Goal: Transaction & Acquisition: Purchase product/service

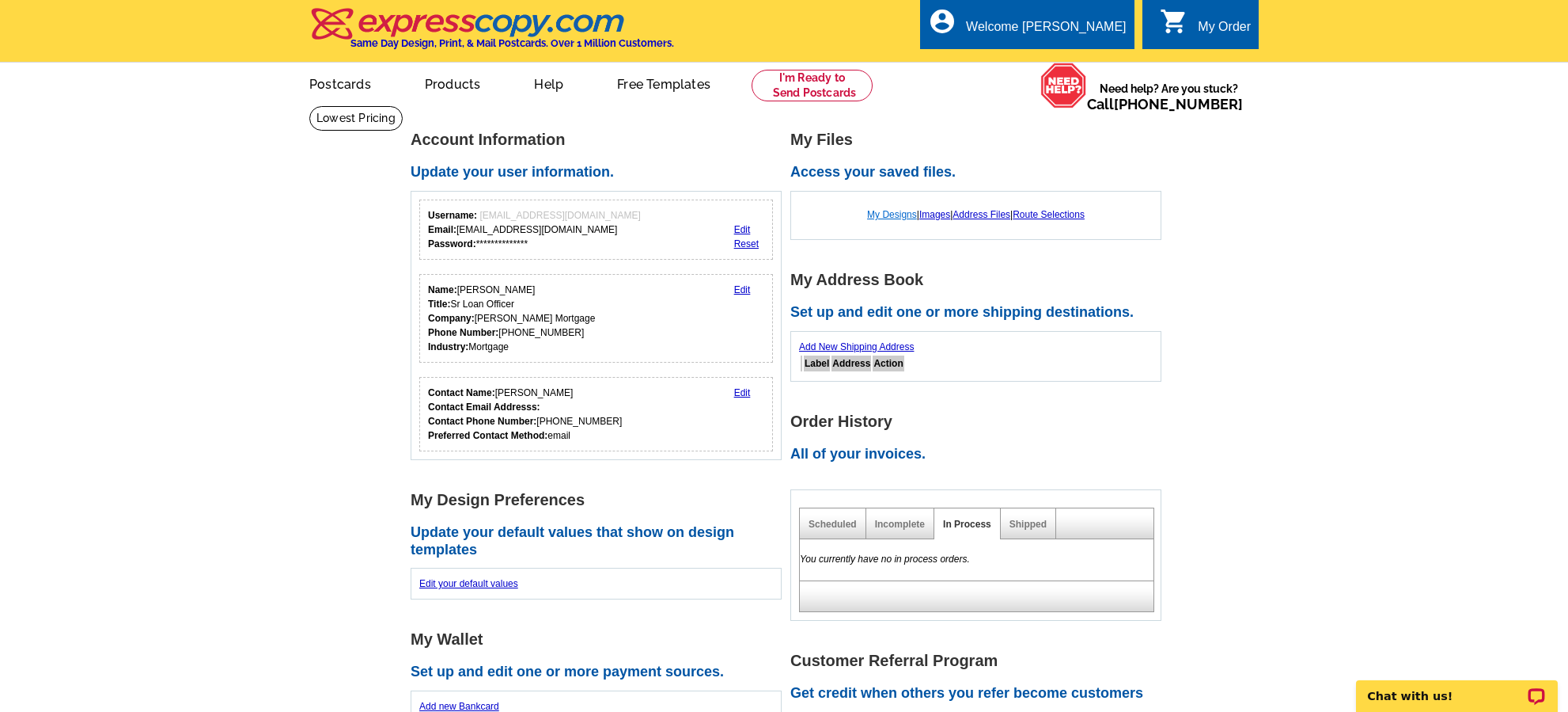
click at [901, 216] on link "My Designs" at bounding box center [892, 214] width 50 height 11
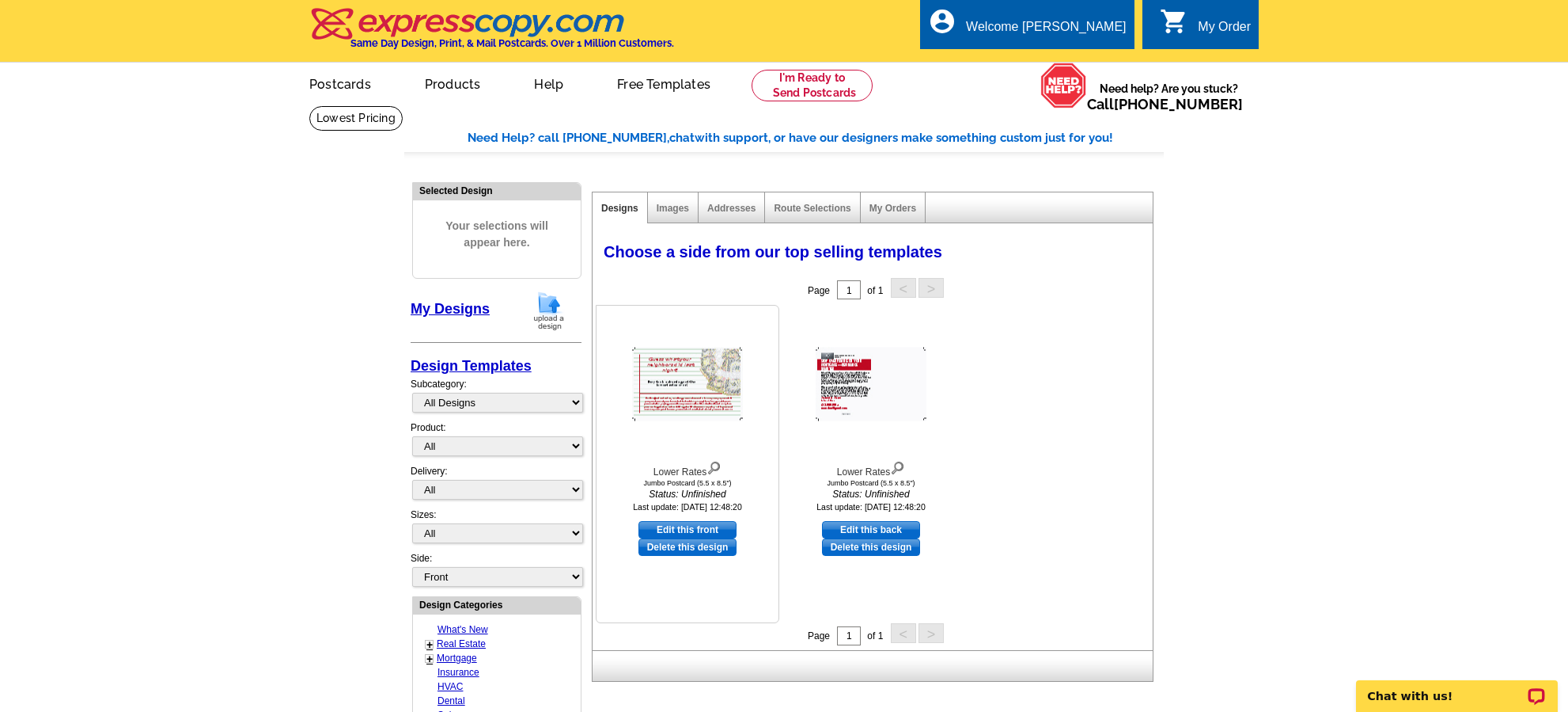
click at [726, 387] on img at bounding box center [687, 384] width 111 height 74
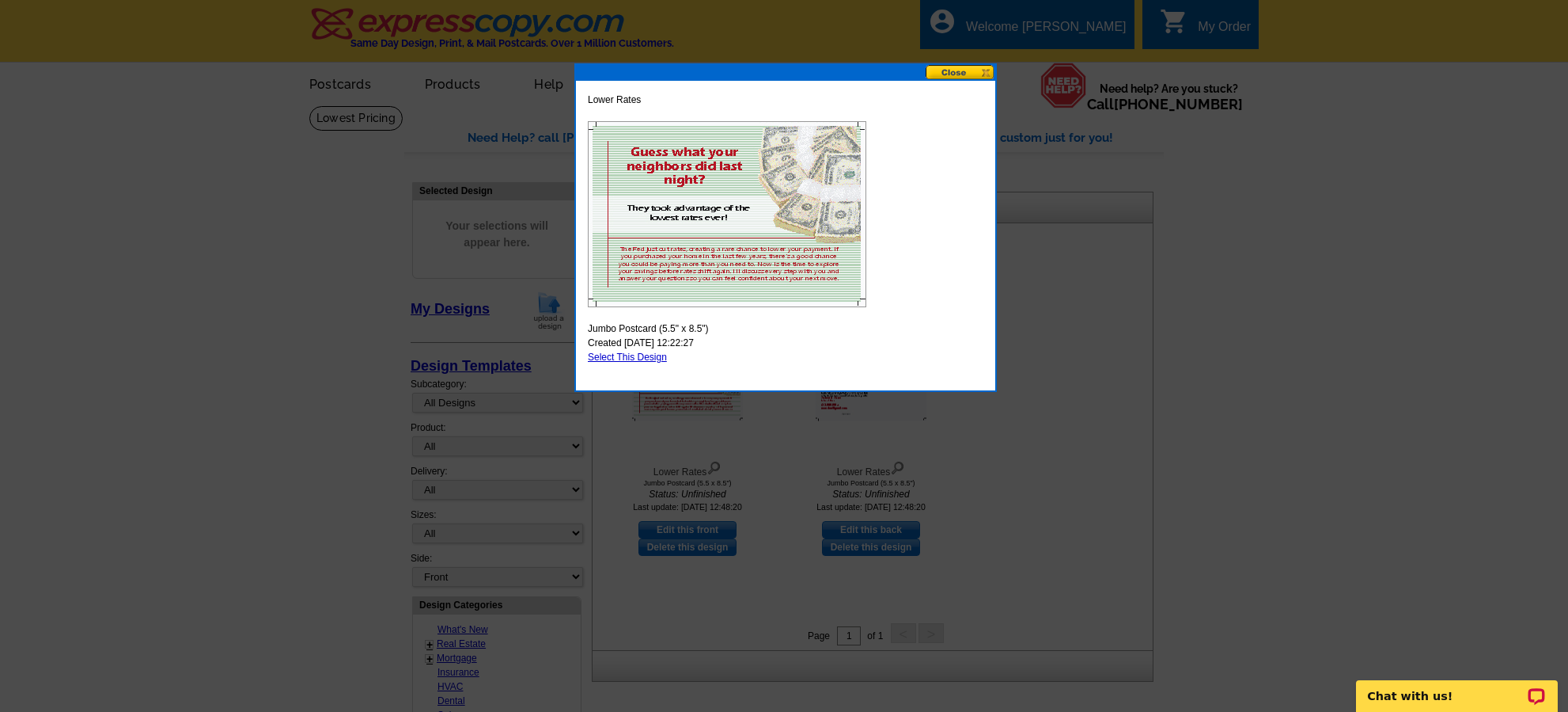
click at [986, 72] on button at bounding box center [961, 72] width 70 height 15
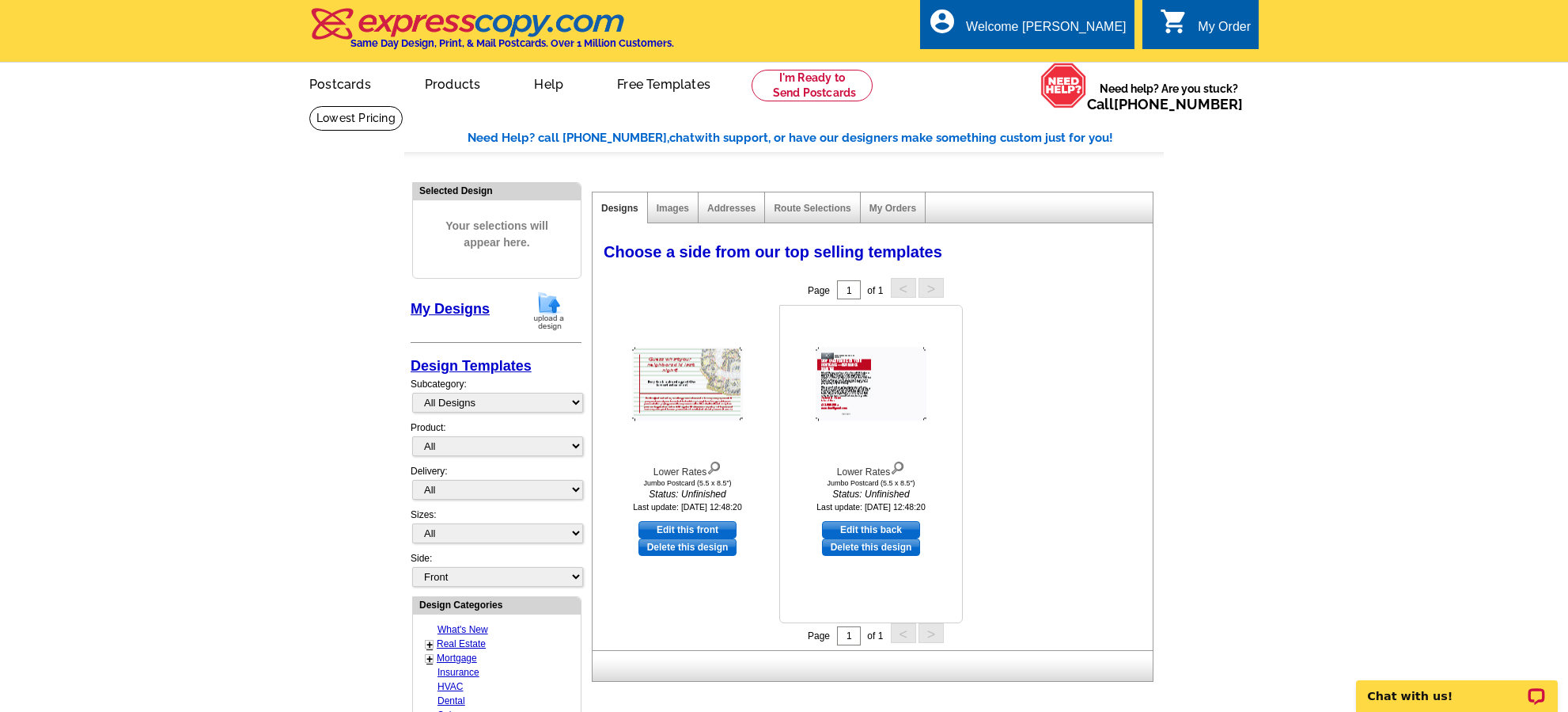
click at [880, 393] on img at bounding box center [871, 384] width 111 height 74
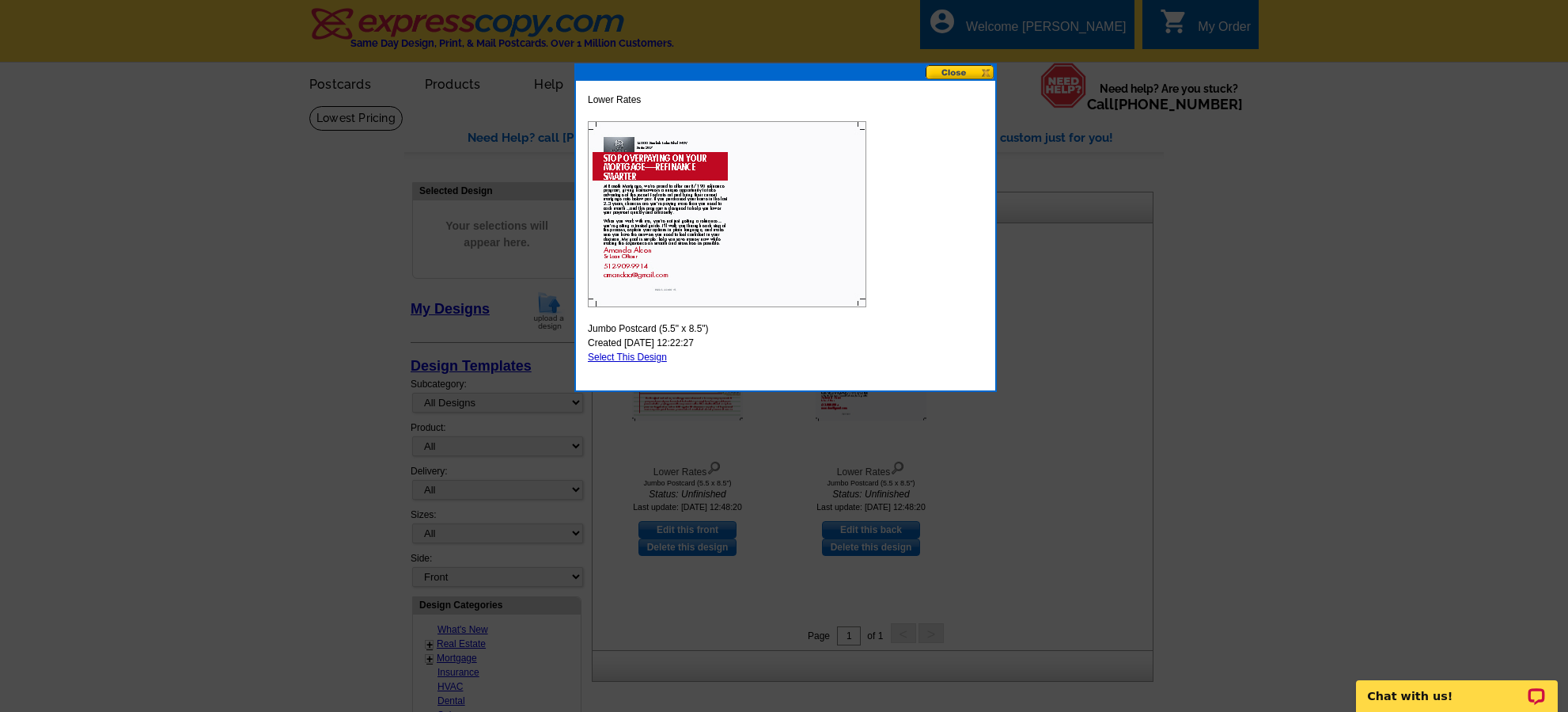
click at [739, 280] on img at bounding box center [728, 214] width 279 height 186
click at [661, 358] on link "Select This Design" at bounding box center [627, 356] width 79 height 11
select select "2"
select select "front"
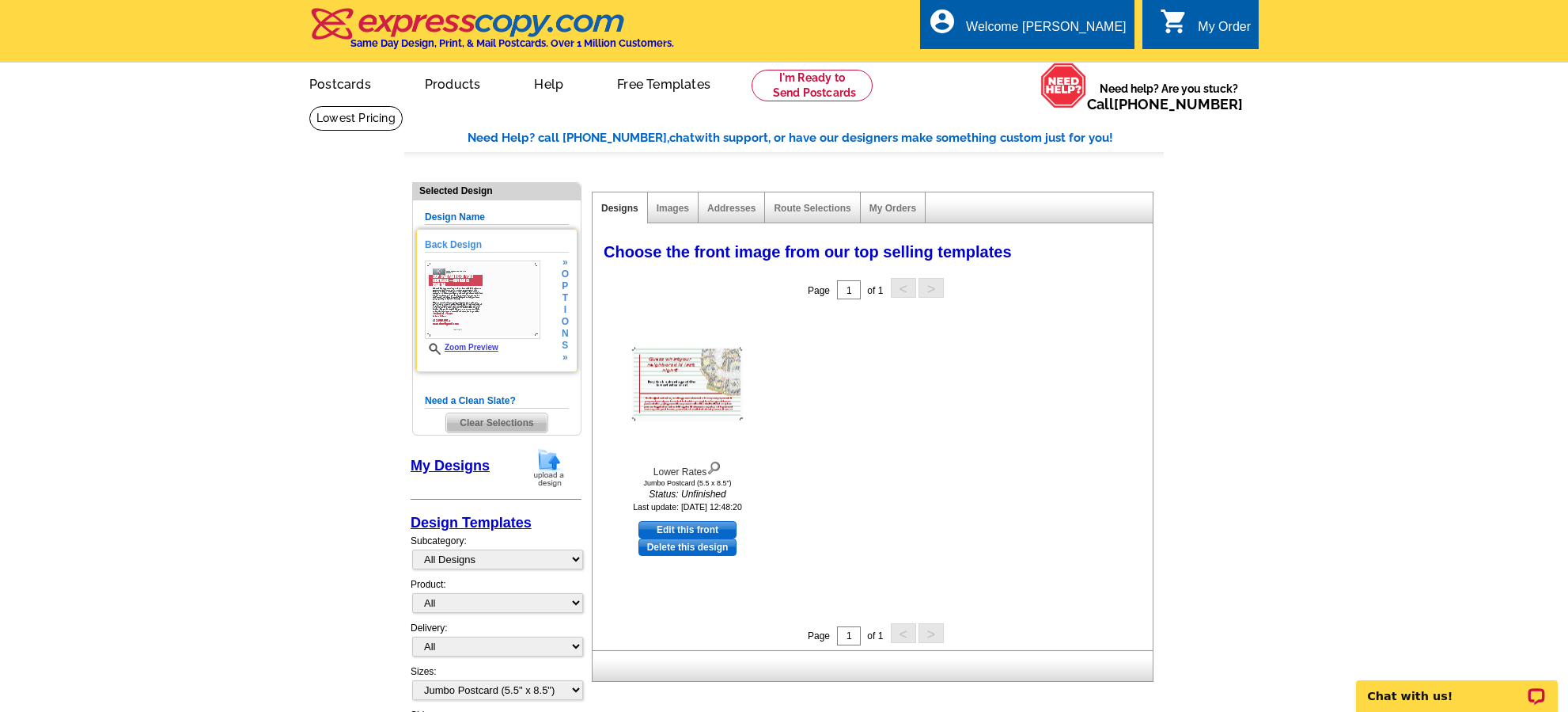
click at [504, 326] on img at bounding box center [483, 300] width 115 height 79
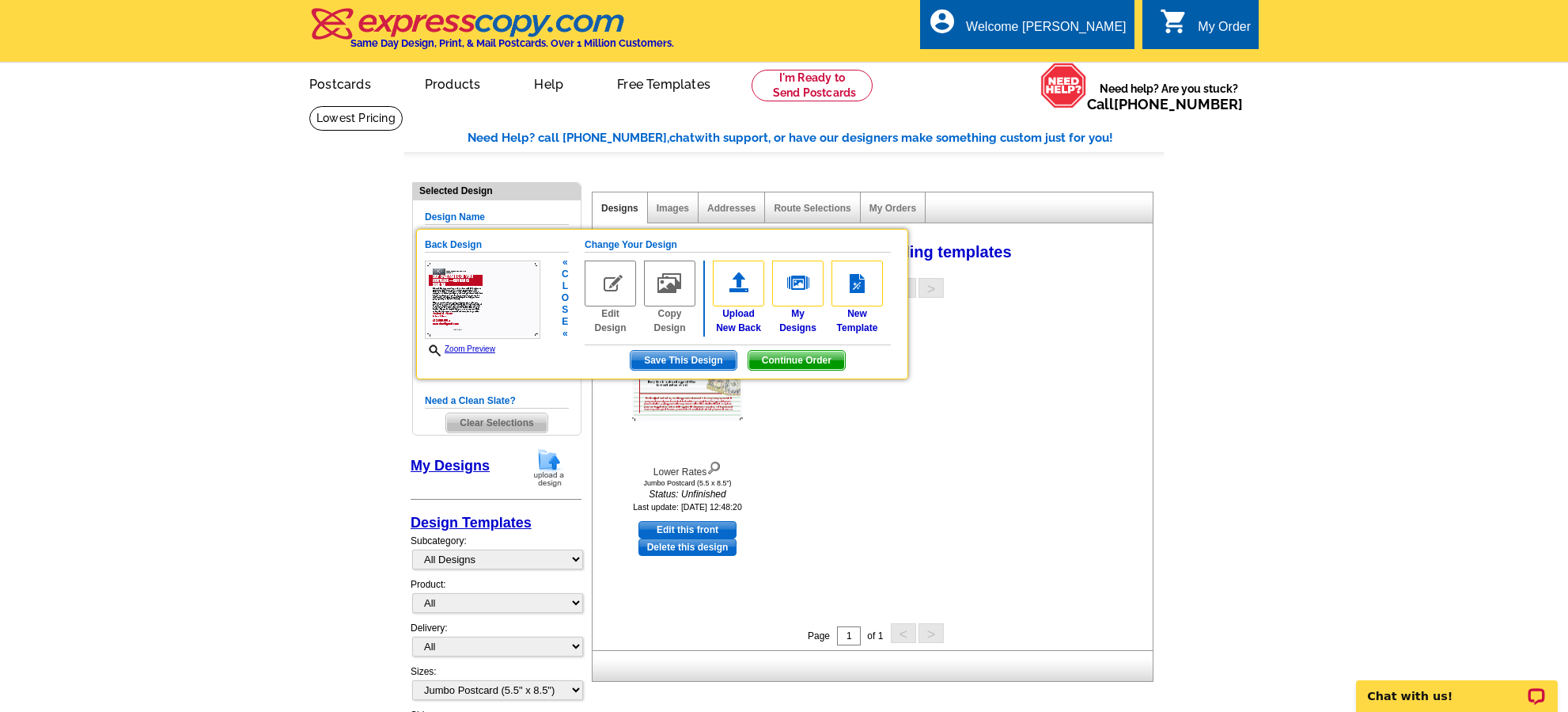
click at [618, 298] on img at bounding box center [610, 284] width 52 height 46
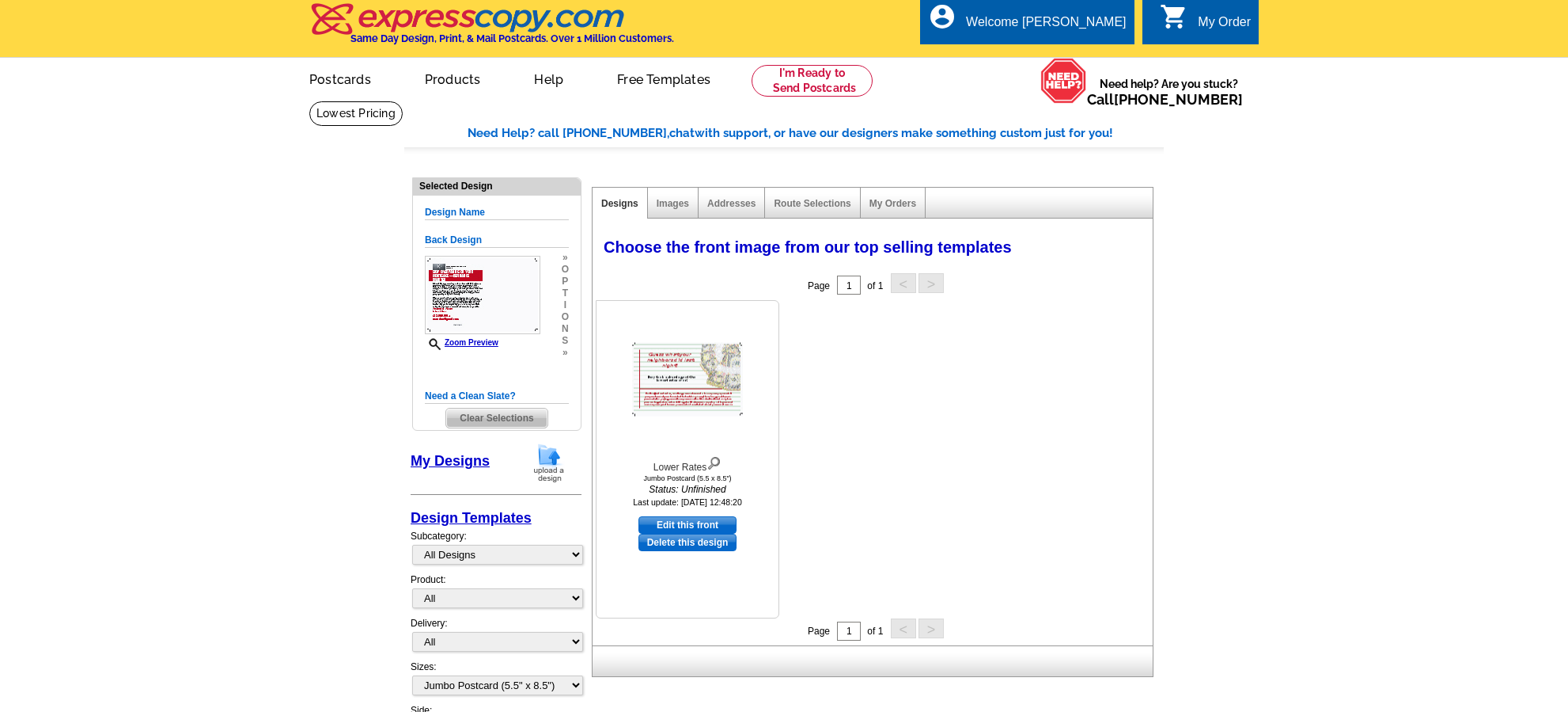
scroll to position [1, 0]
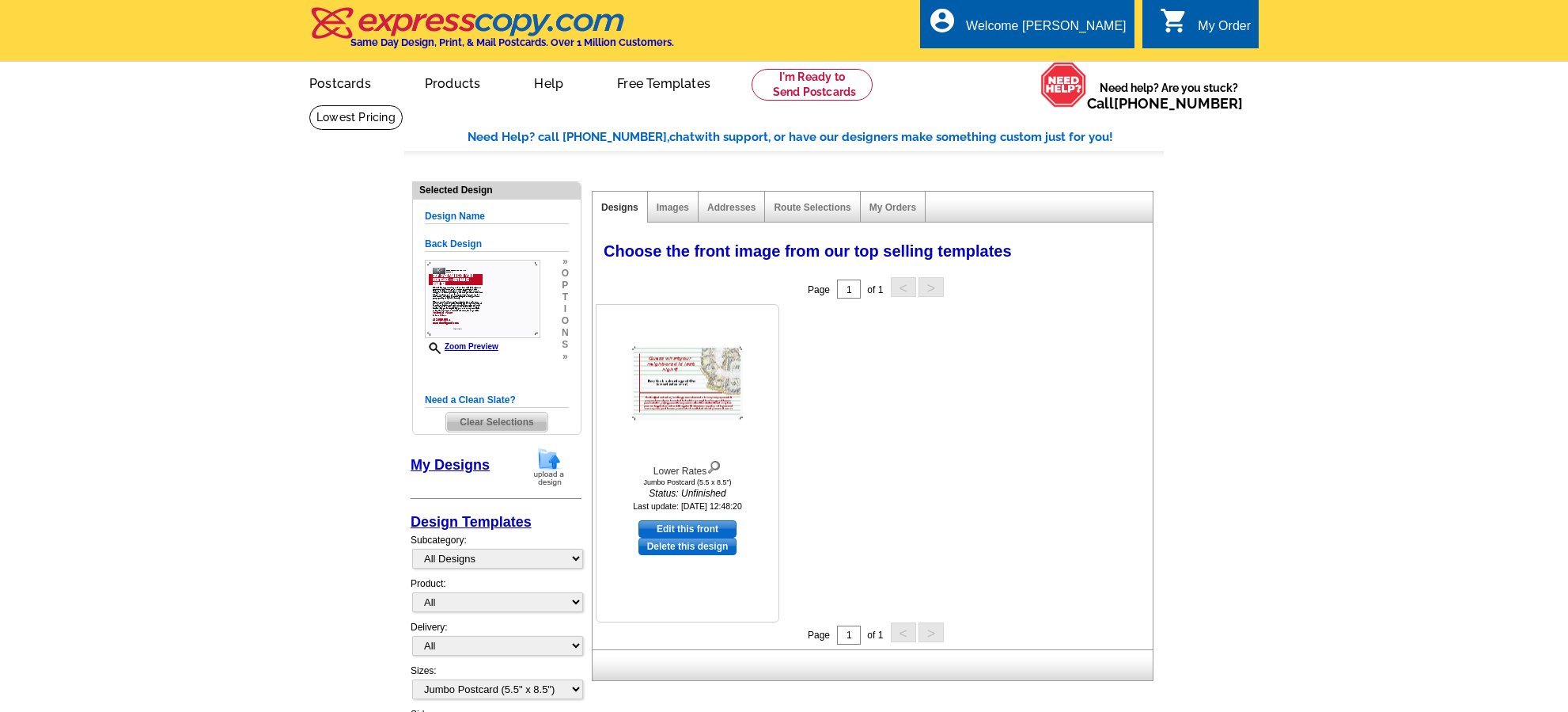
click at [700, 549] on link "Delete this design" at bounding box center [687, 546] width 99 height 17
click at [527, 284] on img at bounding box center [483, 300] width 115 height 79
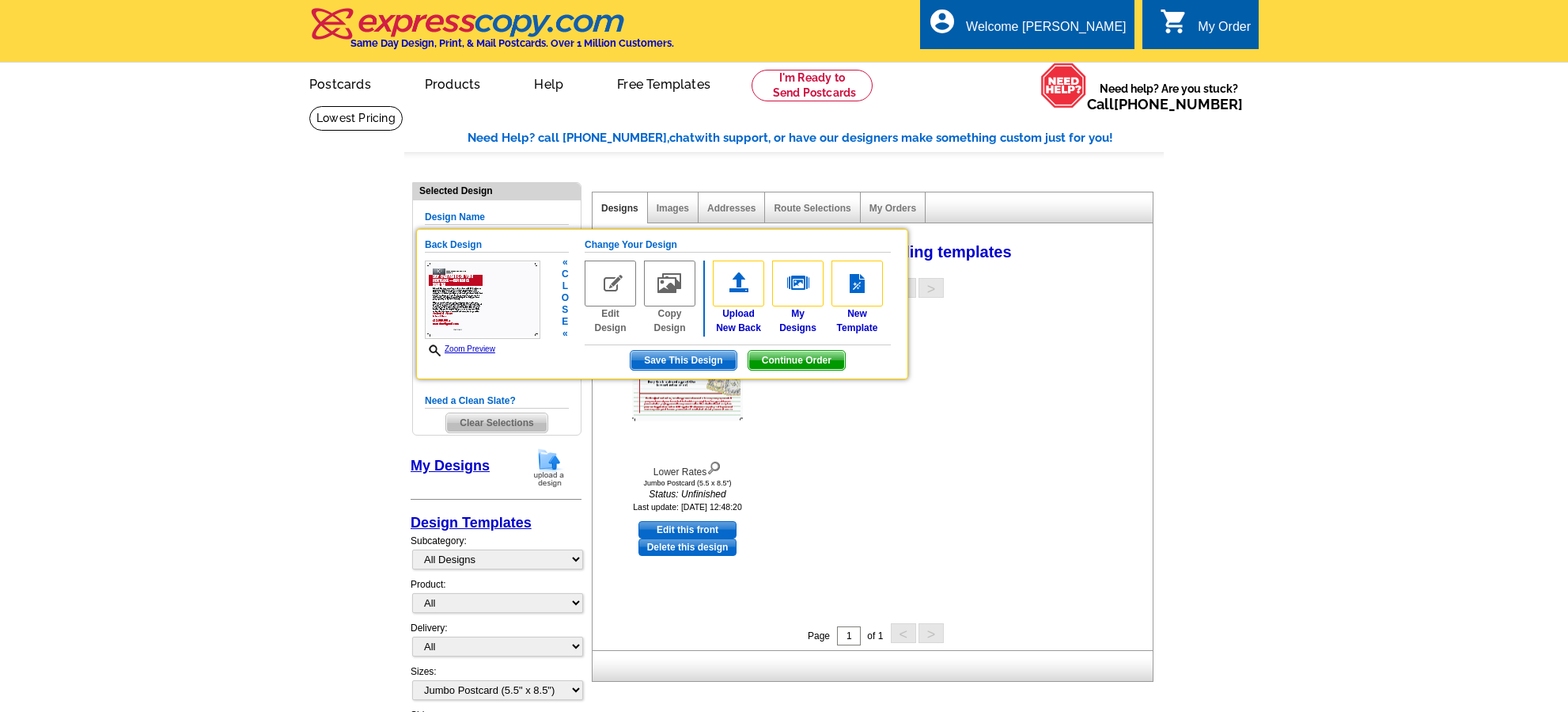
click at [613, 288] on img at bounding box center [610, 284] width 52 height 46
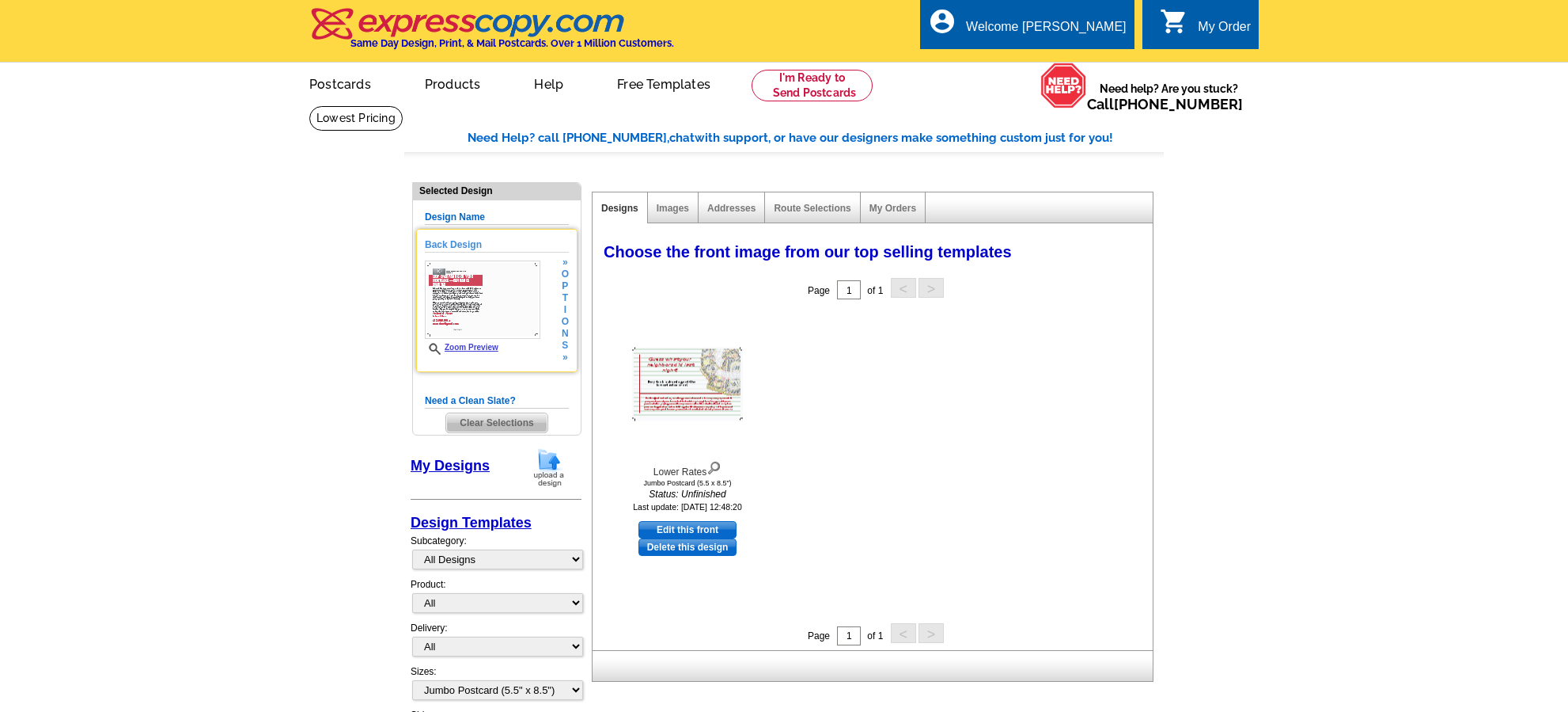
click at [542, 304] on div "Back Design Zoom Preview » o p t i o n s »" at bounding box center [497, 300] width 144 height 125
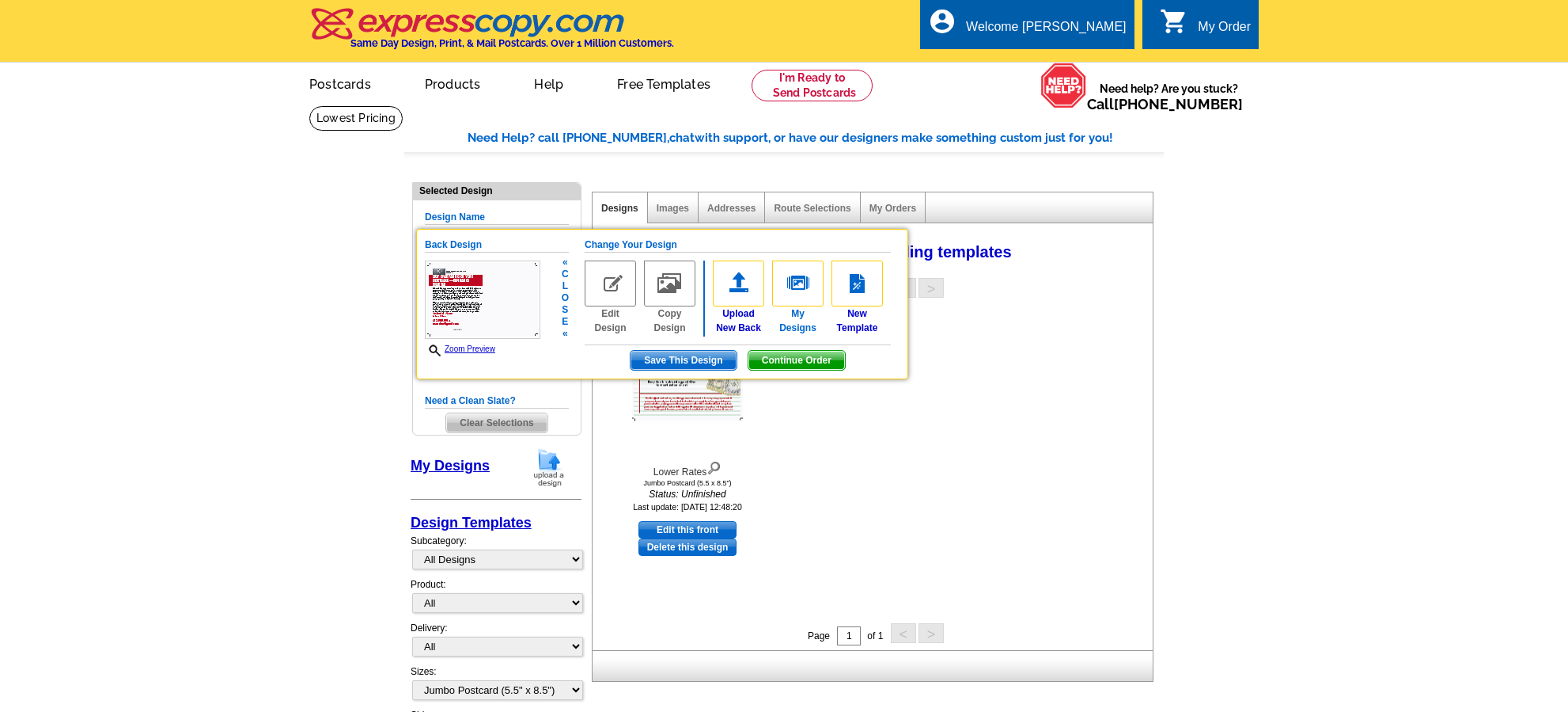
click at [782, 291] on img at bounding box center [798, 284] width 52 height 46
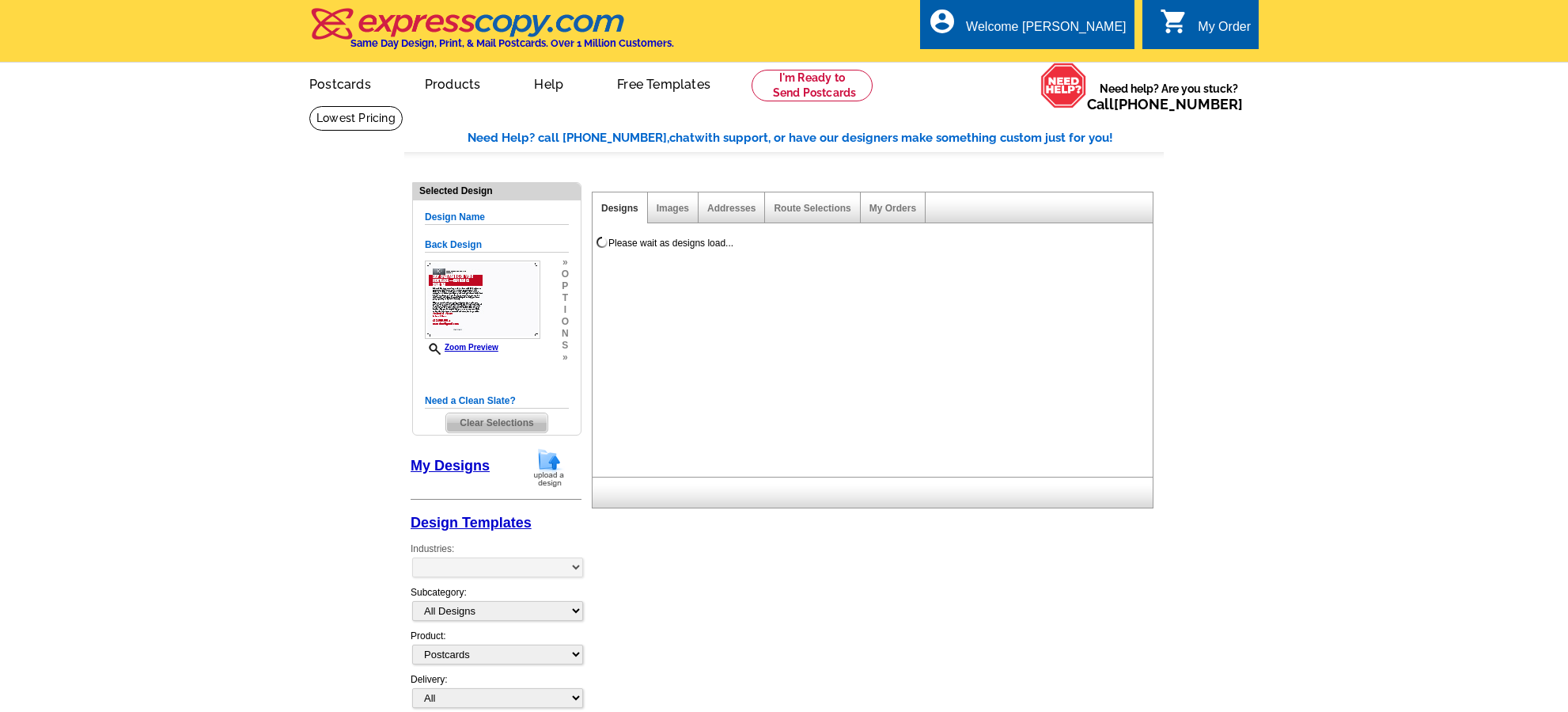
select select "1"
select select "2"
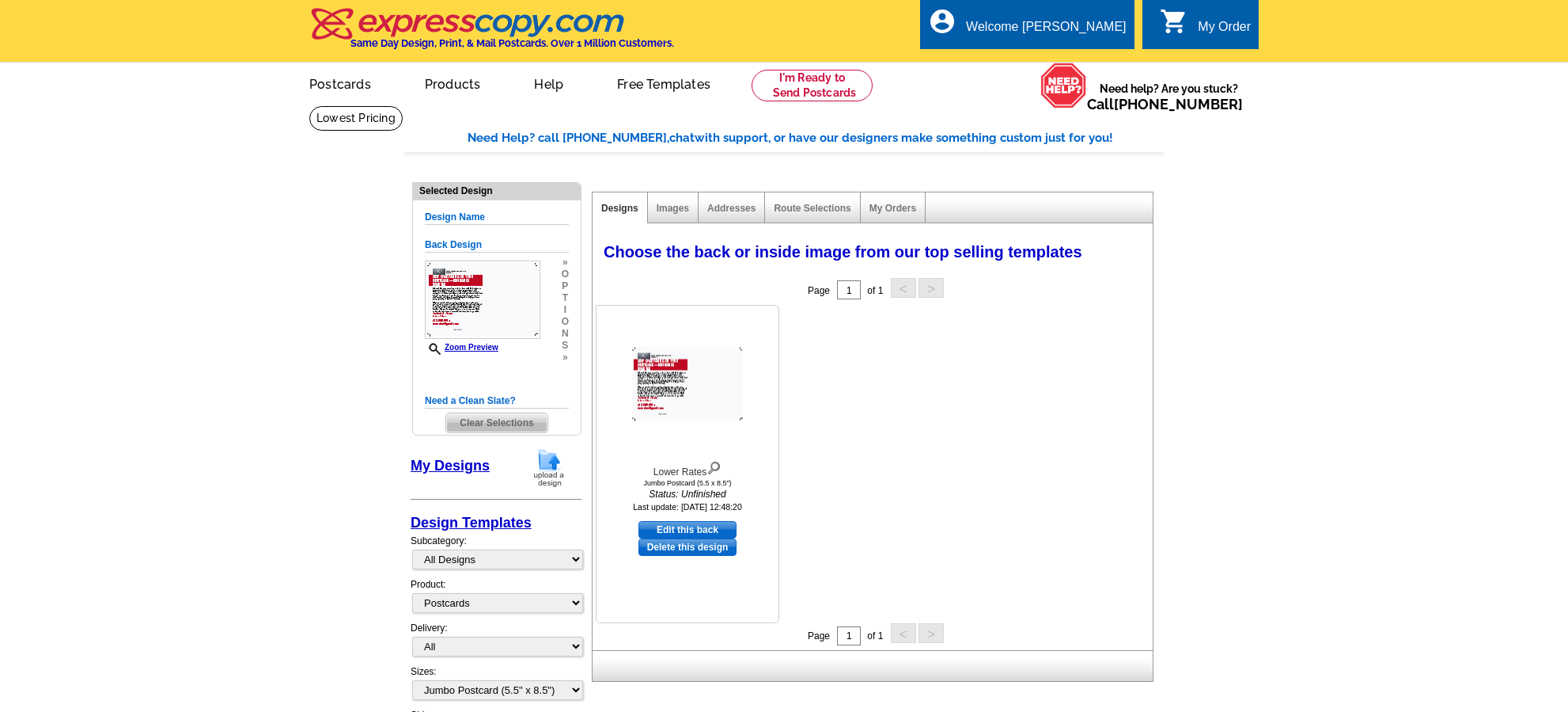
click at [685, 531] on link "Edit this back" at bounding box center [687, 529] width 99 height 17
select select "front"
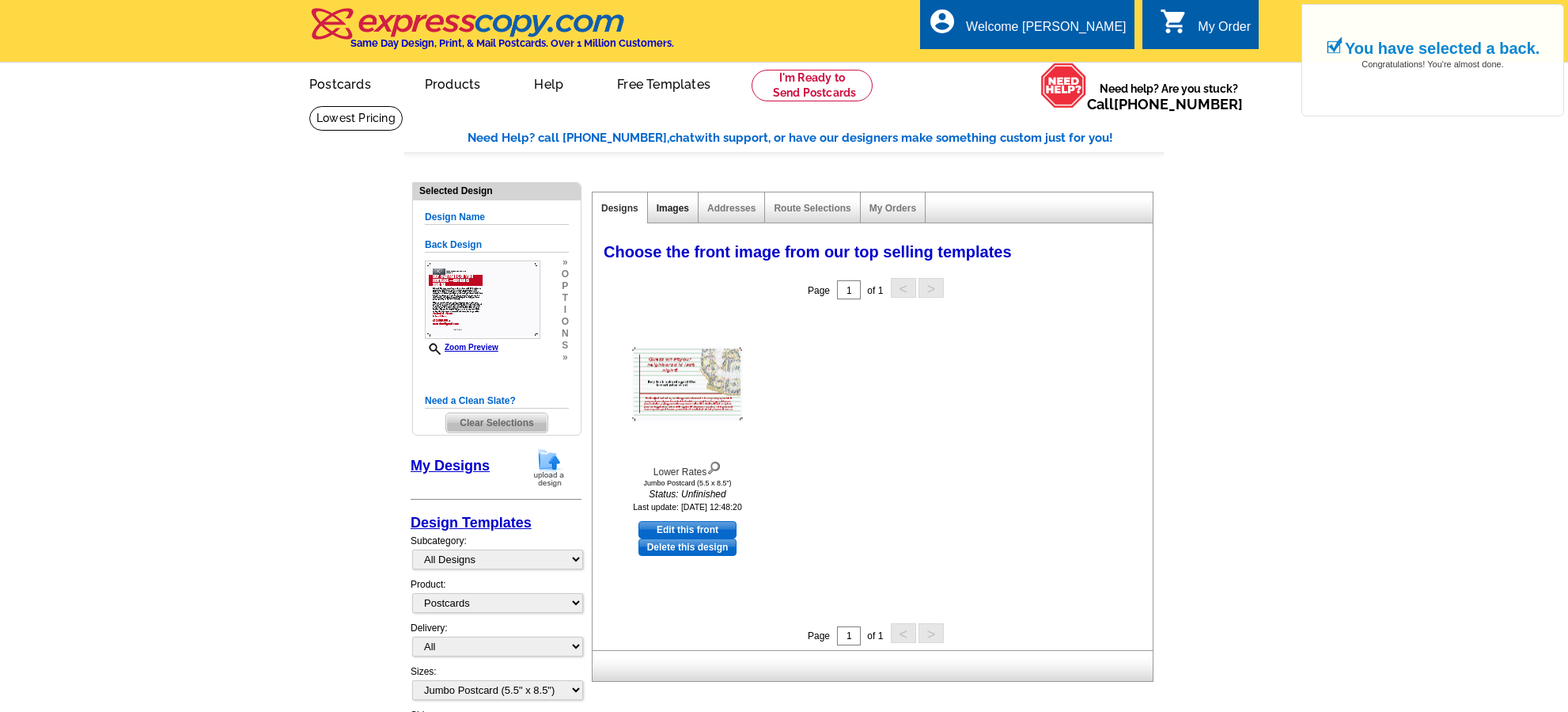
click at [677, 211] on link "Images" at bounding box center [673, 207] width 33 height 11
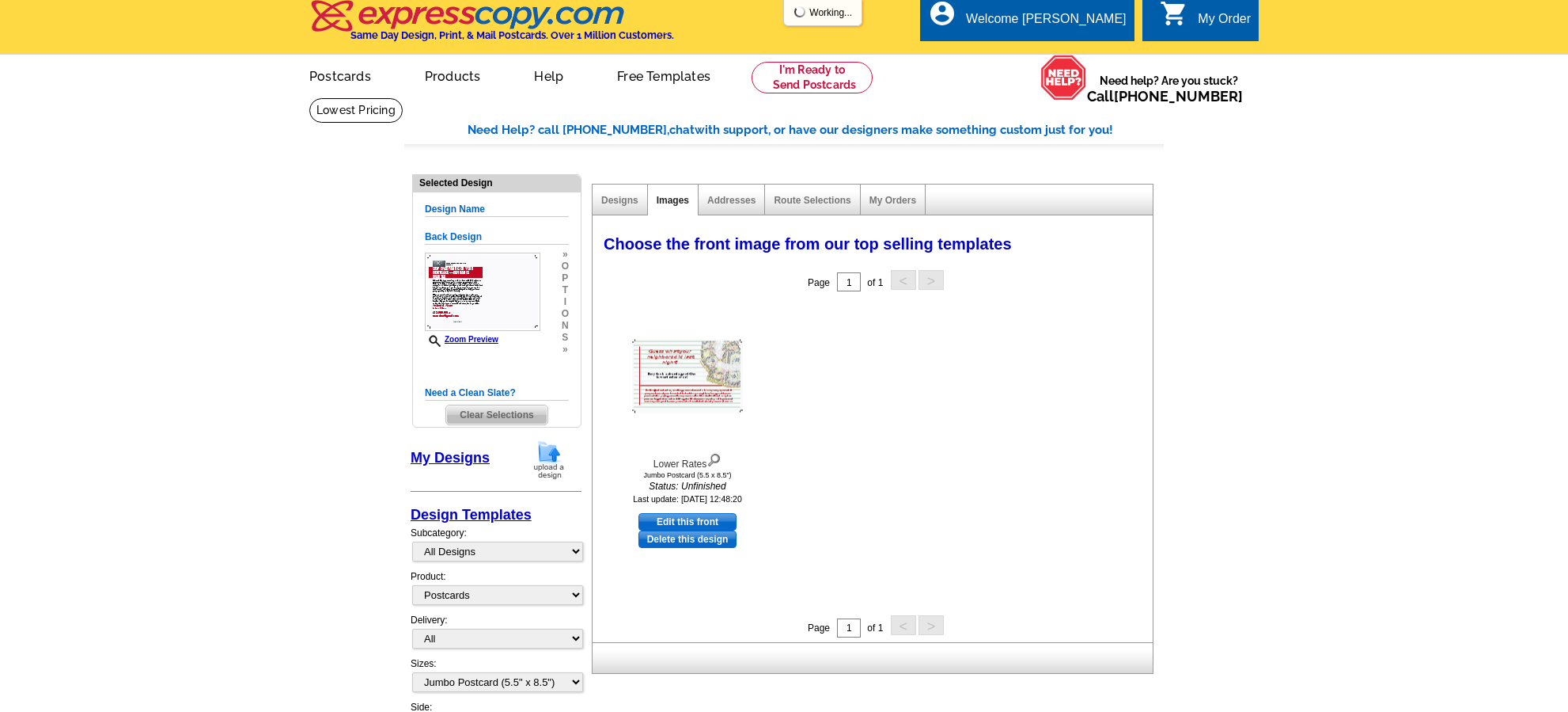
scroll to position [10, 0]
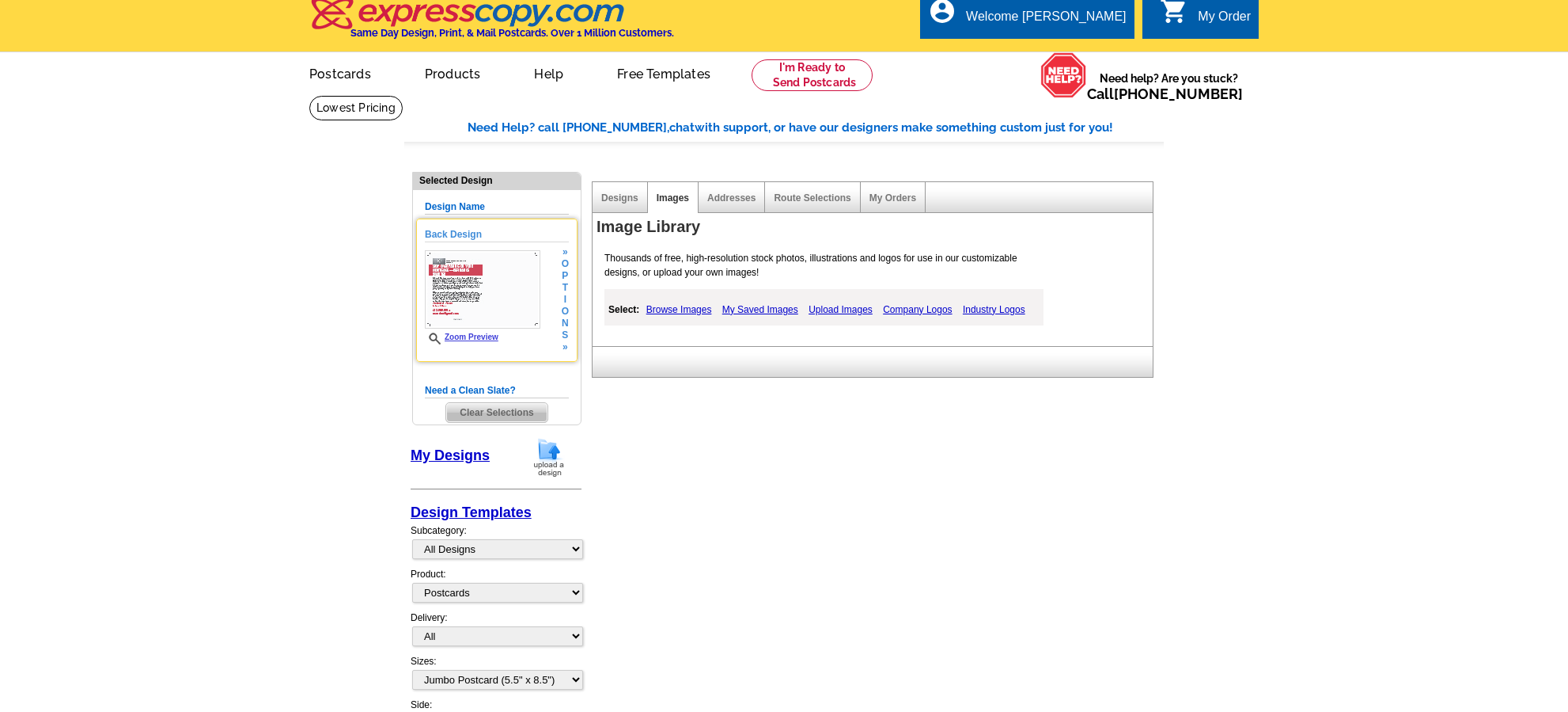
click at [467, 299] on img at bounding box center [483, 289] width 115 height 79
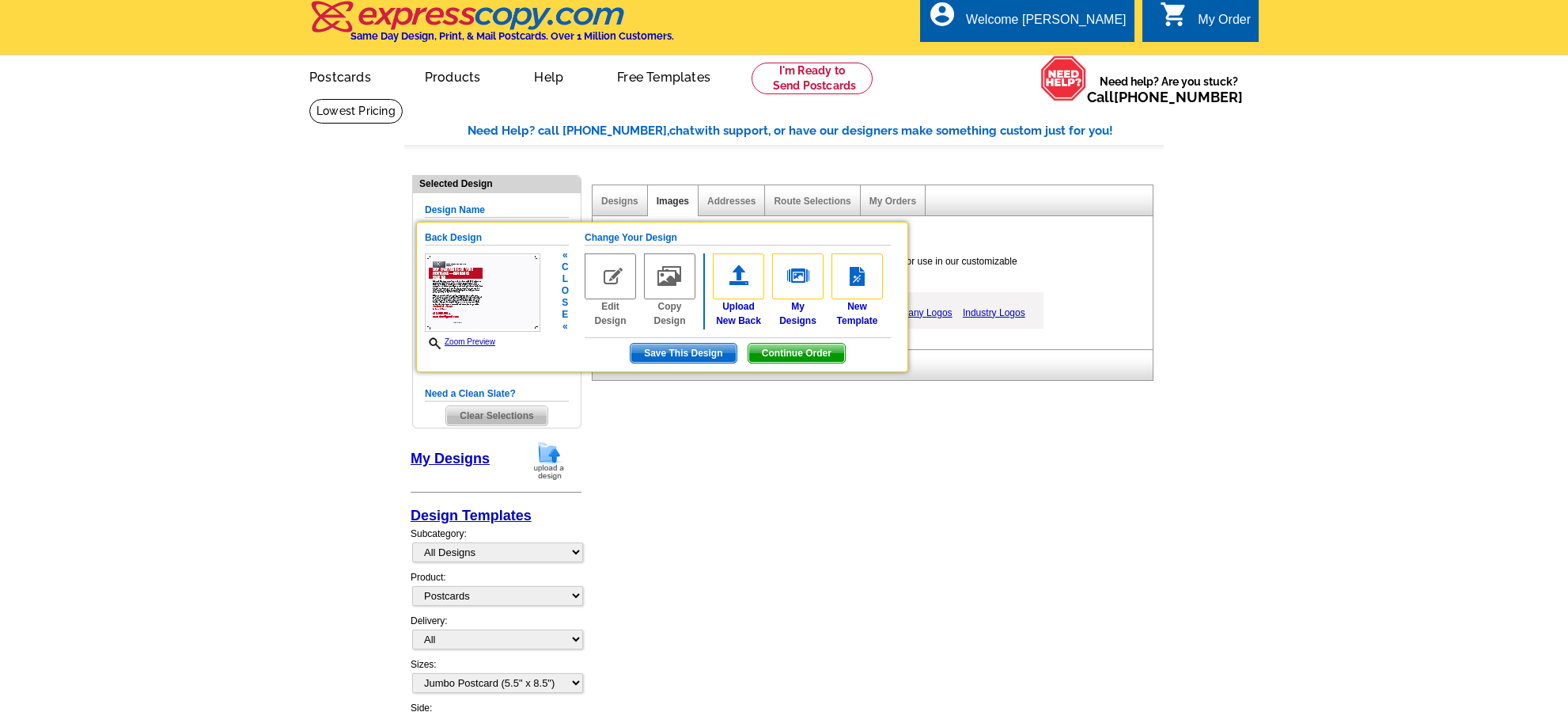
scroll to position [9, 0]
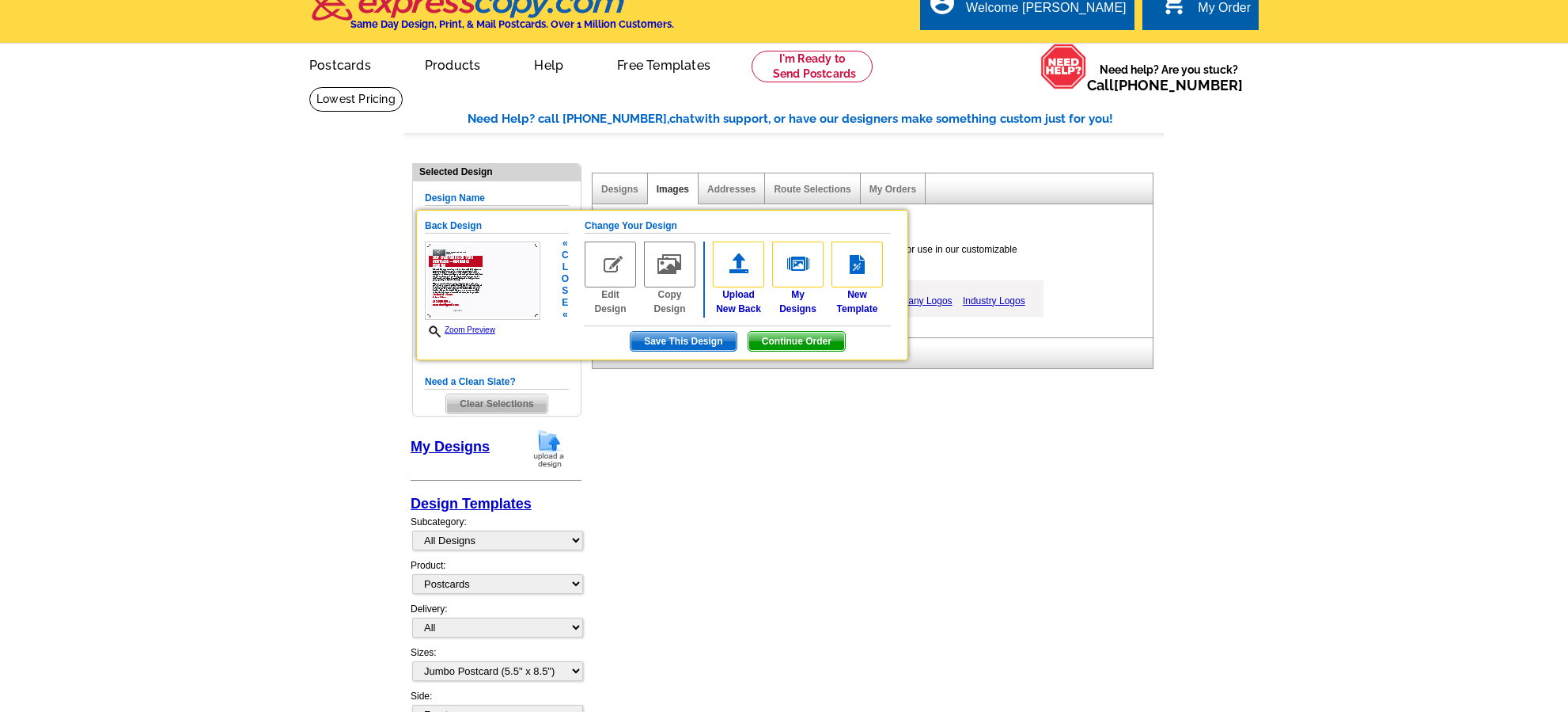
click at [785, 351] on span "Continue Order" at bounding box center [796, 341] width 97 height 19
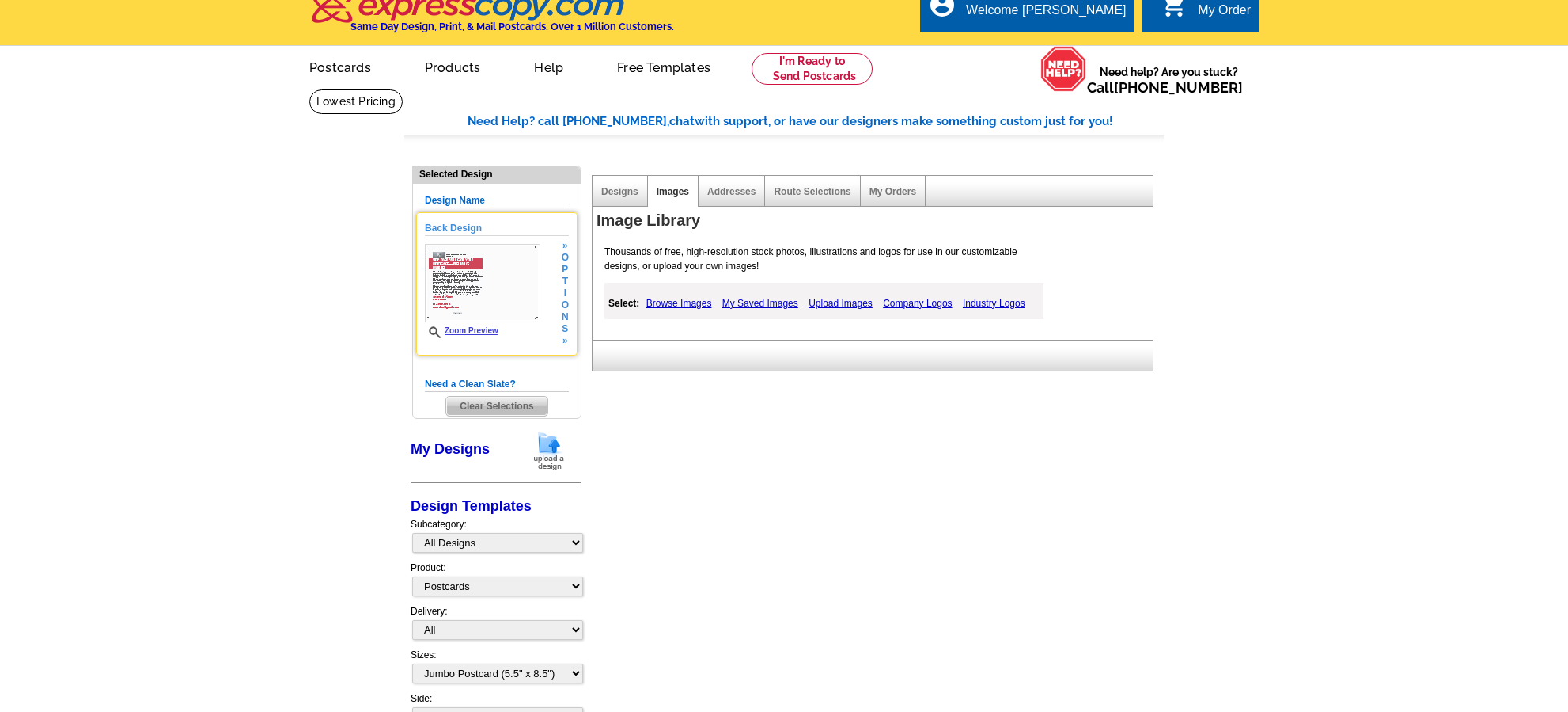
scroll to position [25, 0]
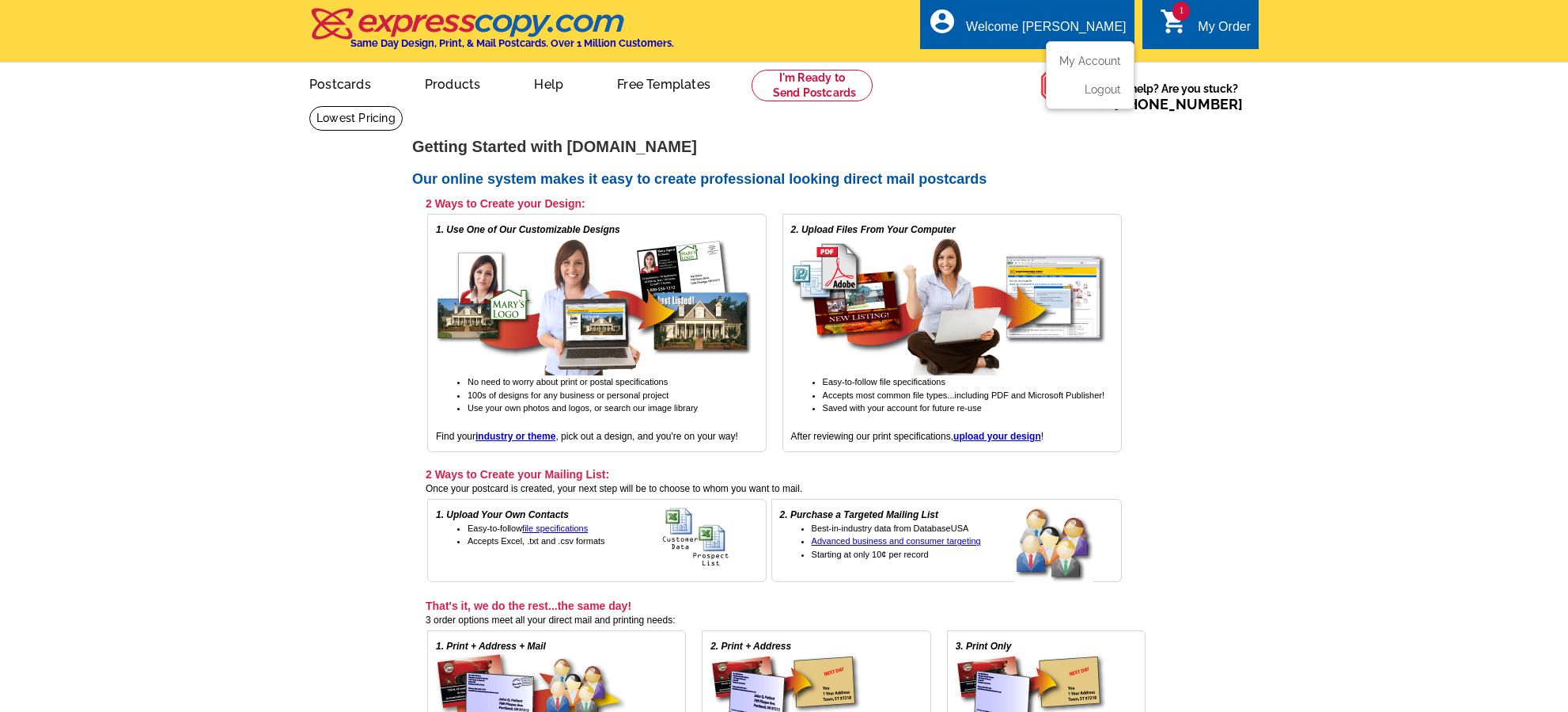
click at [1128, 34] on div "account_circle Welcome Amanda My Account Logout" at bounding box center [1026, 24] width 214 height 50
click at [1157, 27] on div "1 shopping_cart My Order" at bounding box center [1201, 24] width 116 height 50
click at [1180, 23] on icon "shopping_cart" at bounding box center [1174, 21] width 29 height 29
click at [1026, 41] on div "Welcome [PERSON_NAME]" at bounding box center [1046, 31] width 160 height 22
click at [1086, 65] on link "My Account" at bounding box center [1087, 61] width 68 height 14
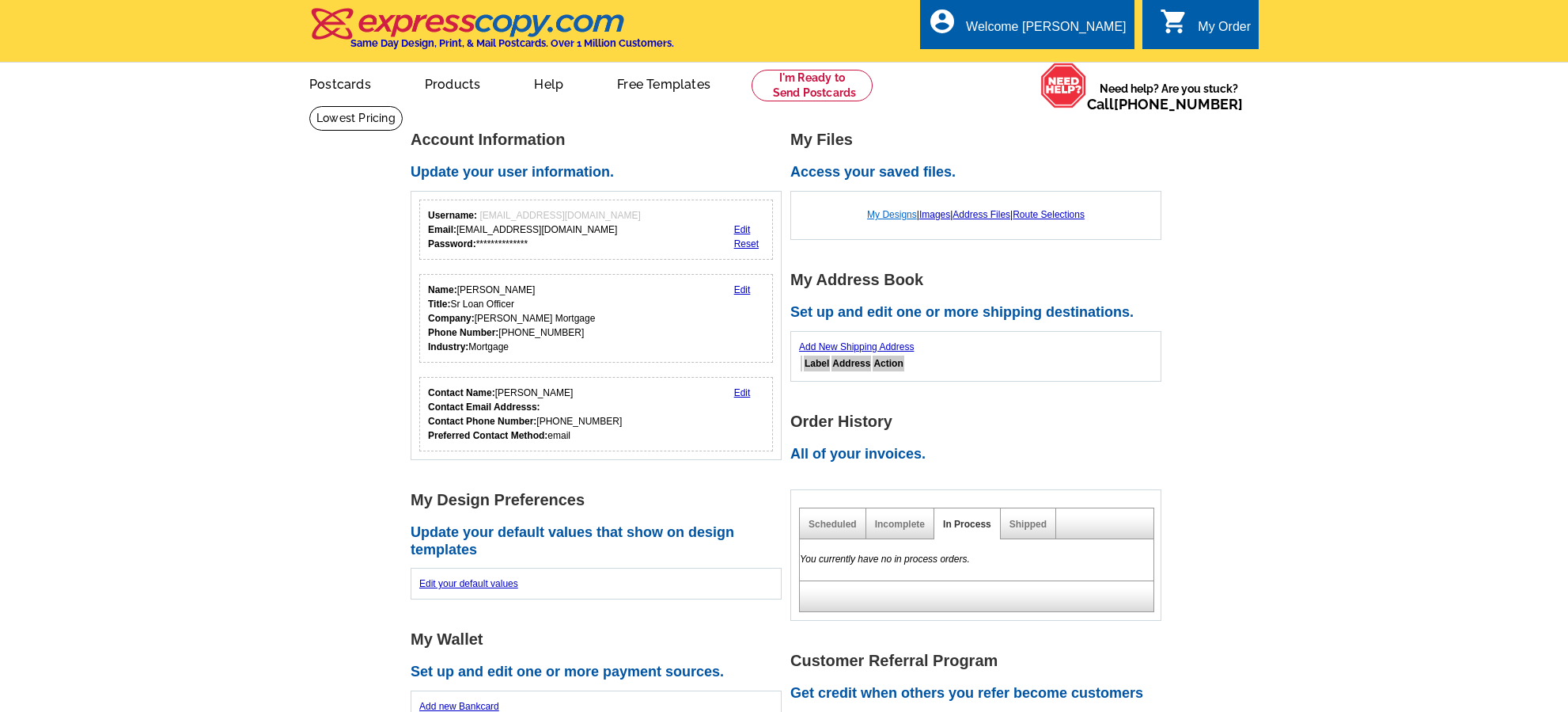
click at [880, 216] on link "My Designs" at bounding box center [892, 214] width 50 height 11
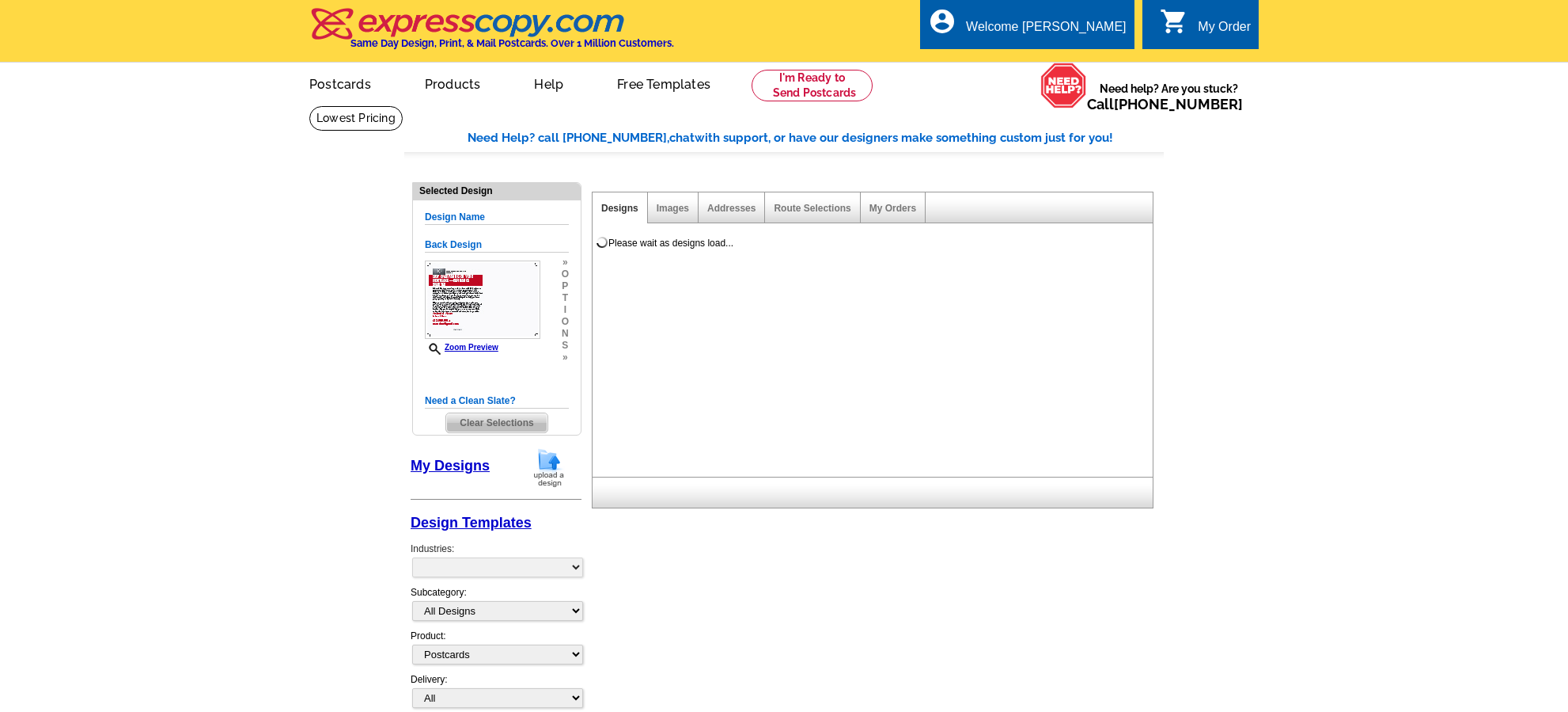
select select "1"
select select "2"
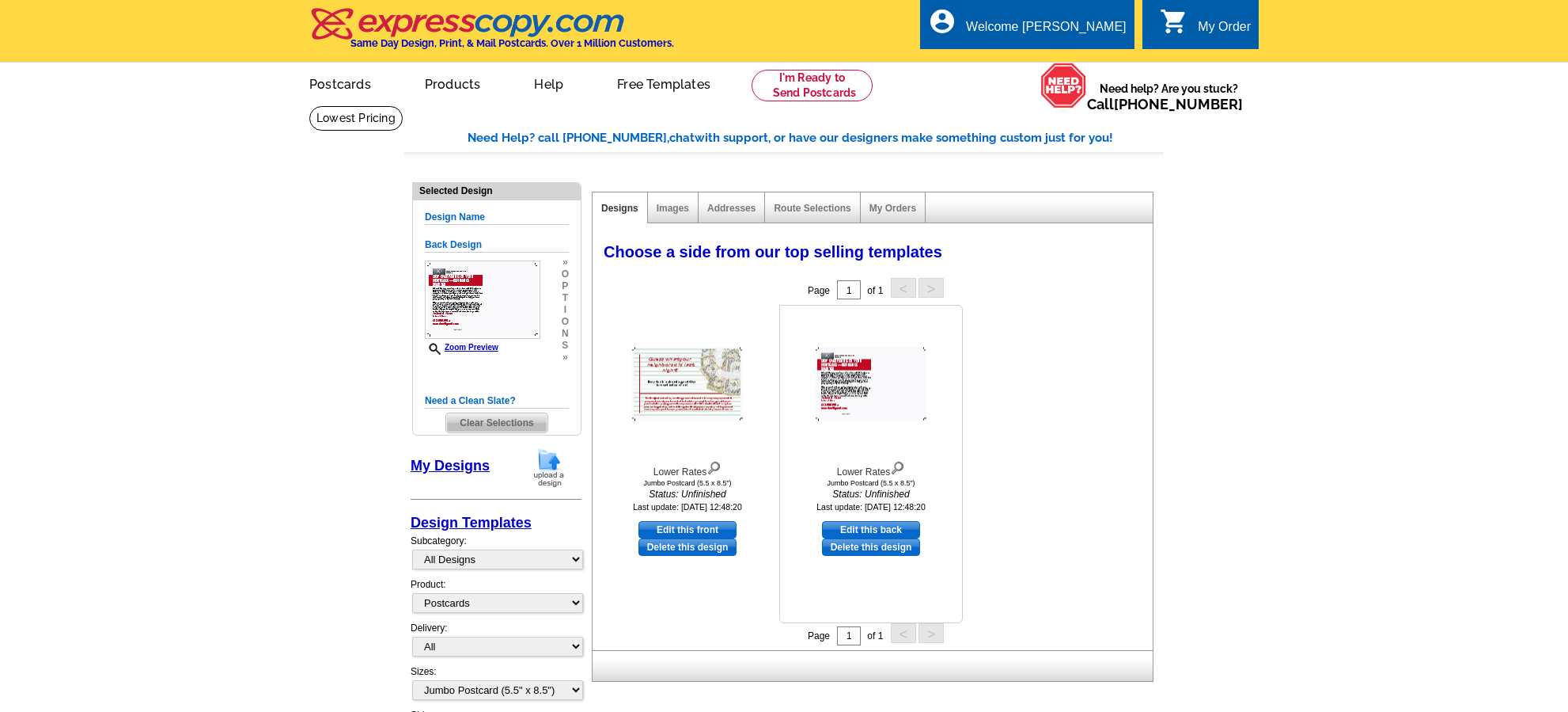
click at [867, 528] on link "Edit this back" at bounding box center [871, 529] width 99 height 17
select select "front"
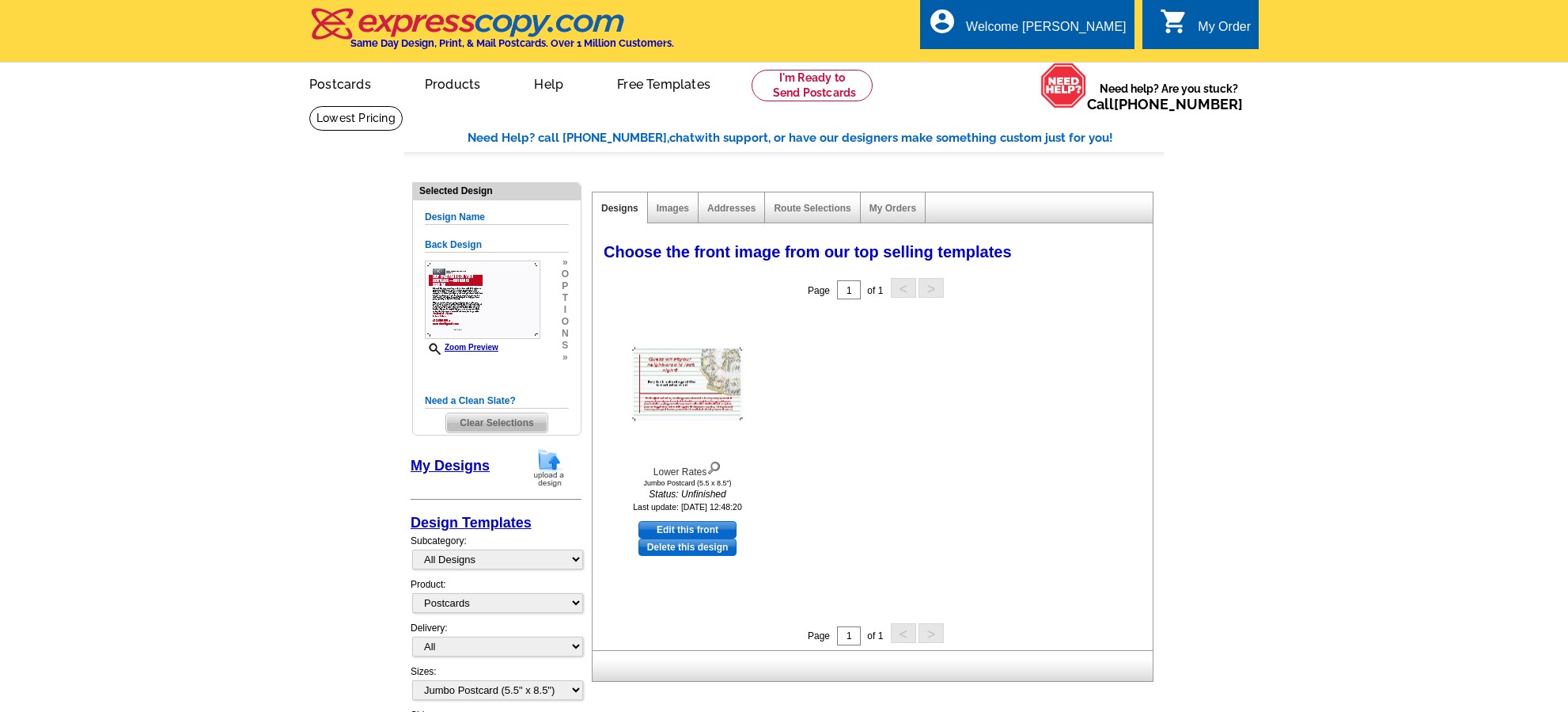
click at [672, 200] on div "Images" at bounding box center [673, 207] width 51 height 31
click at [669, 215] on div "Images" at bounding box center [673, 207] width 51 height 31
click at [679, 208] on link "Images" at bounding box center [673, 207] width 33 height 11
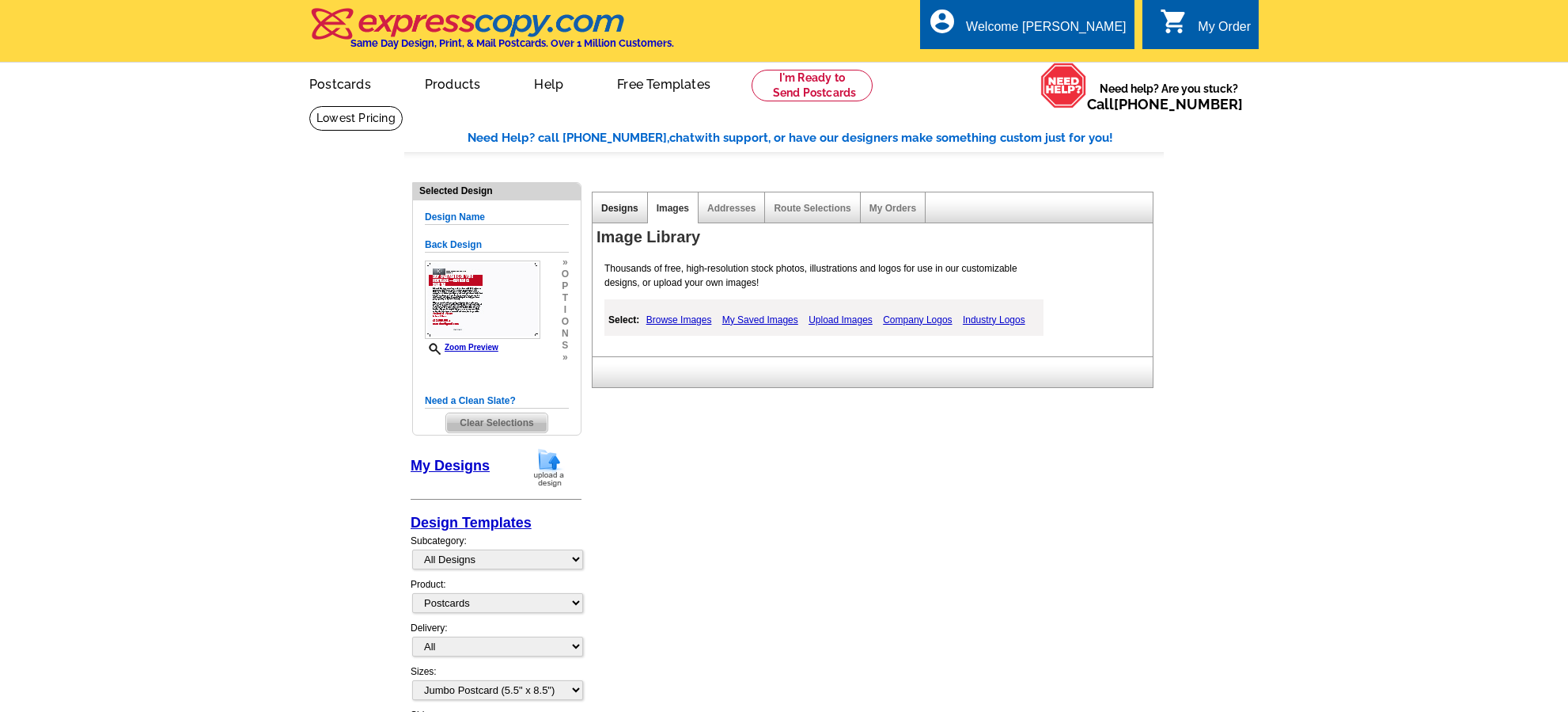
click at [623, 211] on link "Designs" at bounding box center [619, 207] width 37 height 11
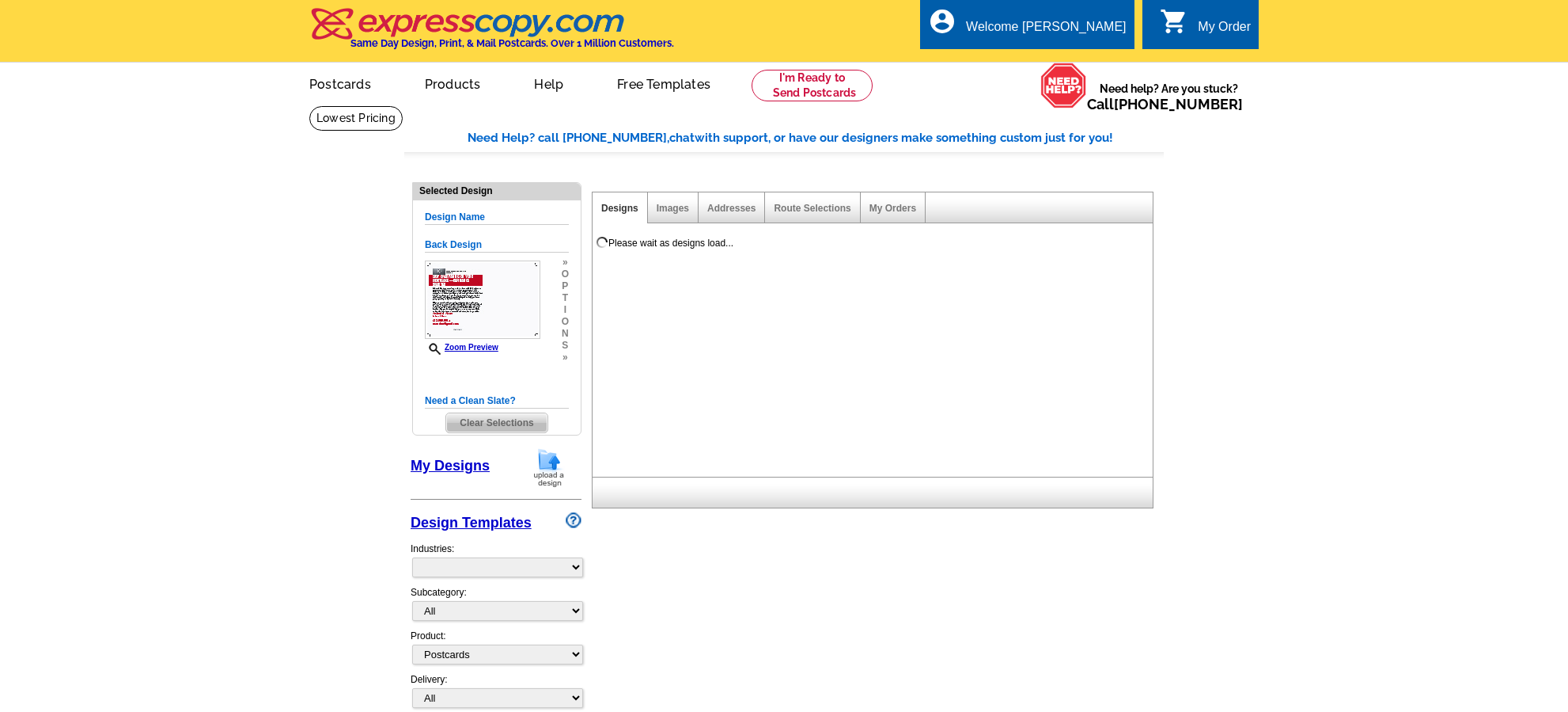
select select "1"
select select "2"
select select "785"
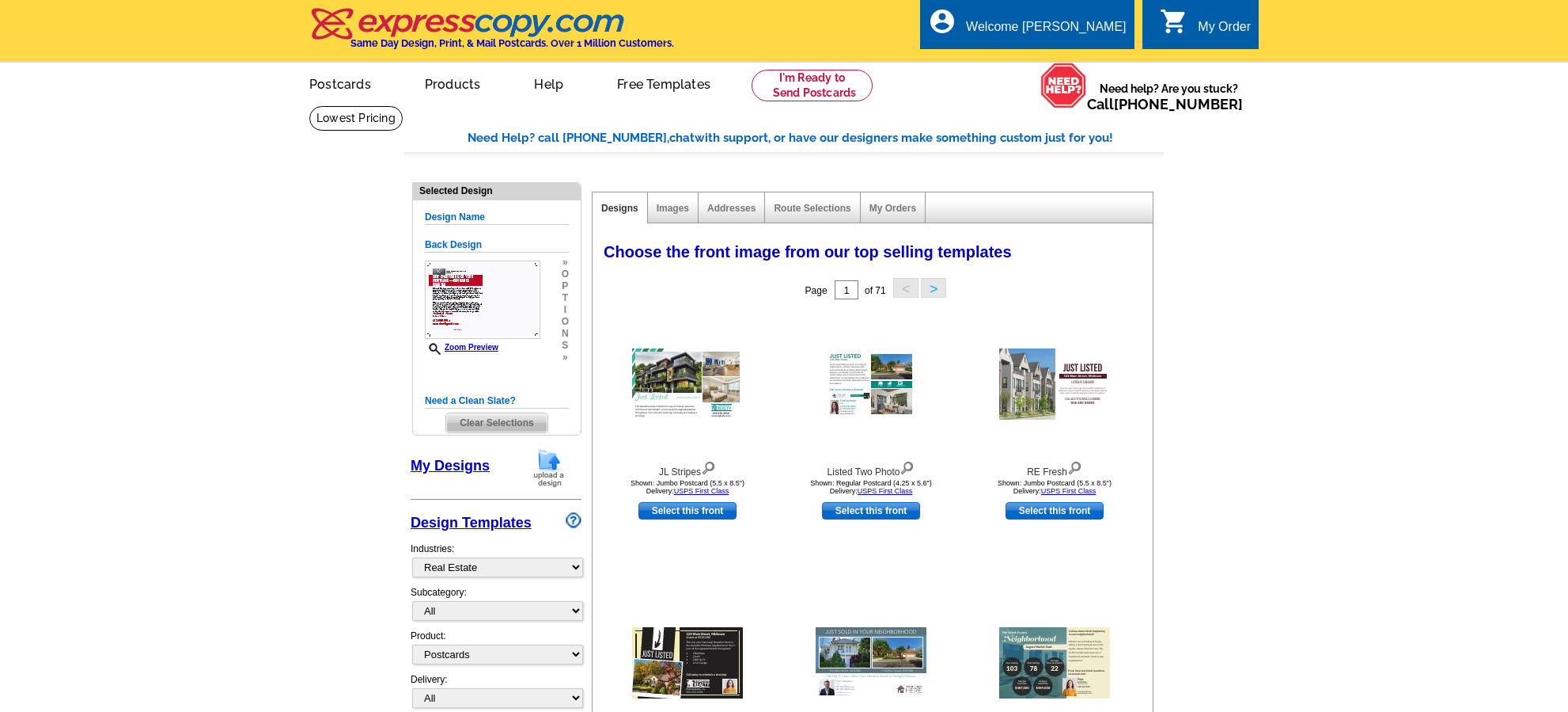
click at [489, 420] on span "Clear Selections" at bounding box center [496, 422] width 101 height 19
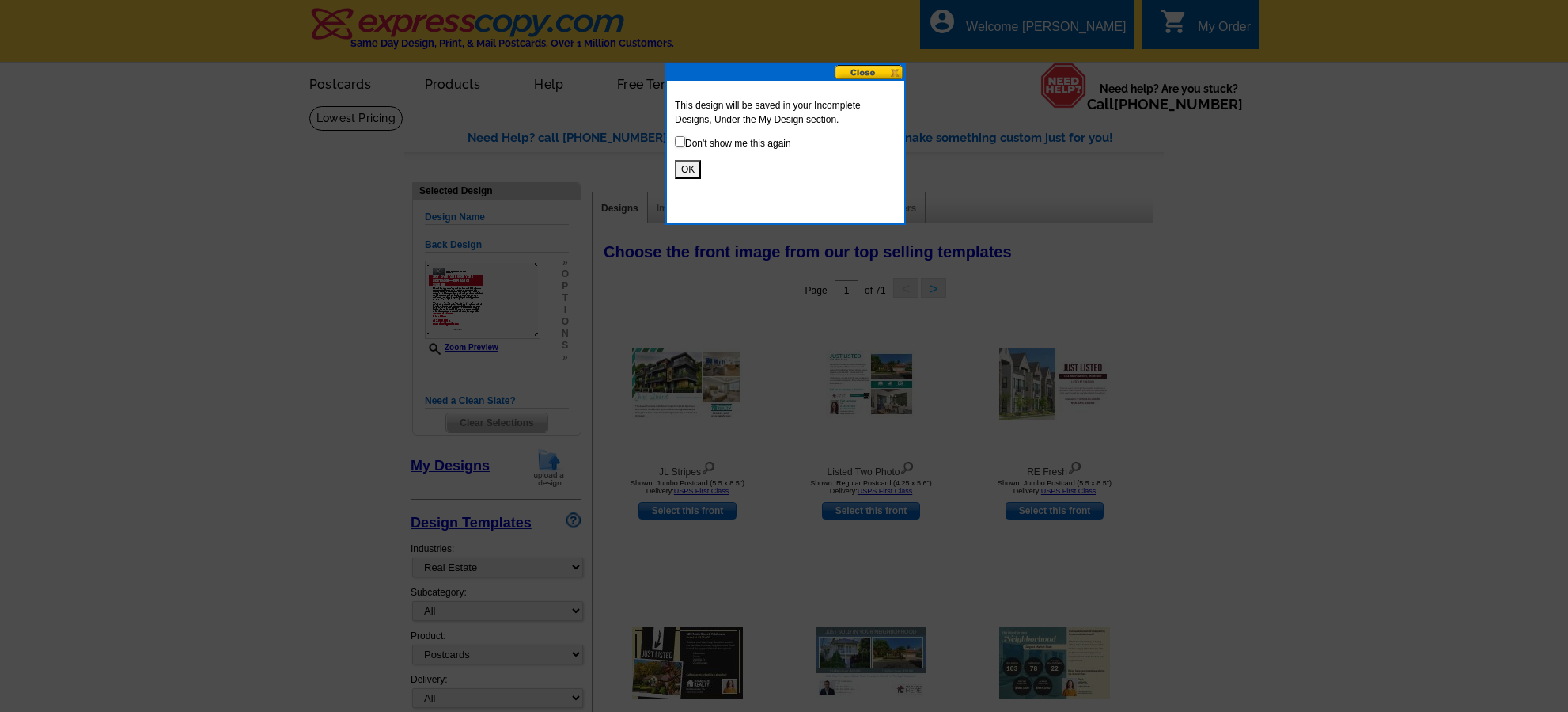
click at [689, 163] on button "OK" at bounding box center [688, 169] width 26 height 19
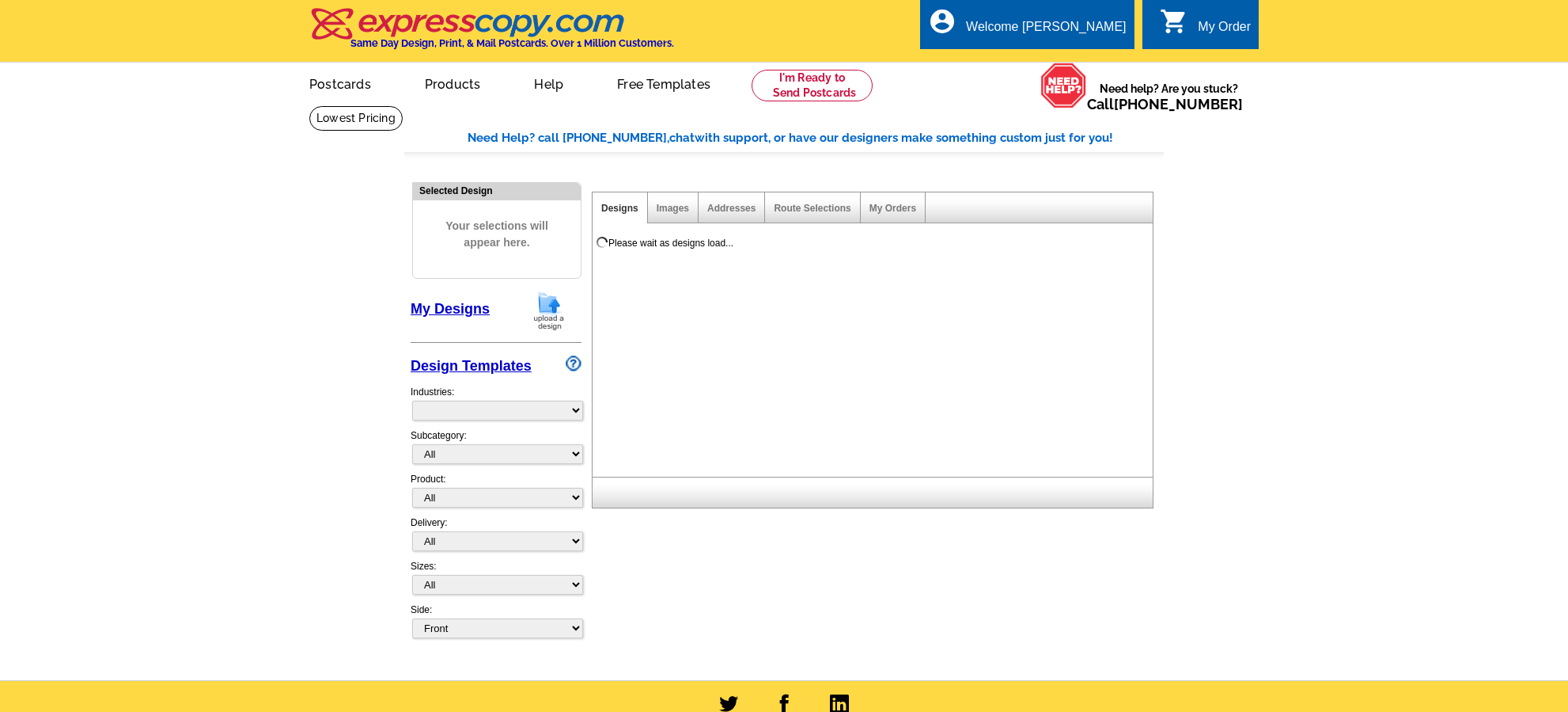
select select "785"
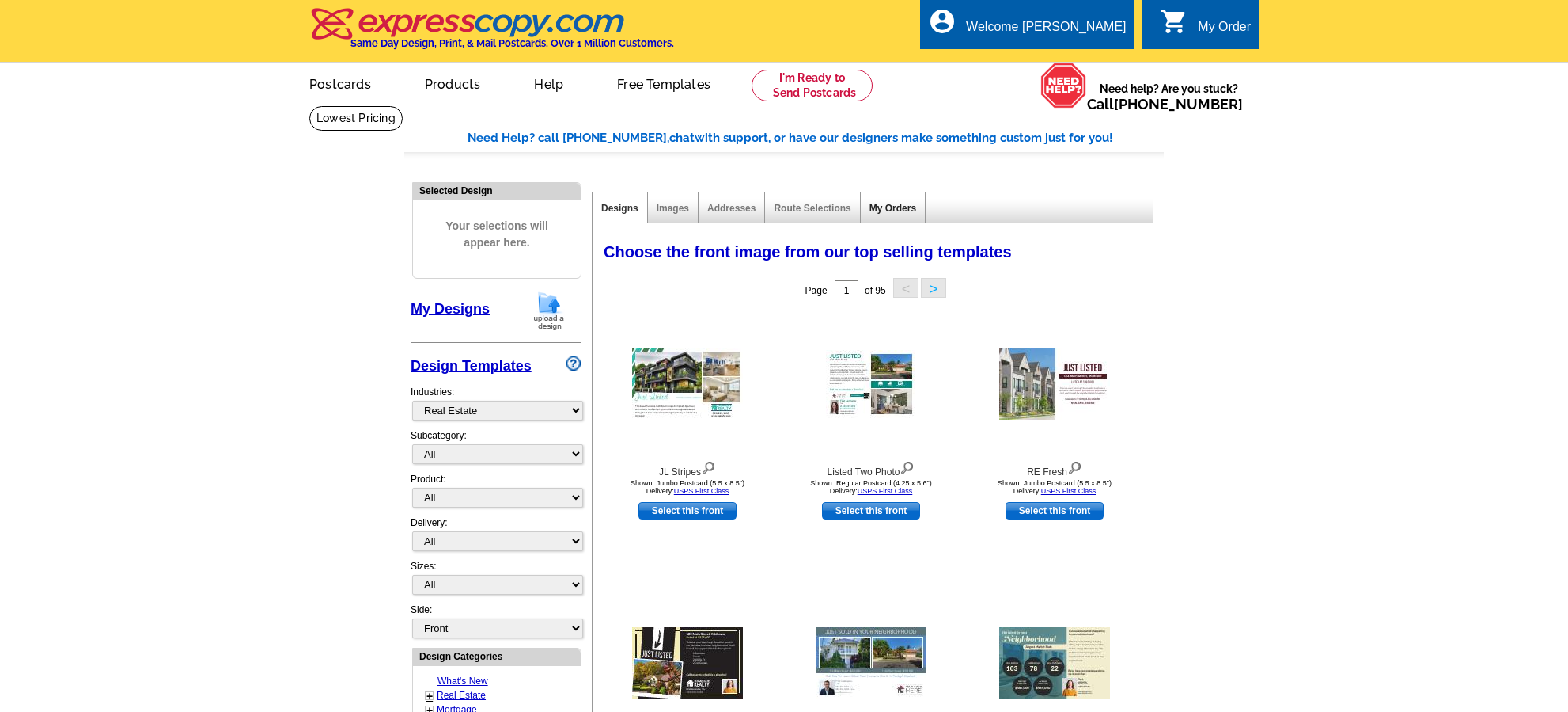
click at [875, 206] on link "My Orders" at bounding box center [893, 207] width 47 height 11
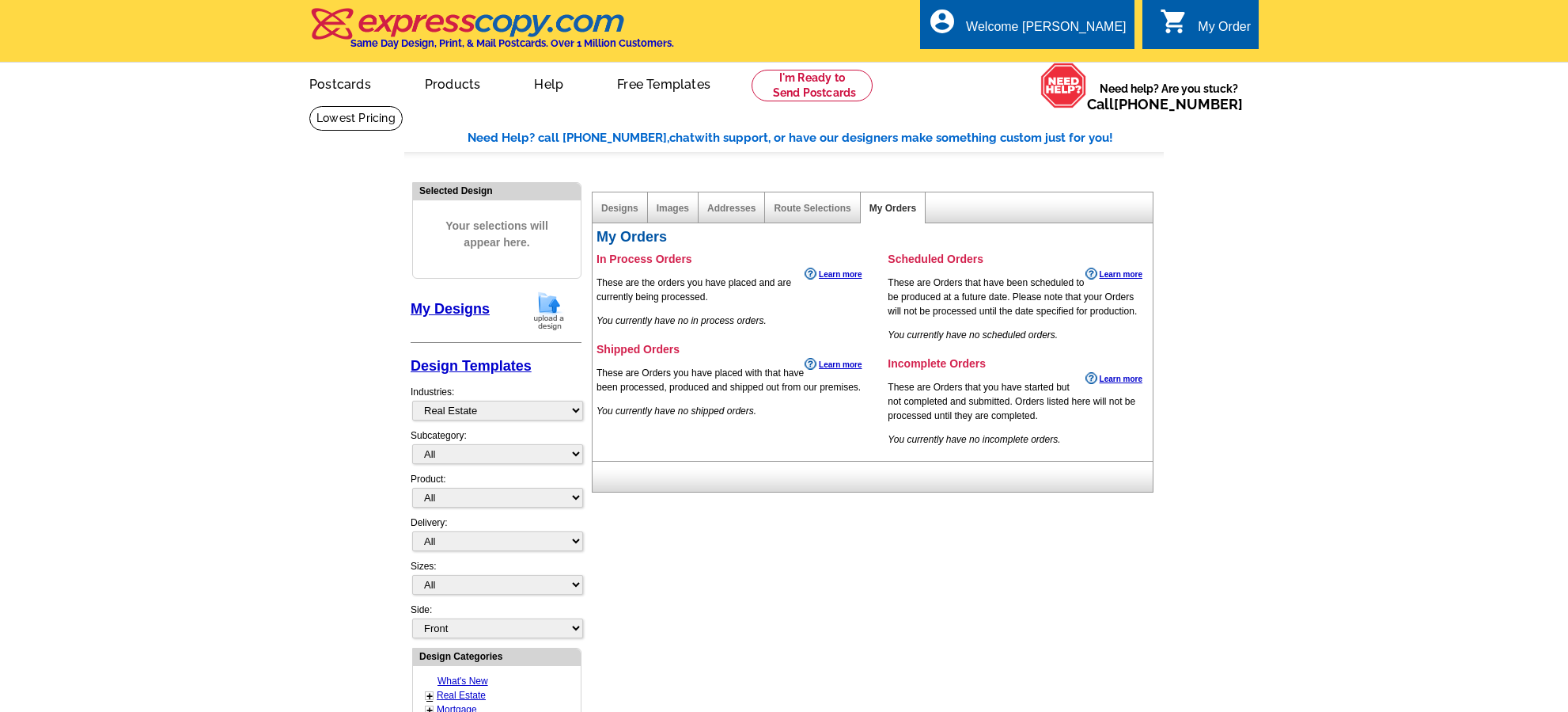
click at [619, 215] on div "Designs" at bounding box center [620, 207] width 56 height 31
click at [450, 312] on link "My Designs" at bounding box center [450, 309] width 79 height 16
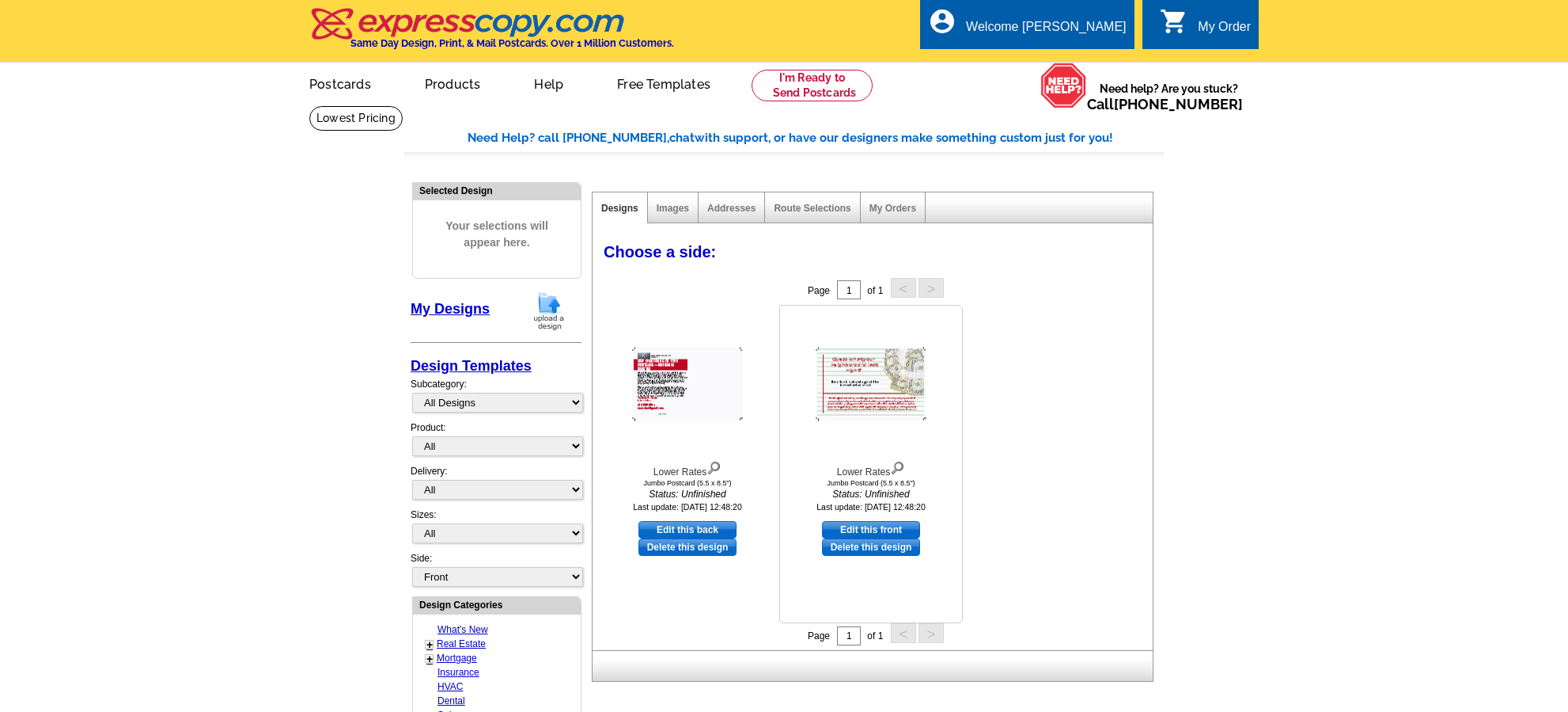
click at [870, 529] on link "Edit this front" at bounding box center [871, 529] width 99 height 17
select select "2"
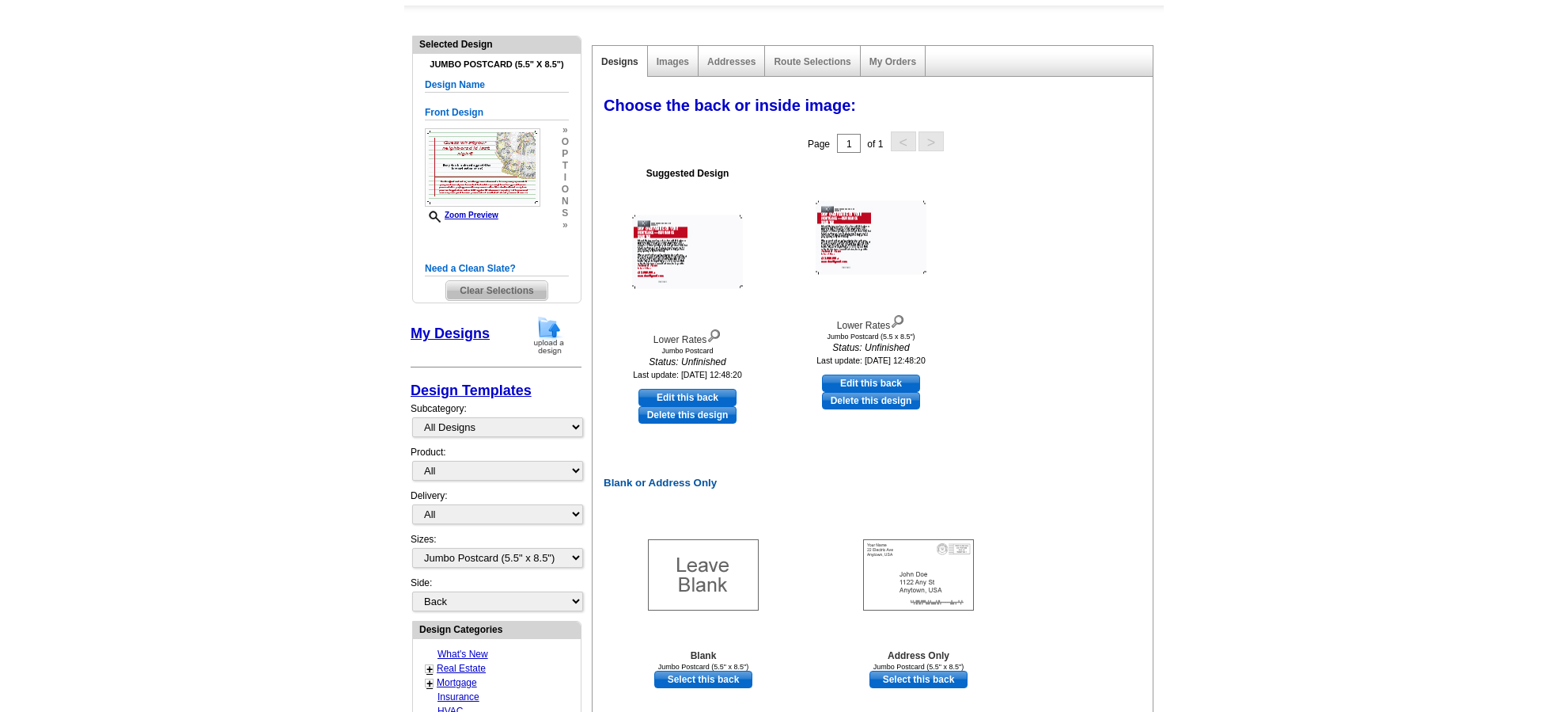
scroll to position [149, 0]
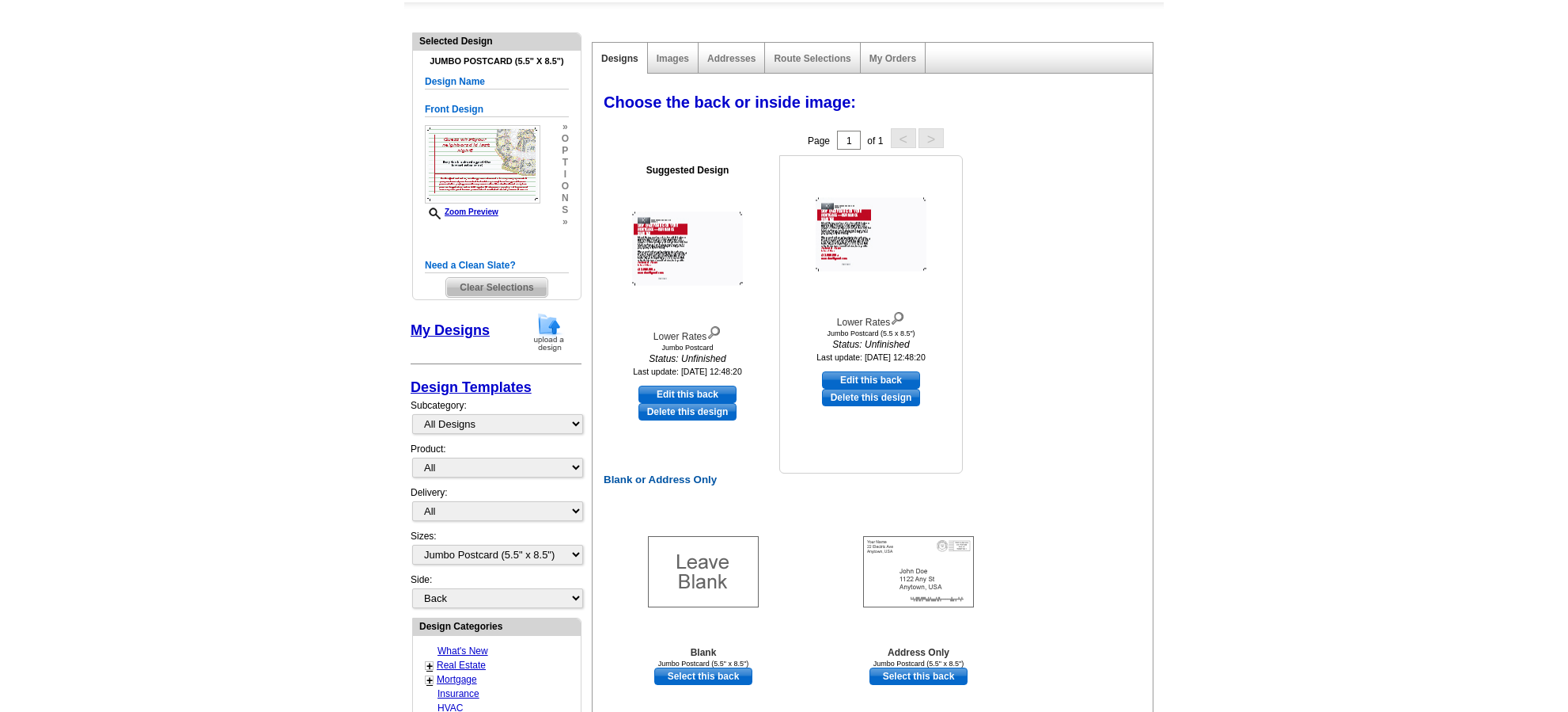
click at [887, 379] on link "Edit this back" at bounding box center [871, 379] width 99 height 17
select select "front"
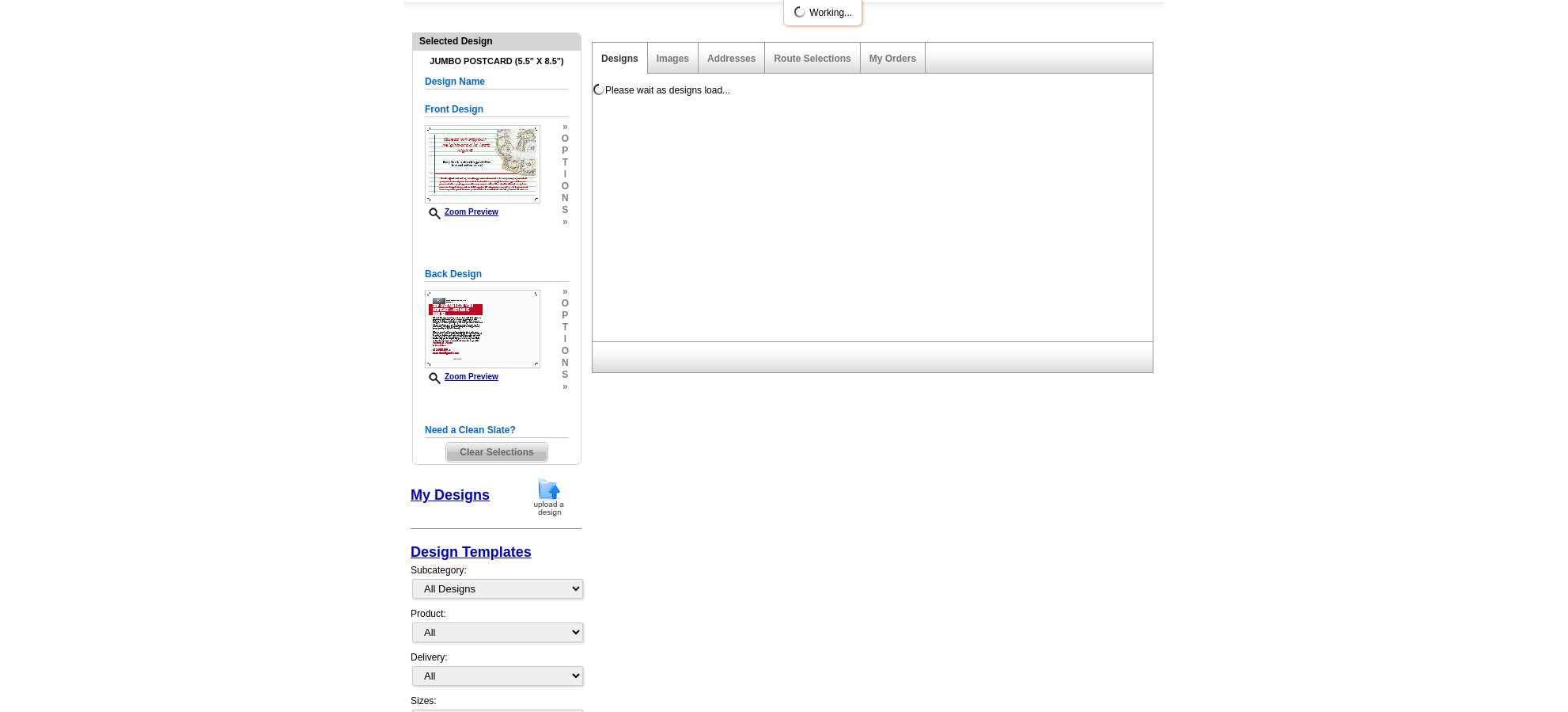
scroll to position [0, 0]
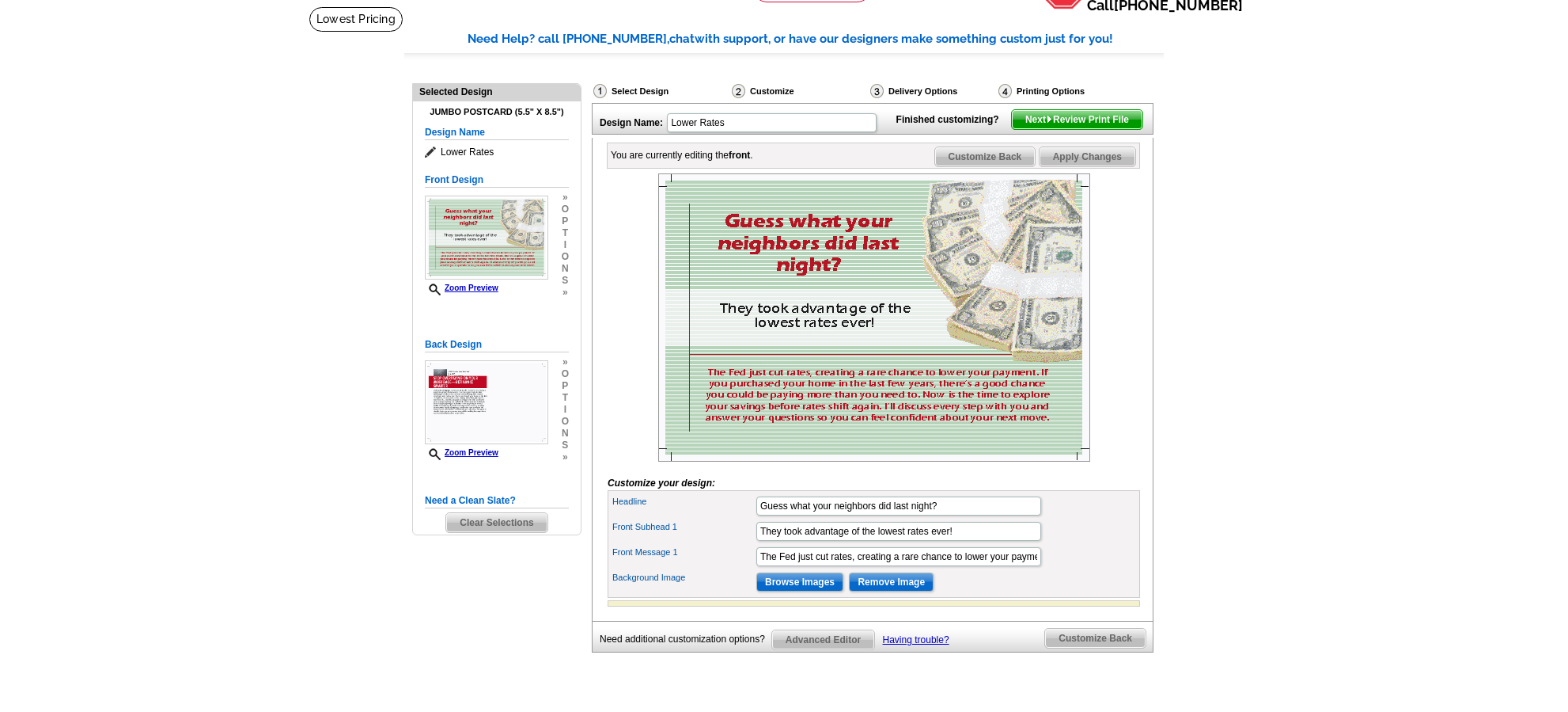
scroll to position [101, 0]
click at [1069, 646] on span "Customize Back" at bounding box center [1095, 636] width 101 height 19
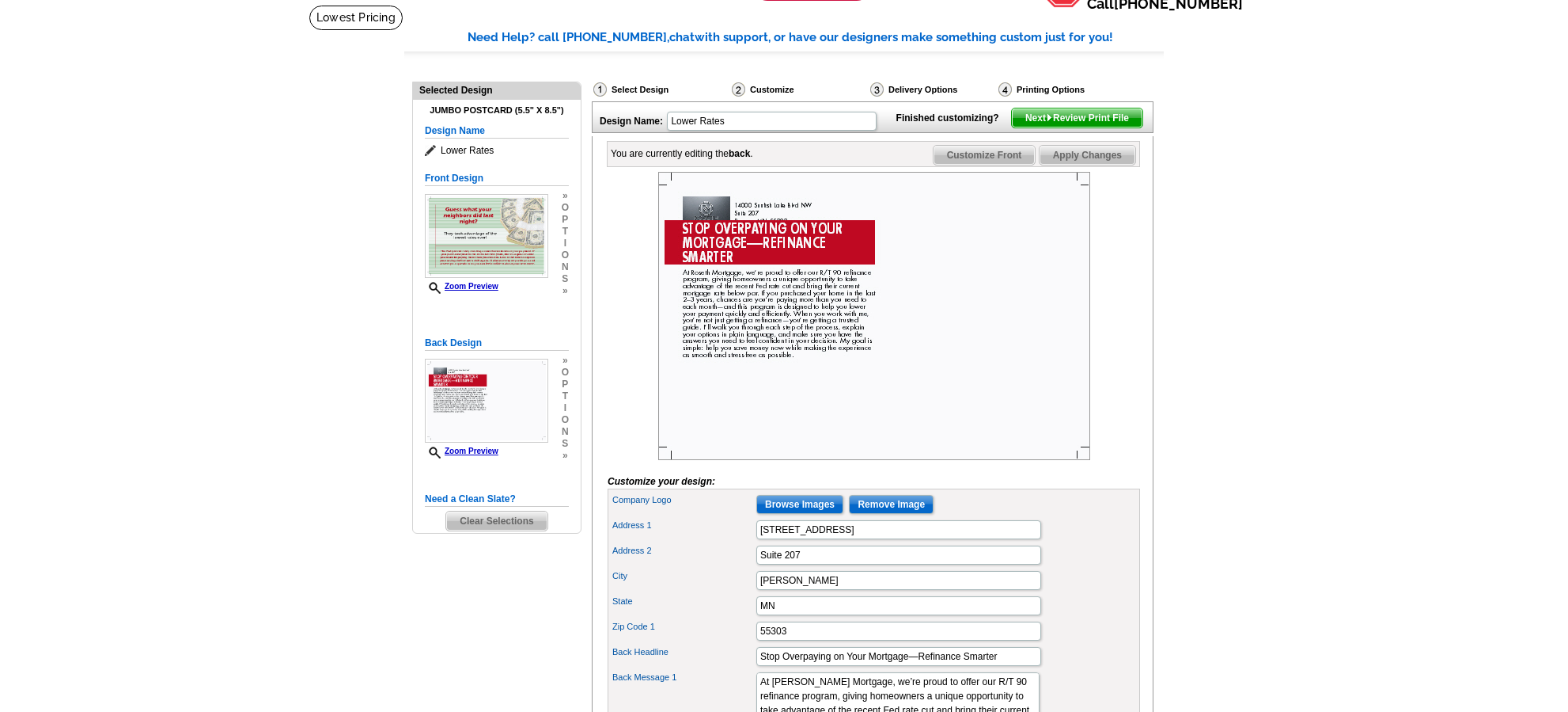
click at [787, 376] on img at bounding box center [874, 315] width 432 height 288
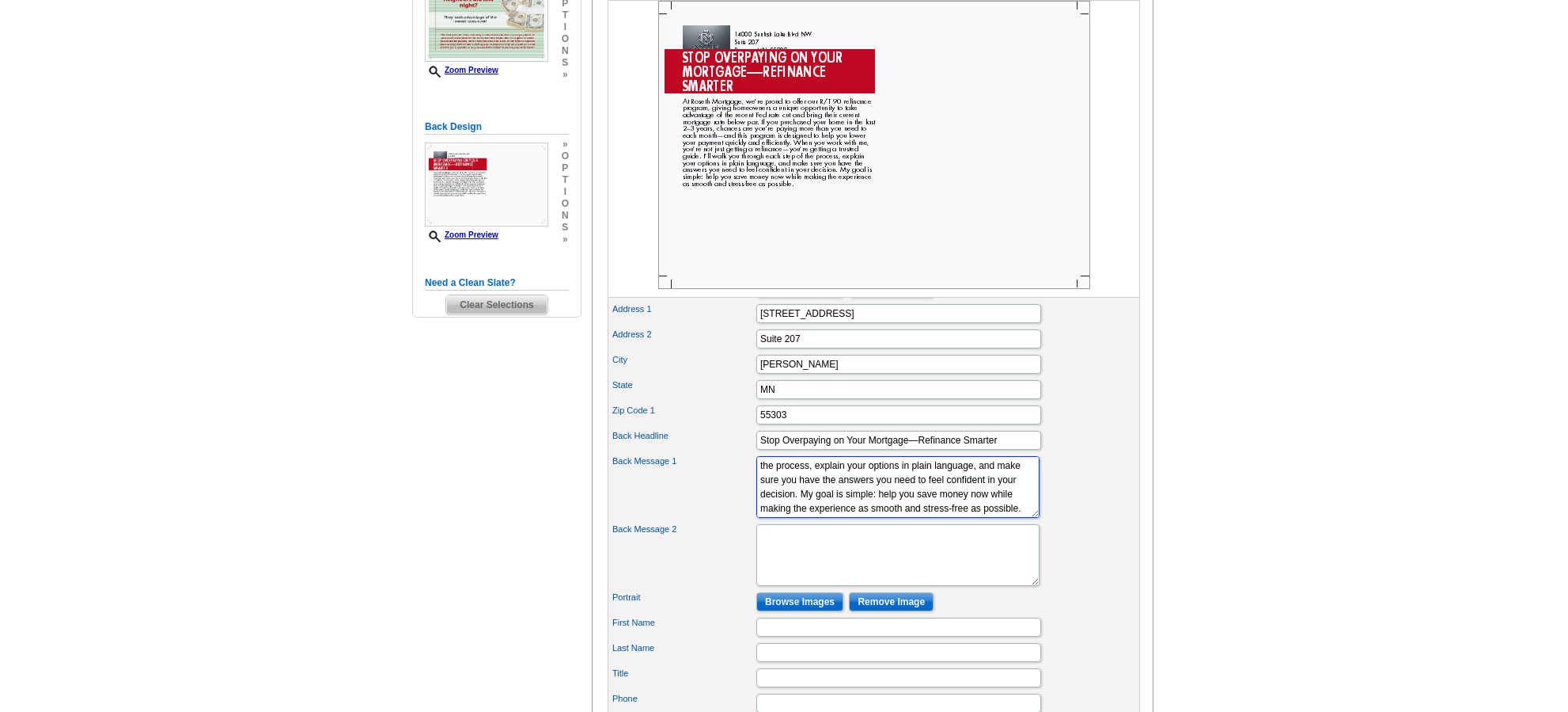
scroll to position [171, 0]
drag, startPoint x: 761, startPoint y: 521, endPoint x: 967, endPoint y: 545, distance: 207.4
click at [967, 545] on div "Company Logo Browse Images Remove Image Address 1 14000 Sunfish Lake Blvd NW Ad…" at bounding box center [873, 546] width 533 height 548
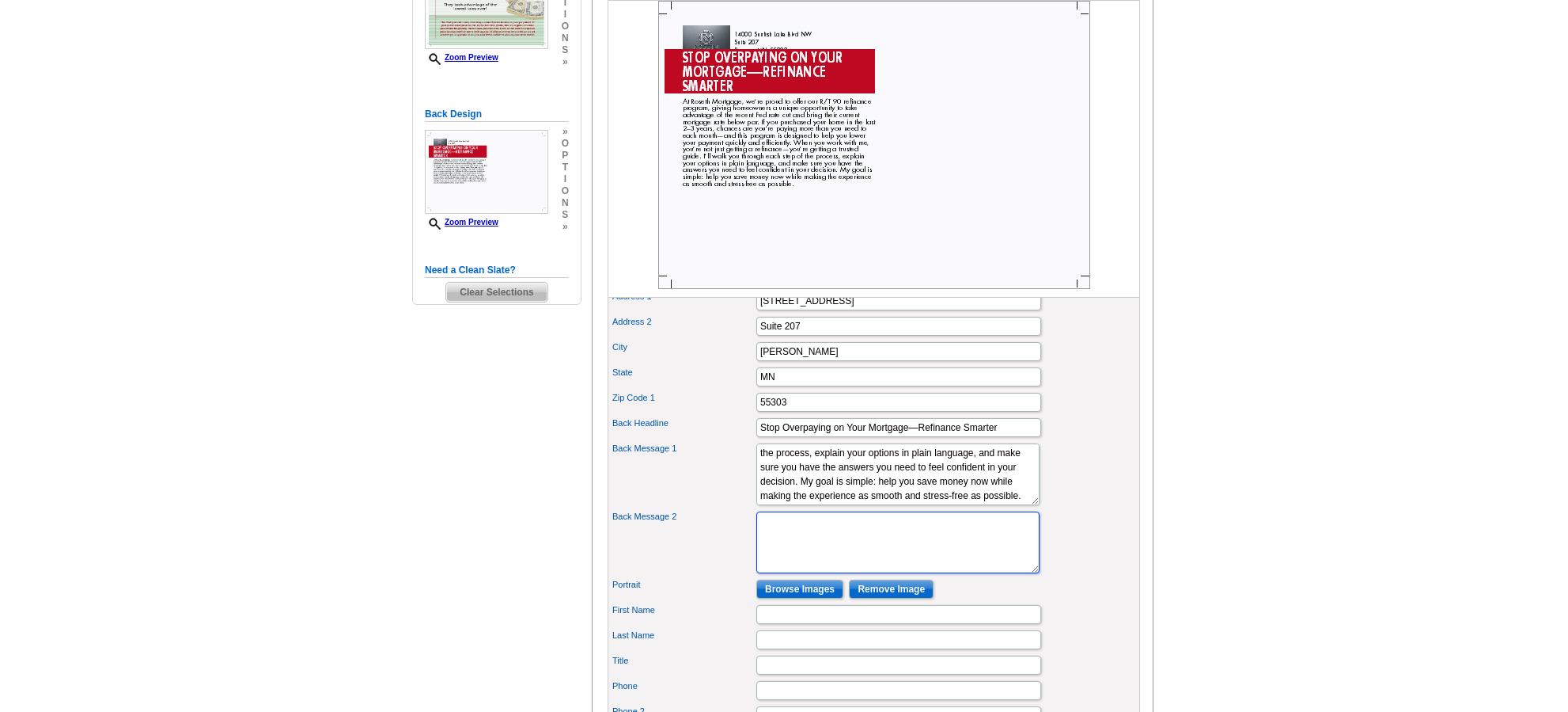
click at [954, 552] on textarea "Back Message 2" at bounding box center [898, 542] width 284 height 62
paste textarea "When you work with me, you’re not just getting a refinance—you’re getting a tru…"
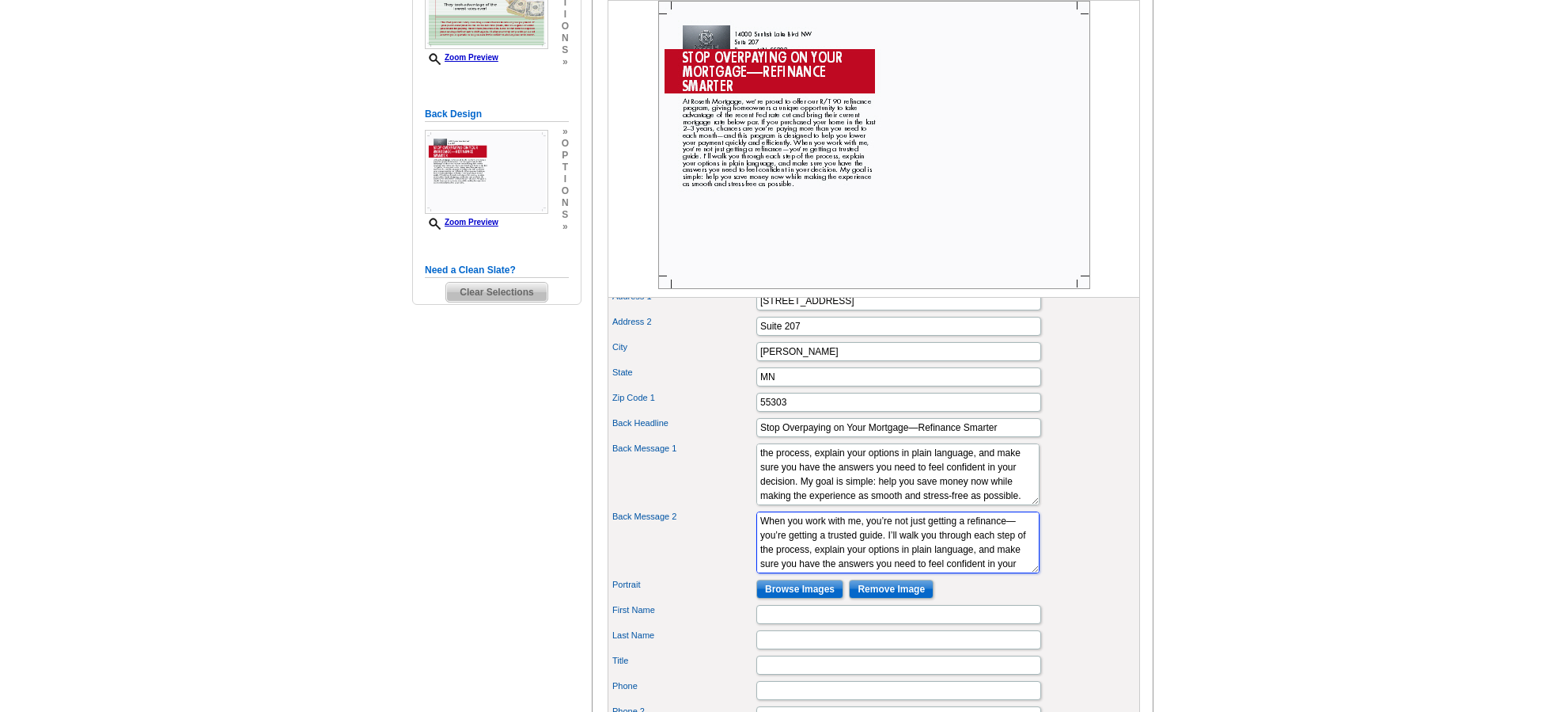
scroll to position [39, 0]
type textarea "When you work with me, you’re not just getting a refinance—you’re getting a tru…"
click at [950, 505] on textarea "At Roseth Mortgage, we’re proud to offer our R/T 90 refinance program, giving h…" at bounding box center [898, 474] width 284 height 62
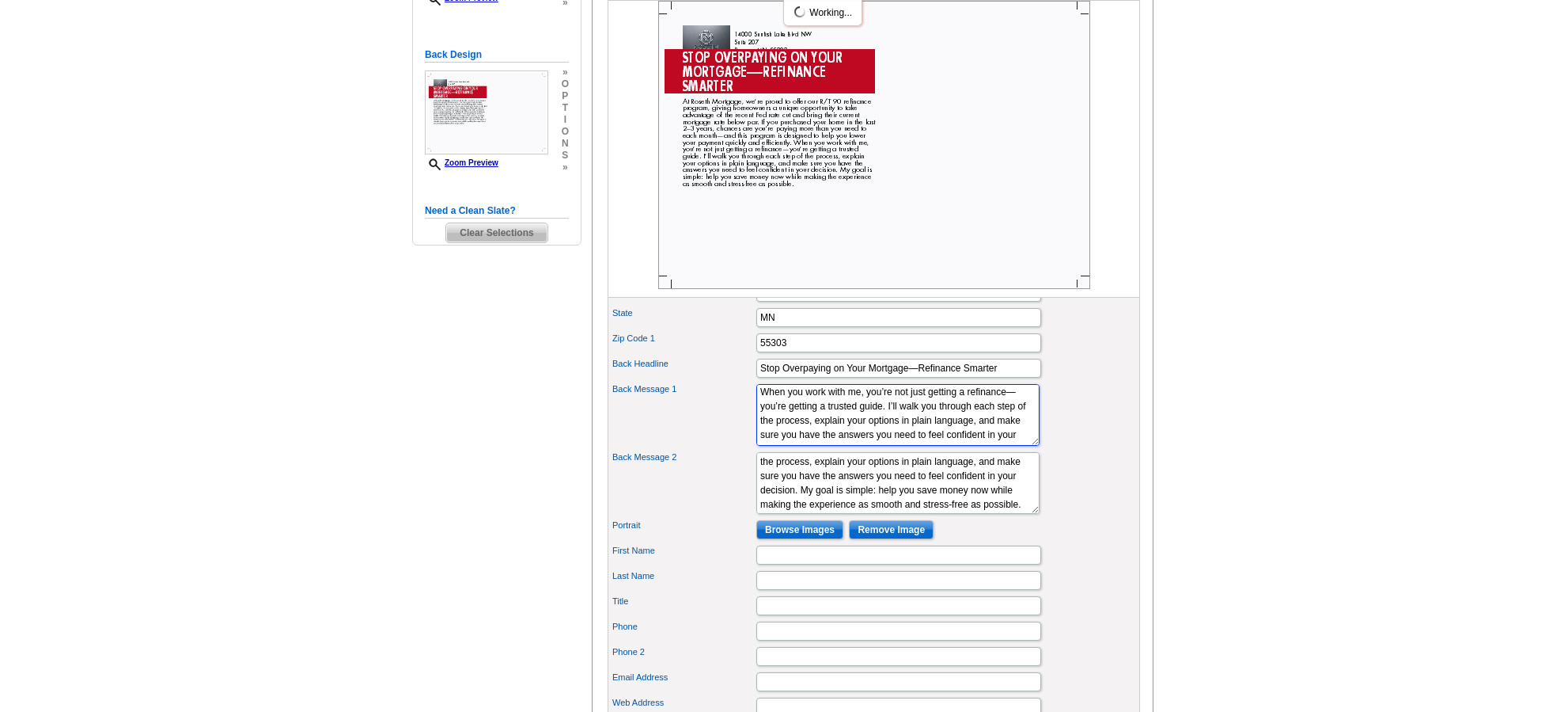
scroll to position [105, 0]
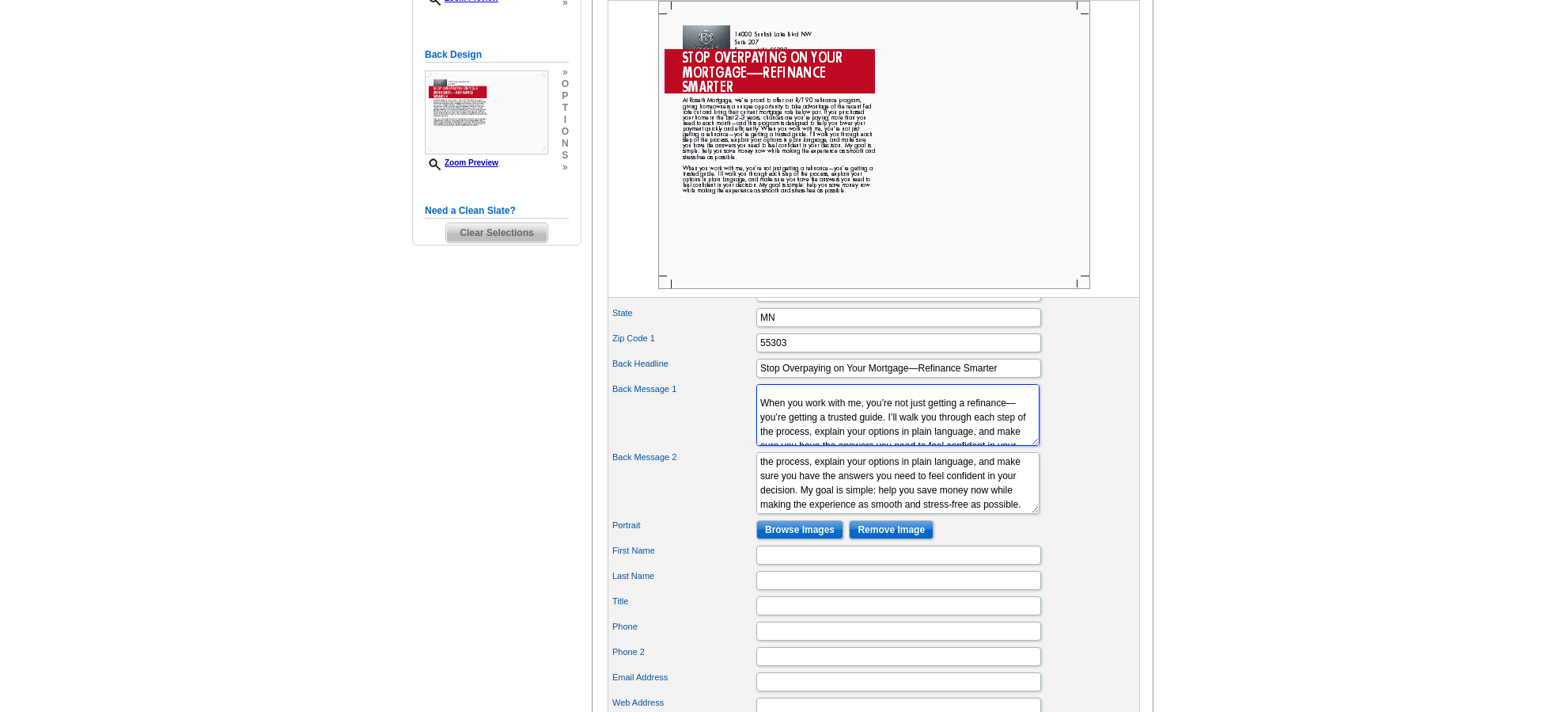
drag, startPoint x: 972, startPoint y: 463, endPoint x: 760, endPoint y: 431, distance: 214.4
click at [760, 431] on textarea "At Roseth Mortgage, we’re proud to offer our R/T 90 refinance program, giving h…" at bounding box center [898, 415] width 284 height 62
type textarea "At Roseth Mortgage, we’re proud to offer our R/T 90 refinance program, giving h…"
click at [1101, 480] on div "Back Message 2 When you work with me, you’re not just getting a refinance—you’r…" at bounding box center [874, 483] width 527 height 68
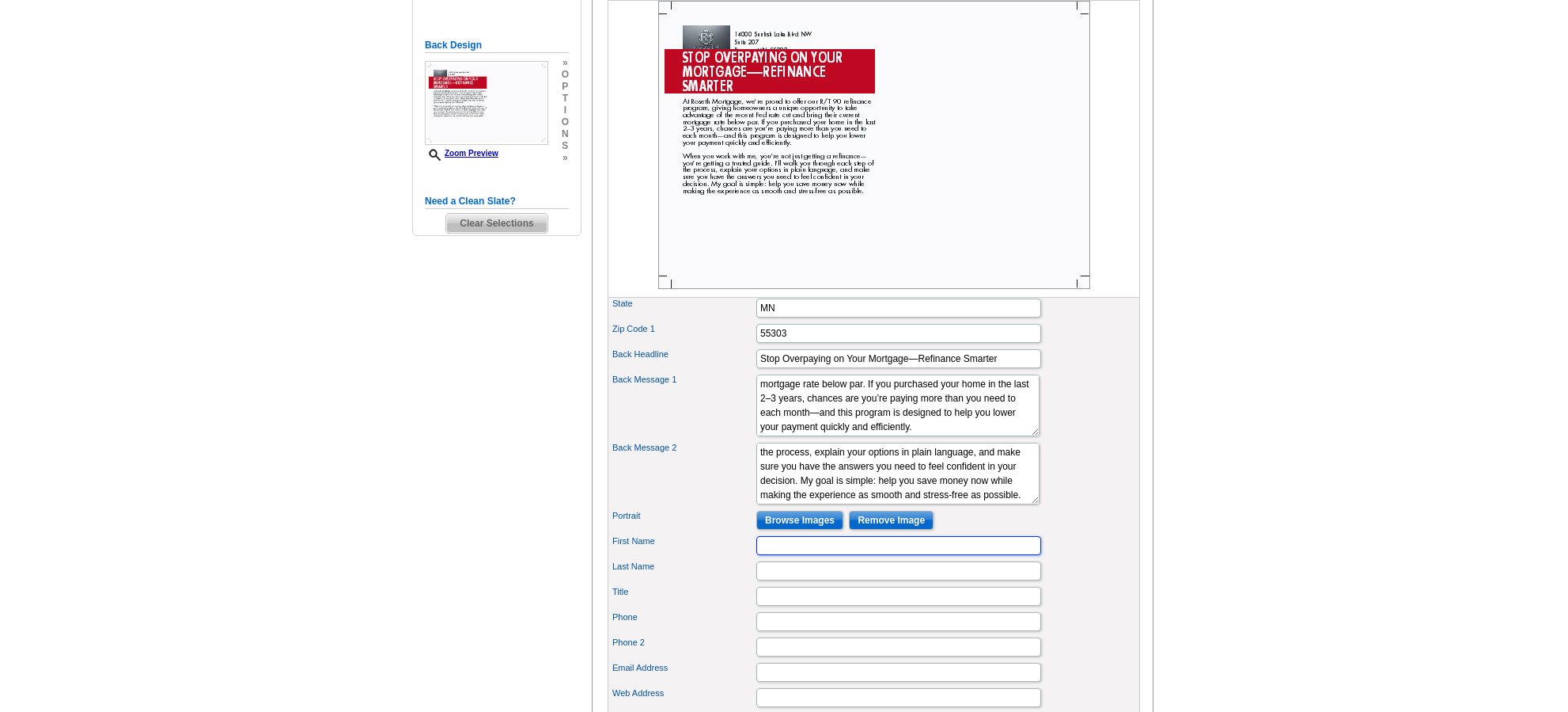
click at [880, 555] on input "First Name" at bounding box center [899, 545] width 285 height 19
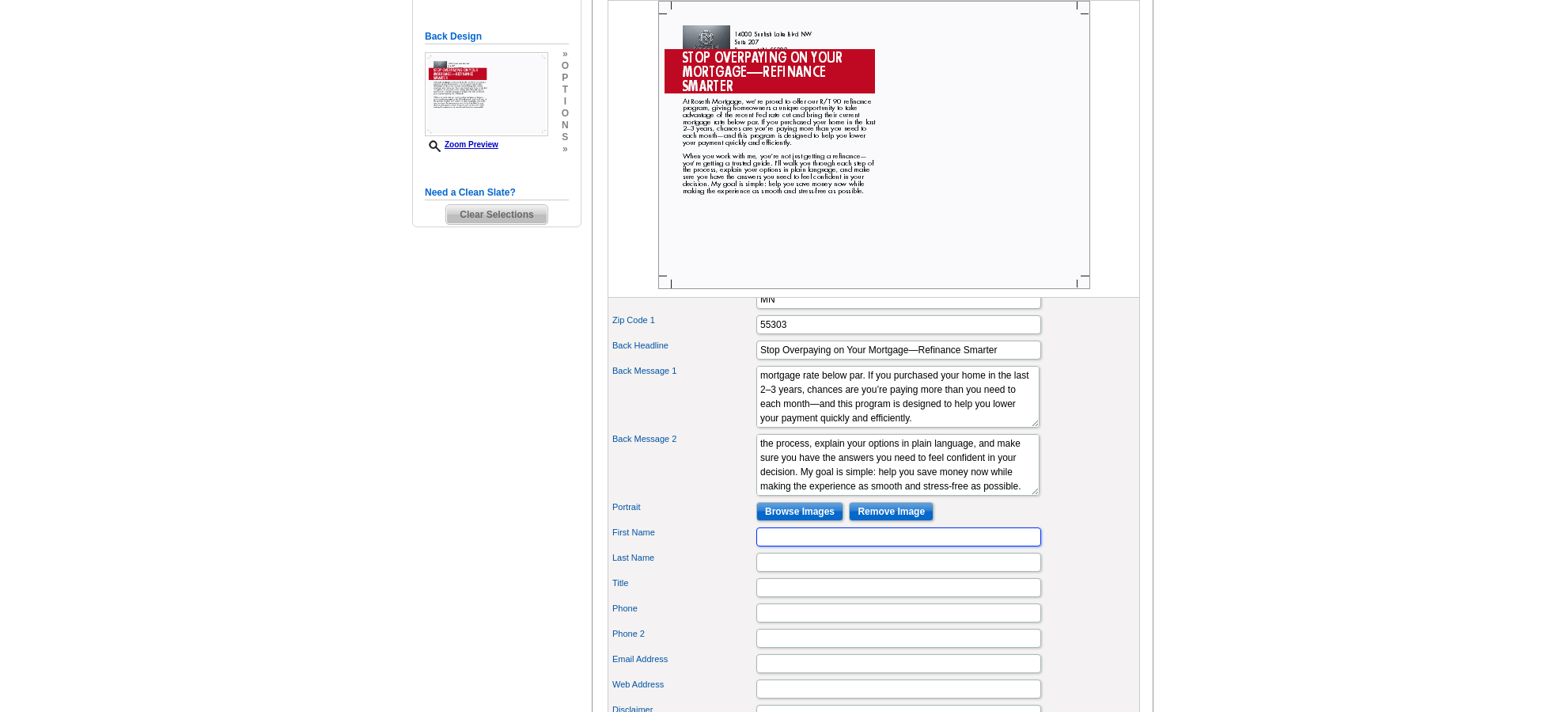
scroll to position [409, 0]
type input "[PERSON_NAME]"
type input "Alcon"
type input "Sr Loan Originator"
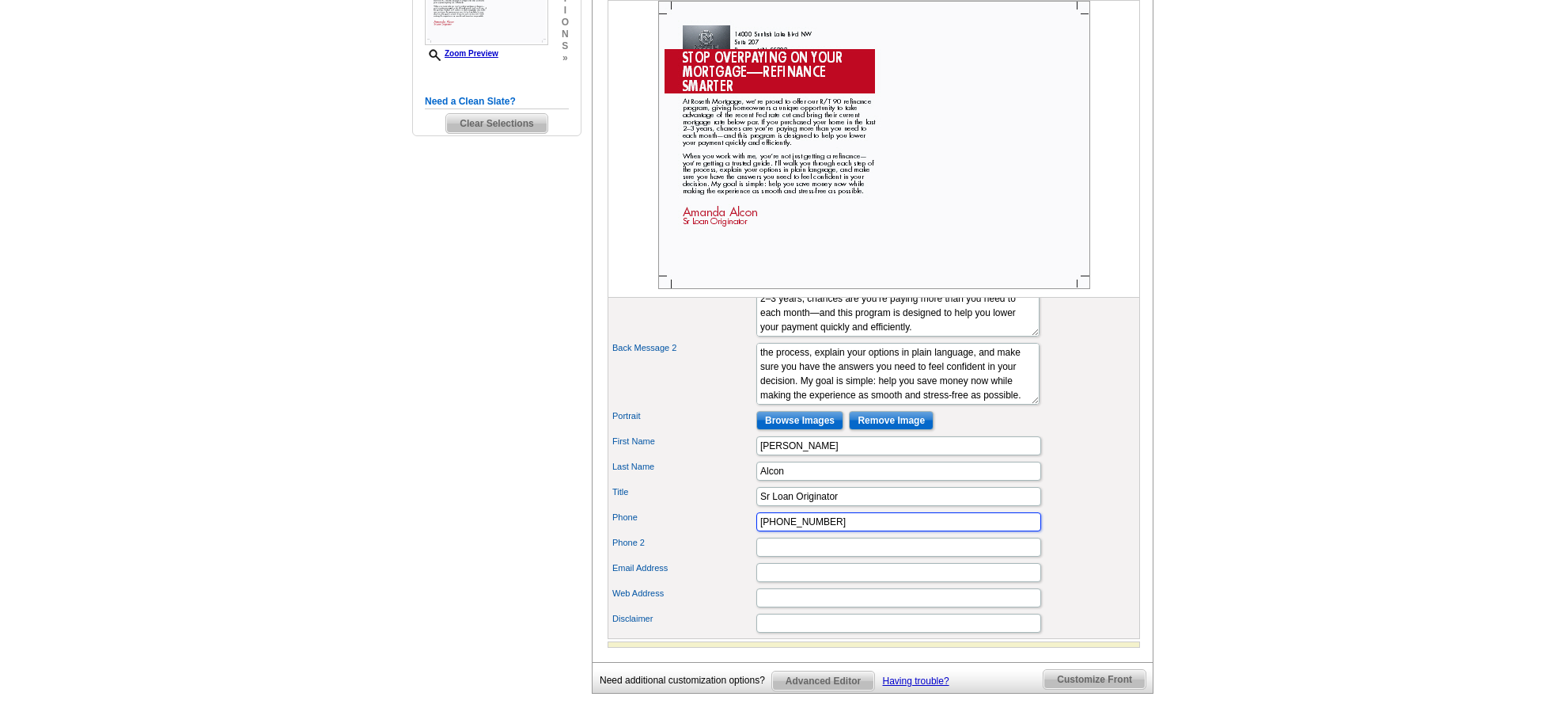
scroll to position [504, 0]
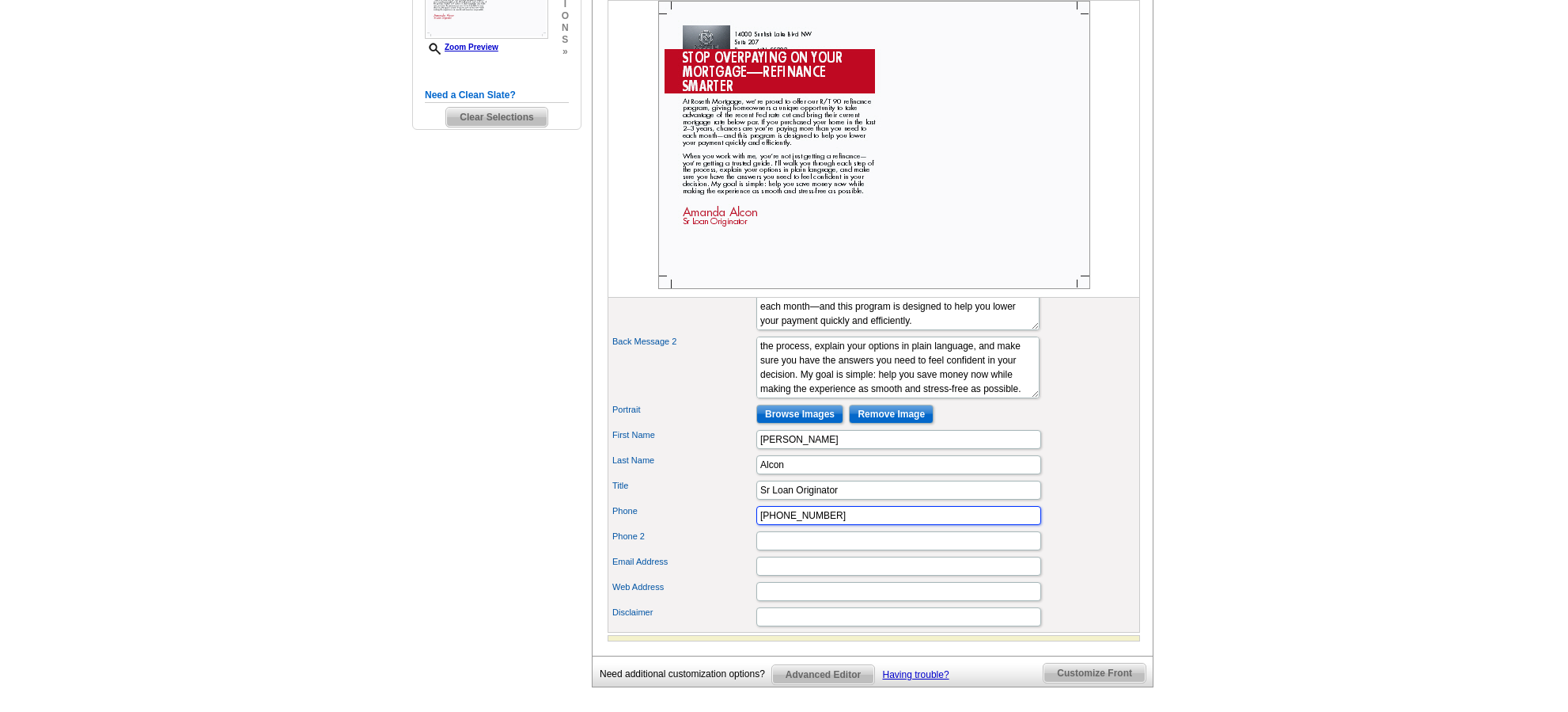
type input "512-909-9914"
click at [854, 500] on input "Sr Loan Originator" at bounding box center [899, 489] width 285 height 19
type input "Sr Loan Officer"
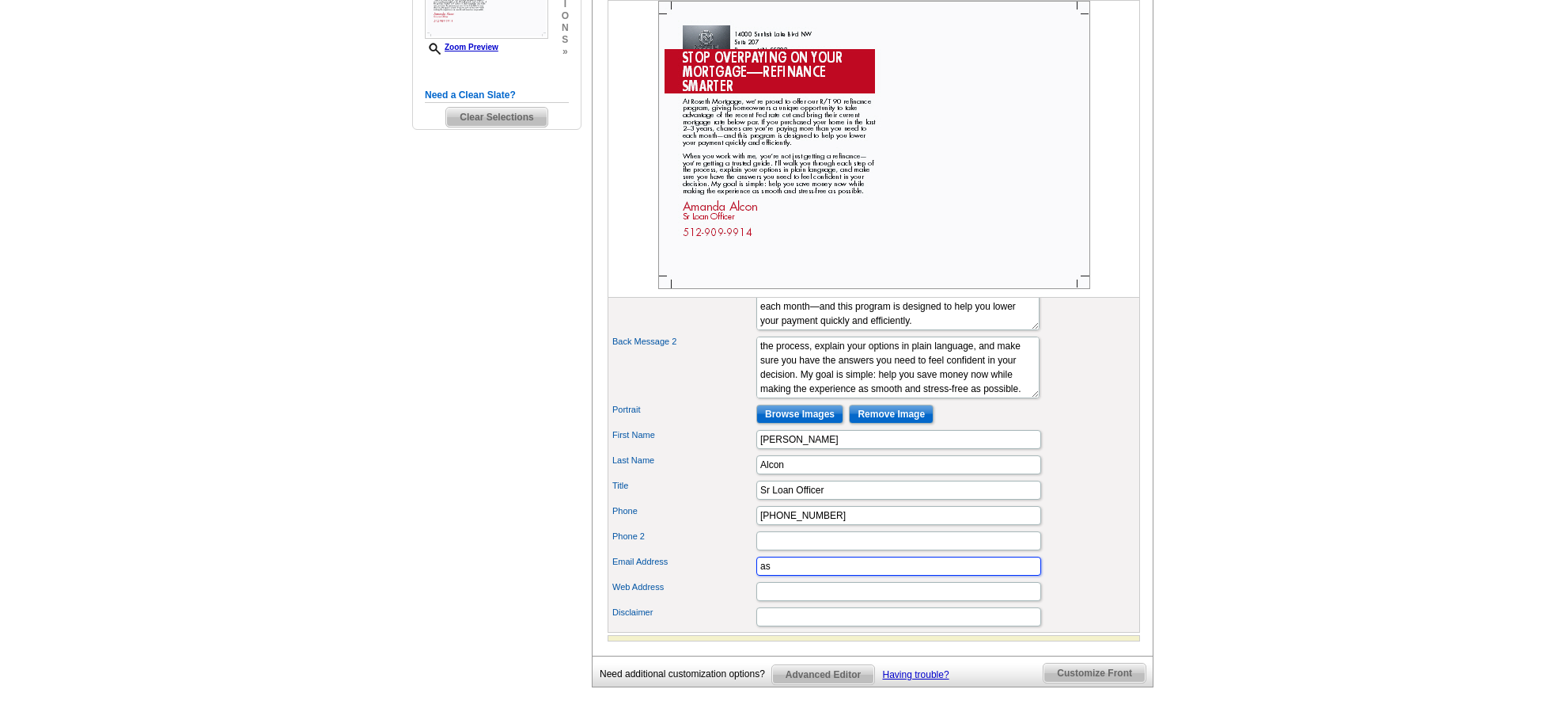
type input "a"
type input "amandaa@gmail.com"
type input "n"
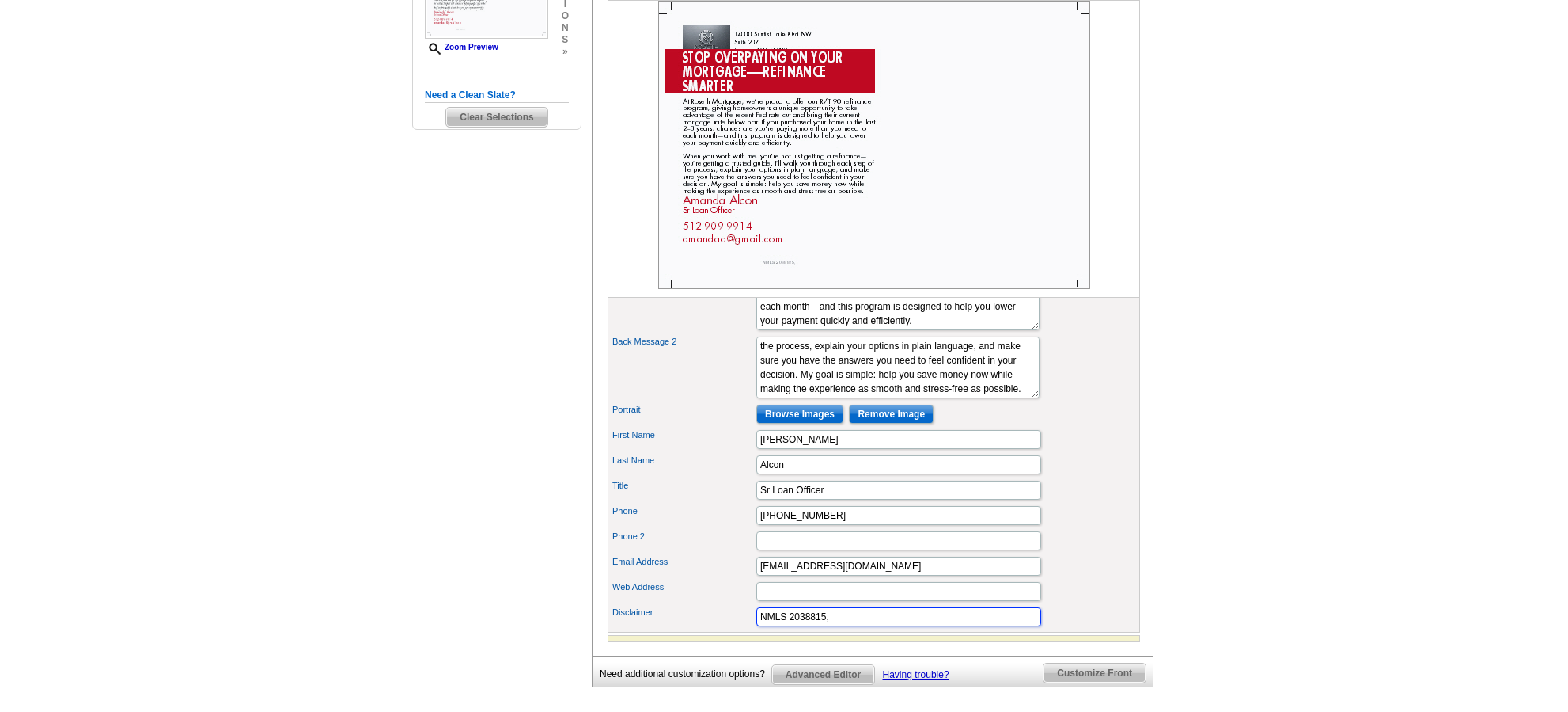
paste input "100541920"
type input "NMLS 2038815, 100541920"
click at [1055, 603] on div "Web Address" at bounding box center [874, 591] width 527 height 25
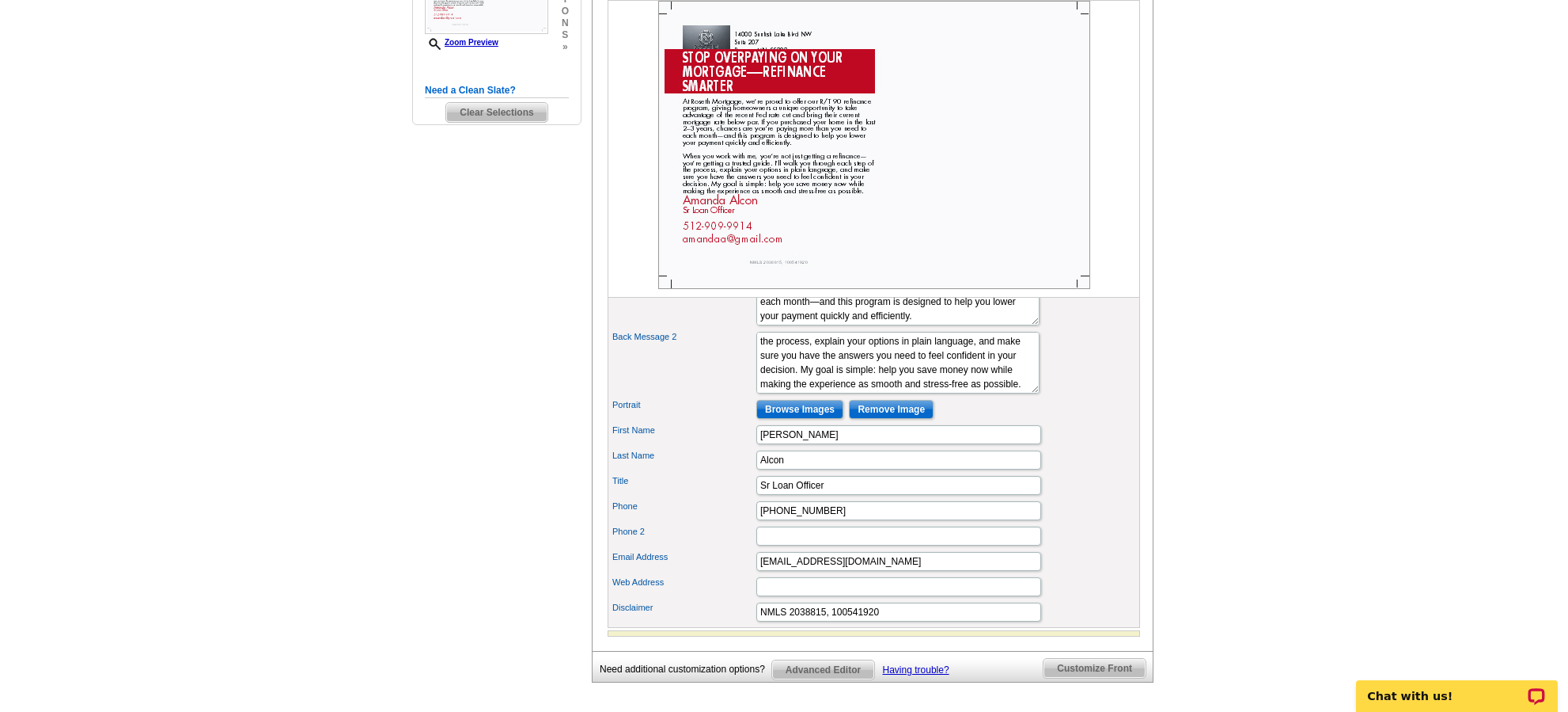
scroll to position [514, 0]
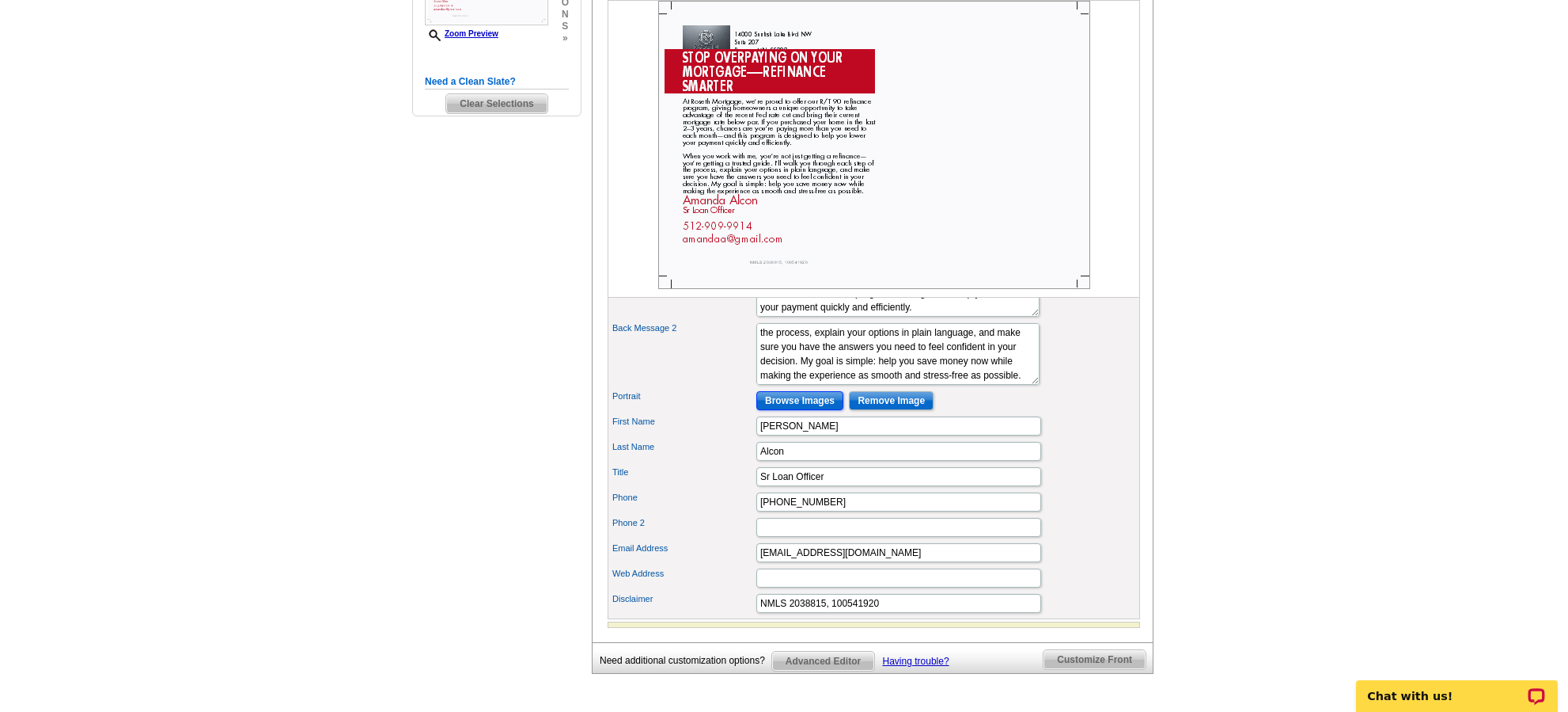
click at [785, 410] on input "Browse Images" at bounding box center [799, 400] width 87 height 19
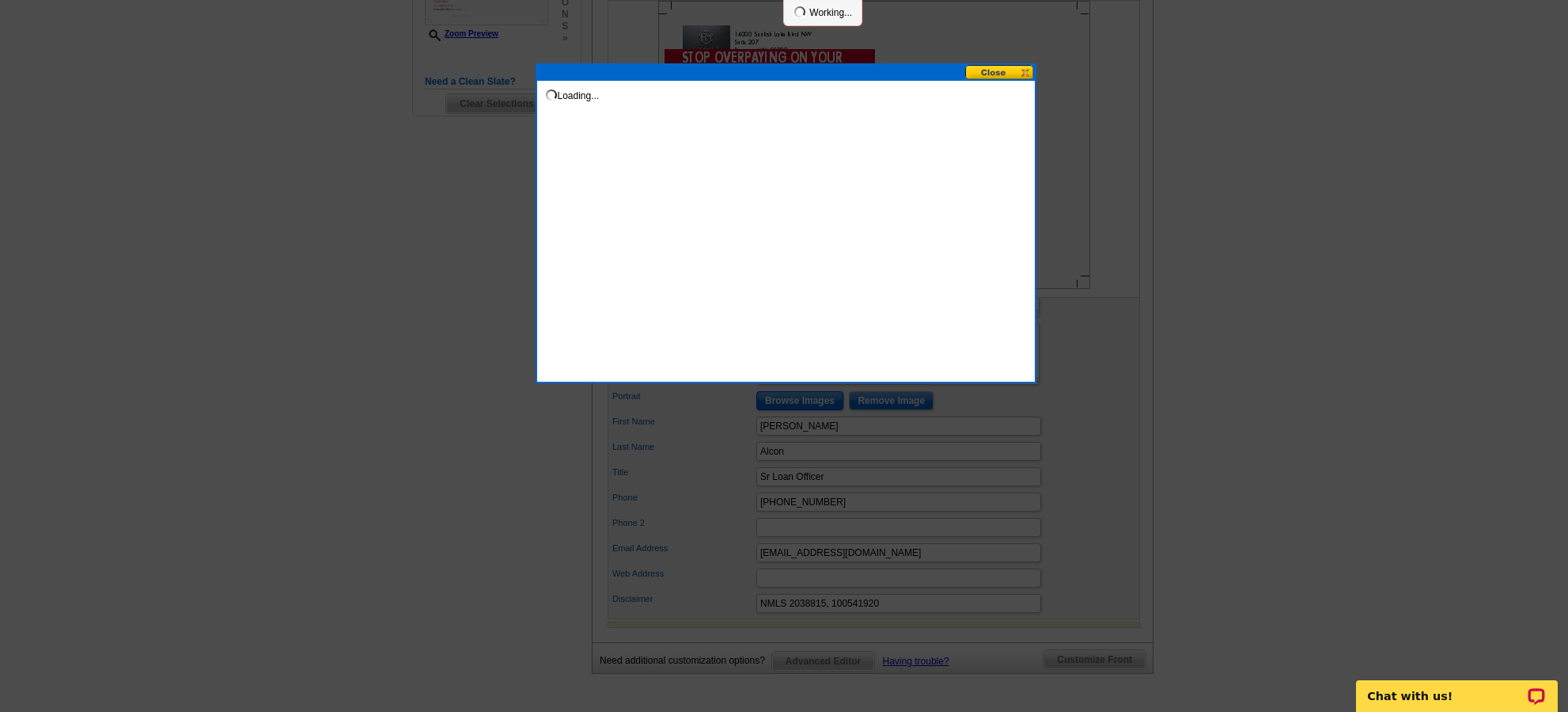
scroll to position [523, 0]
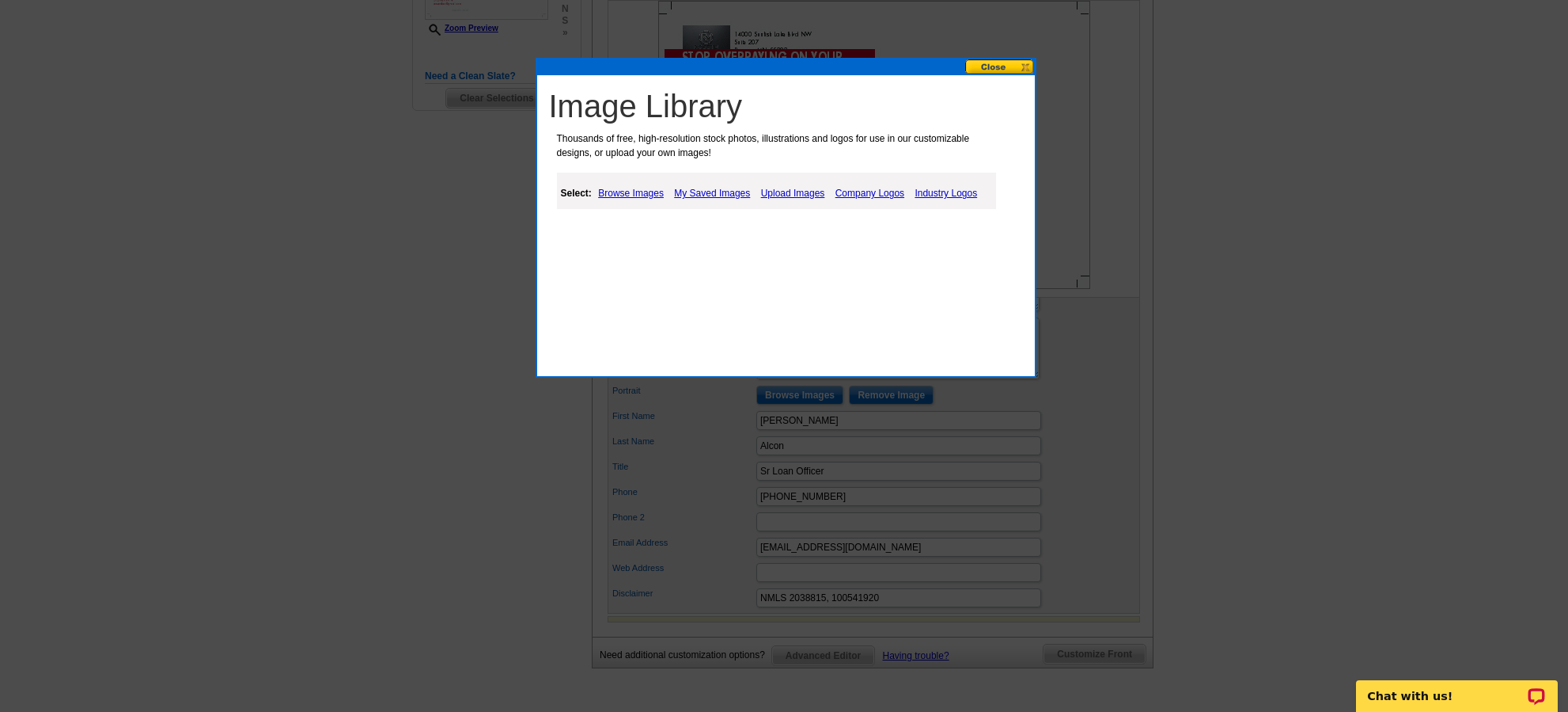
click at [792, 197] on link "Upload Images" at bounding box center [793, 192] width 72 height 19
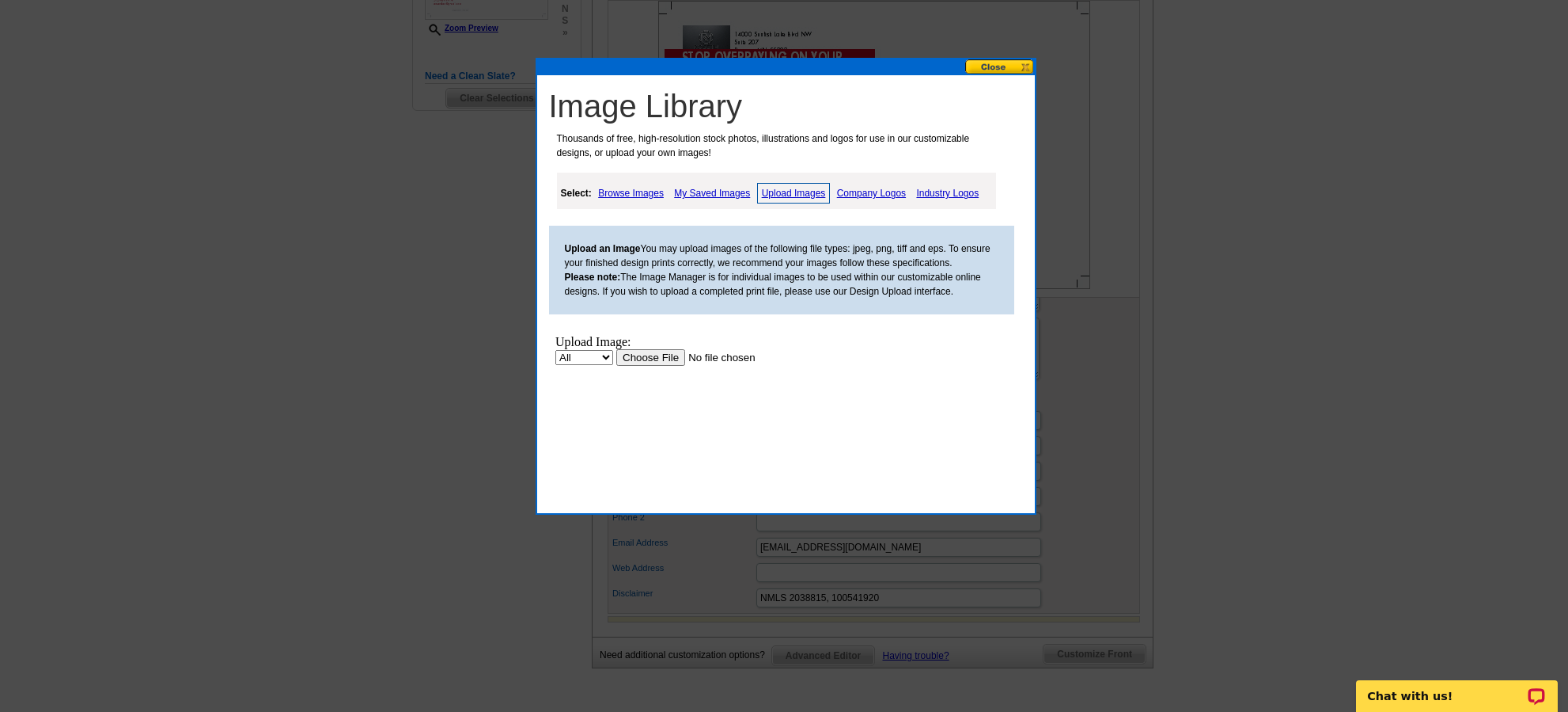
scroll to position [0, 0]
click at [647, 364] on input "file" at bounding box center [715, 357] width 200 height 17
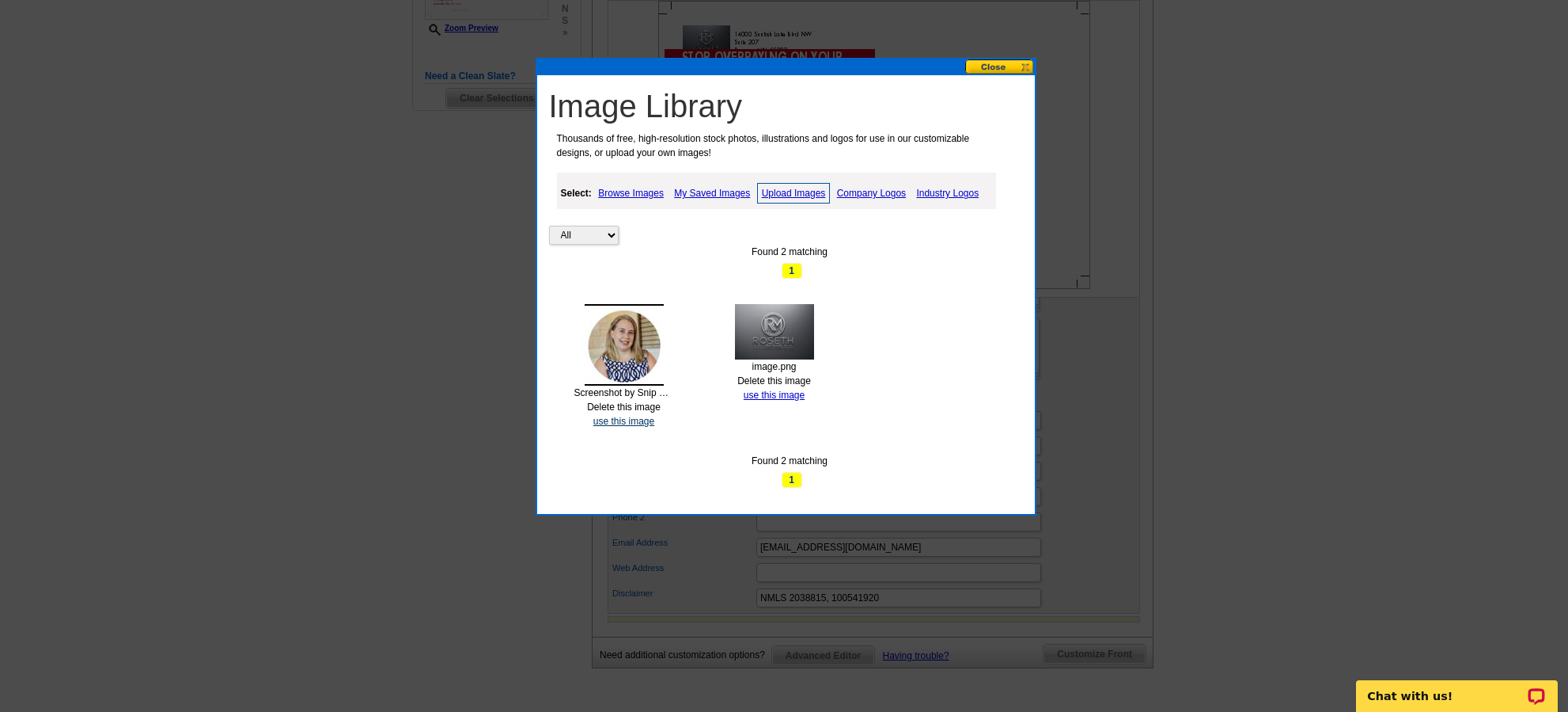
click at [626, 424] on link "use this image" at bounding box center [623, 420] width 61 height 11
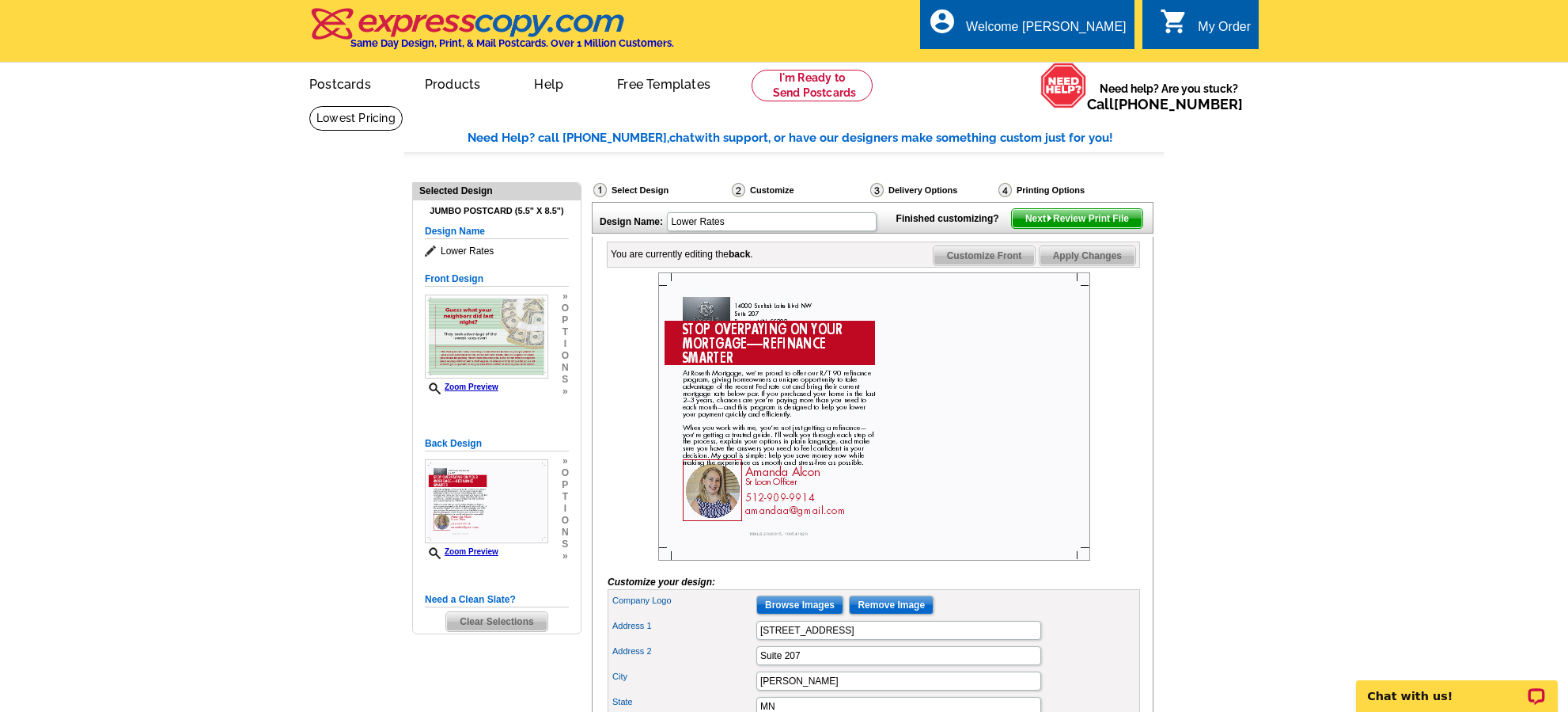
click at [1214, 461] on main "Need Help? call 800-260-5887, chat with support, or have our designers make som…" at bounding box center [784, 689] width 1568 height 1168
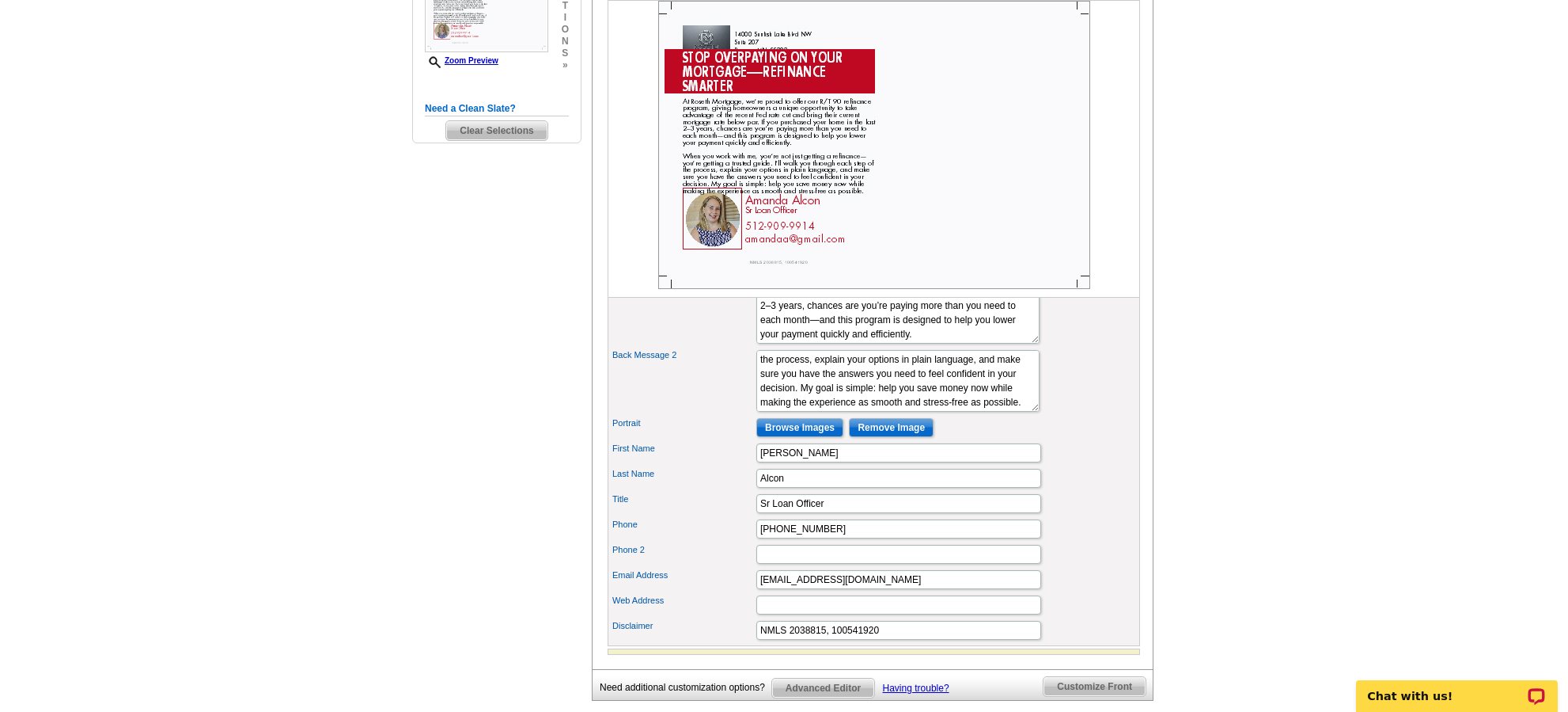
scroll to position [496, 0]
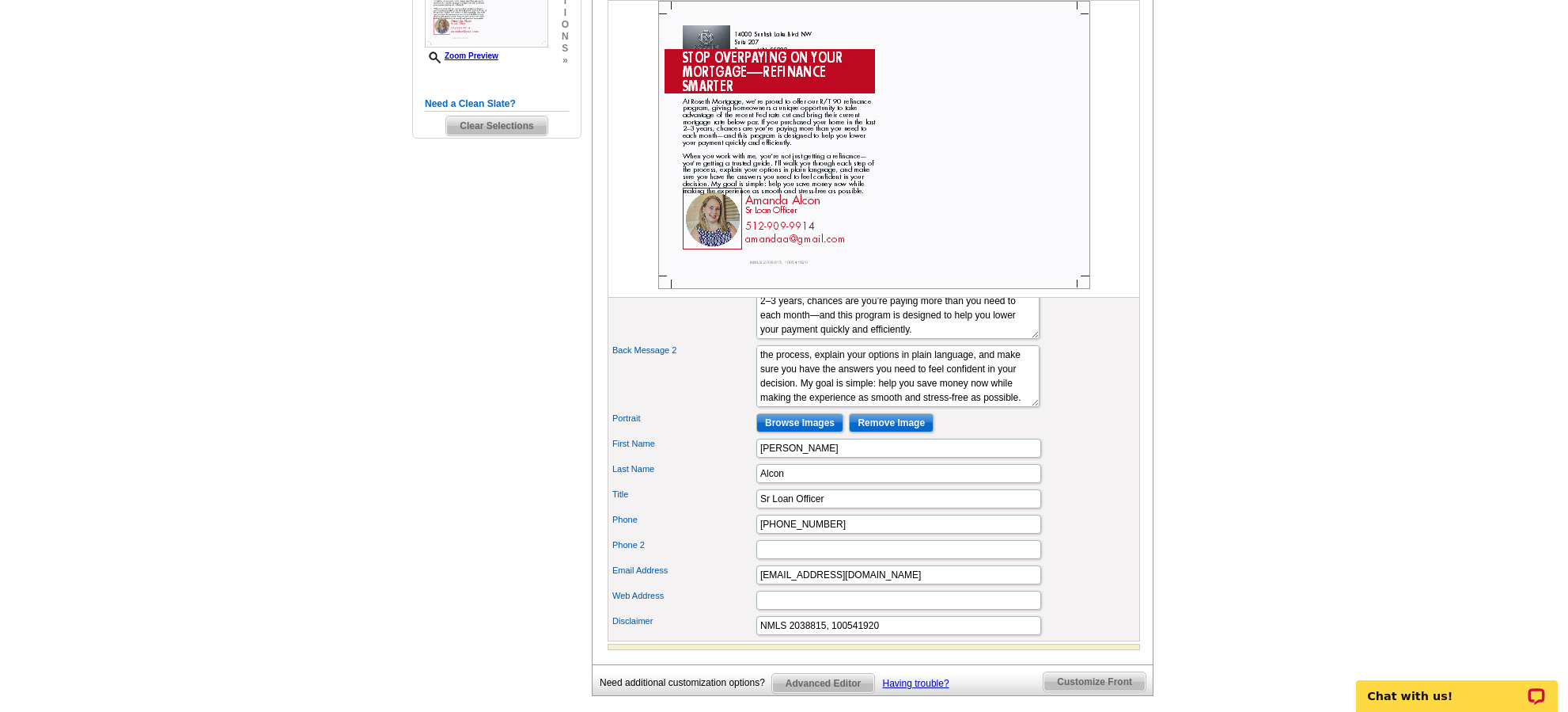
click at [845, 588] on div "Email Address amandaa@gmail.com" at bounding box center [874, 574] width 527 height 25
drag, startPoint x: 831, startPoint y: 598, endPoint x: 819, endPoint y: 600, distance: 12.2
click at [819, 585] on input "amandaa@gmail.com" at bounding box center [899, 575] width 285 height 19
click at [862, 585] on input "amandaa@gmail.com" at bounding box center [899, 575] width 285 height 19
drag, startPoint x: 862, startPoint y: 600, endPoint x: 816, endPoint y: 603, distance: 46.1
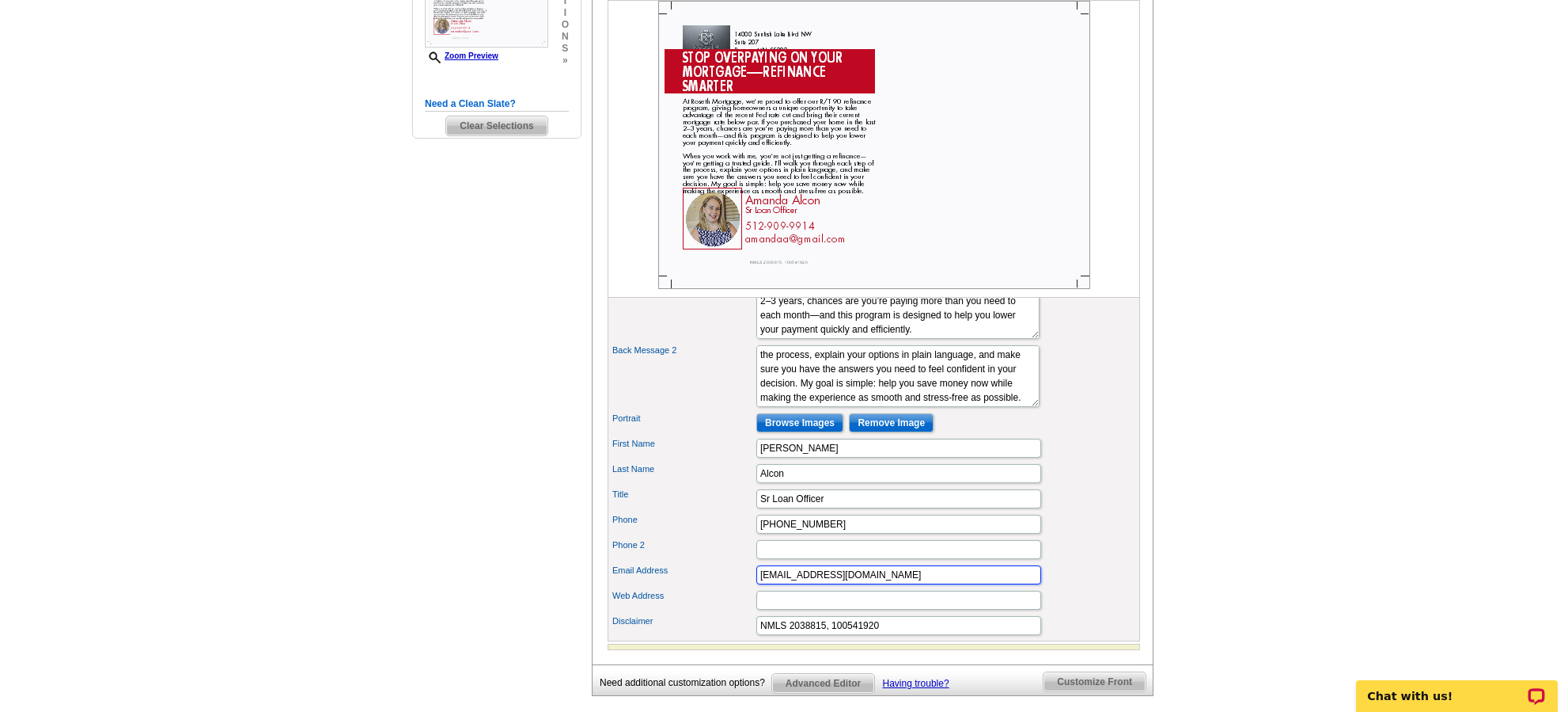
click at [816, 585] on input "amandaa@gmail.com" at bounding box center [899, 575] width 285 height 19
type input "amandaa@rosethmortgage.com"
click at [1087, 511] on div "Title Sr Loan Officer" at bounding box center [874, 498] width 527 height 25
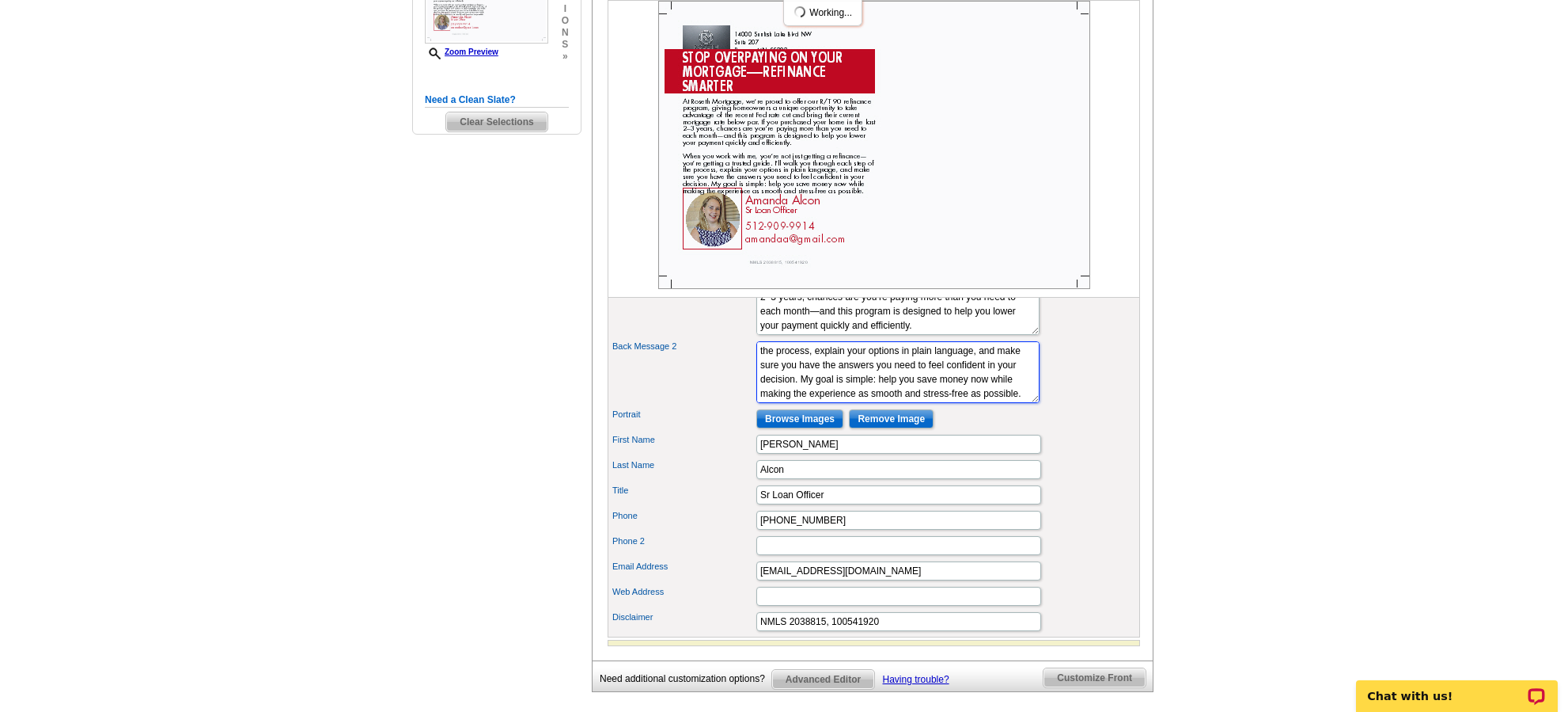
click at [912, 403] on textarea "When you work with me, you’re not just getting a refinance—you’re getting a tru…" at bounding box center [898, 372] width 284 height 62
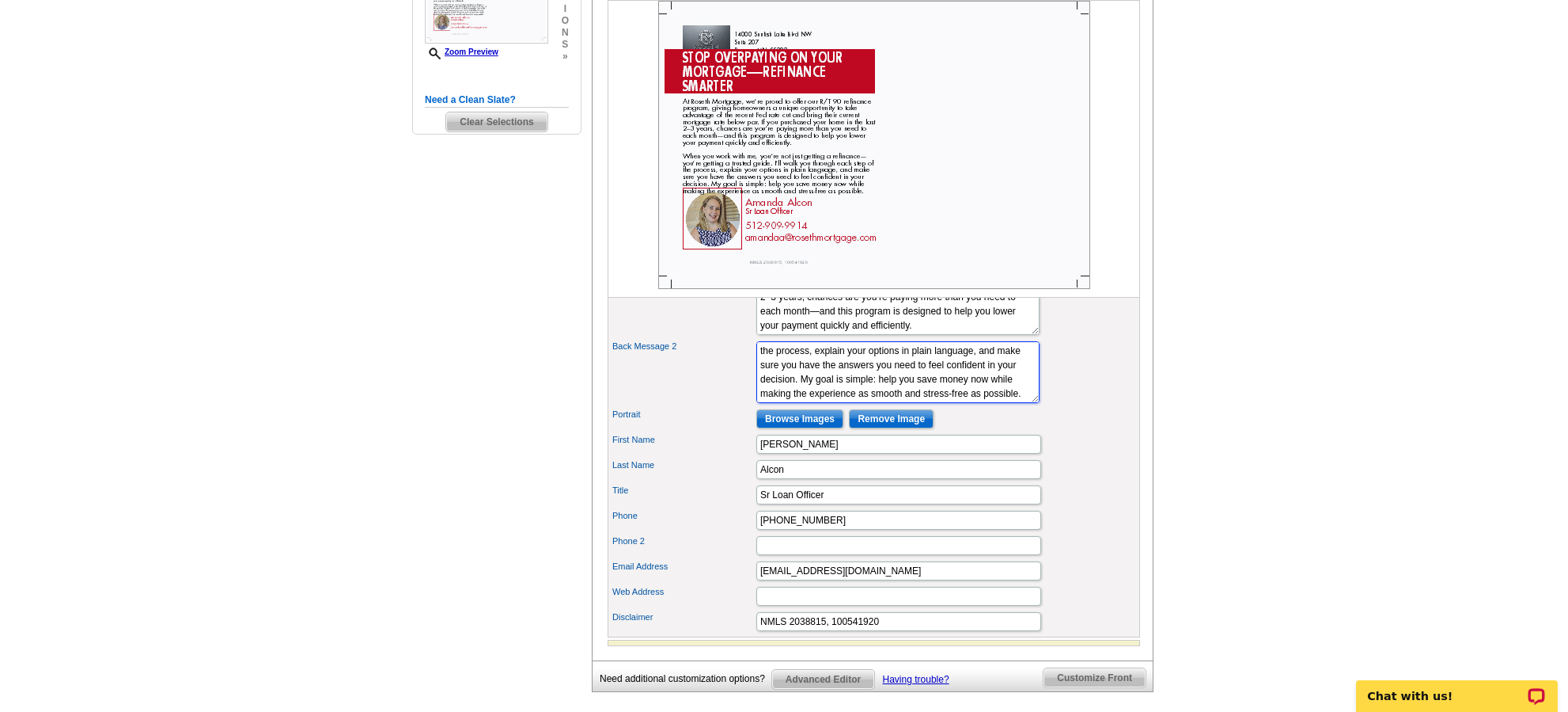
paste textarea "ith me, refinancing isn’t stressful—I’ll guide you through each step, explain y…"
type textarea "With me, refinancing isn’t stressful—I’ll guide you through each step, explain …"
click at [1066, 399] on div "Back Message 2 With me, refinancing isn’t stressful—I’ll guide you through each…" at bounding box center [874, 371] width 527 height 68
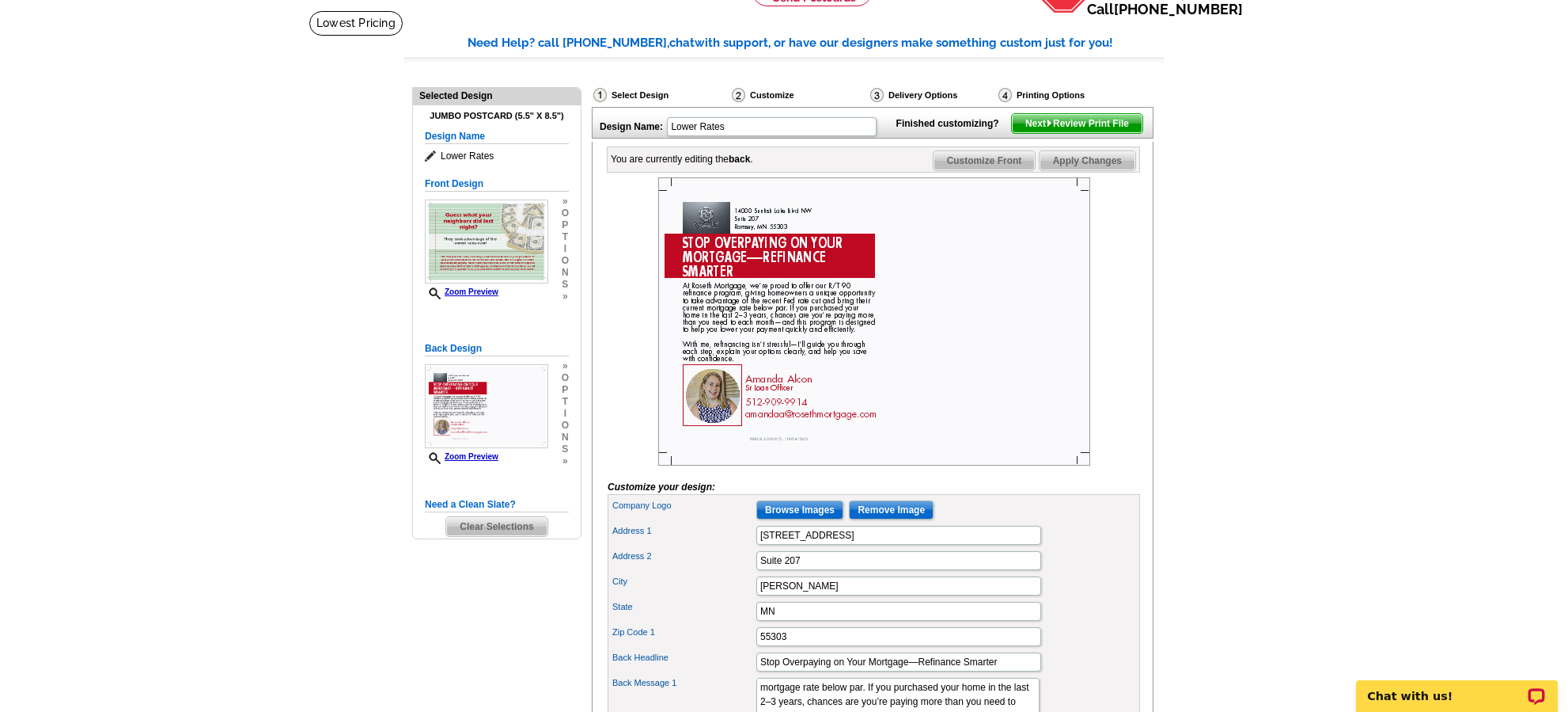
scroll to position [92, 0]
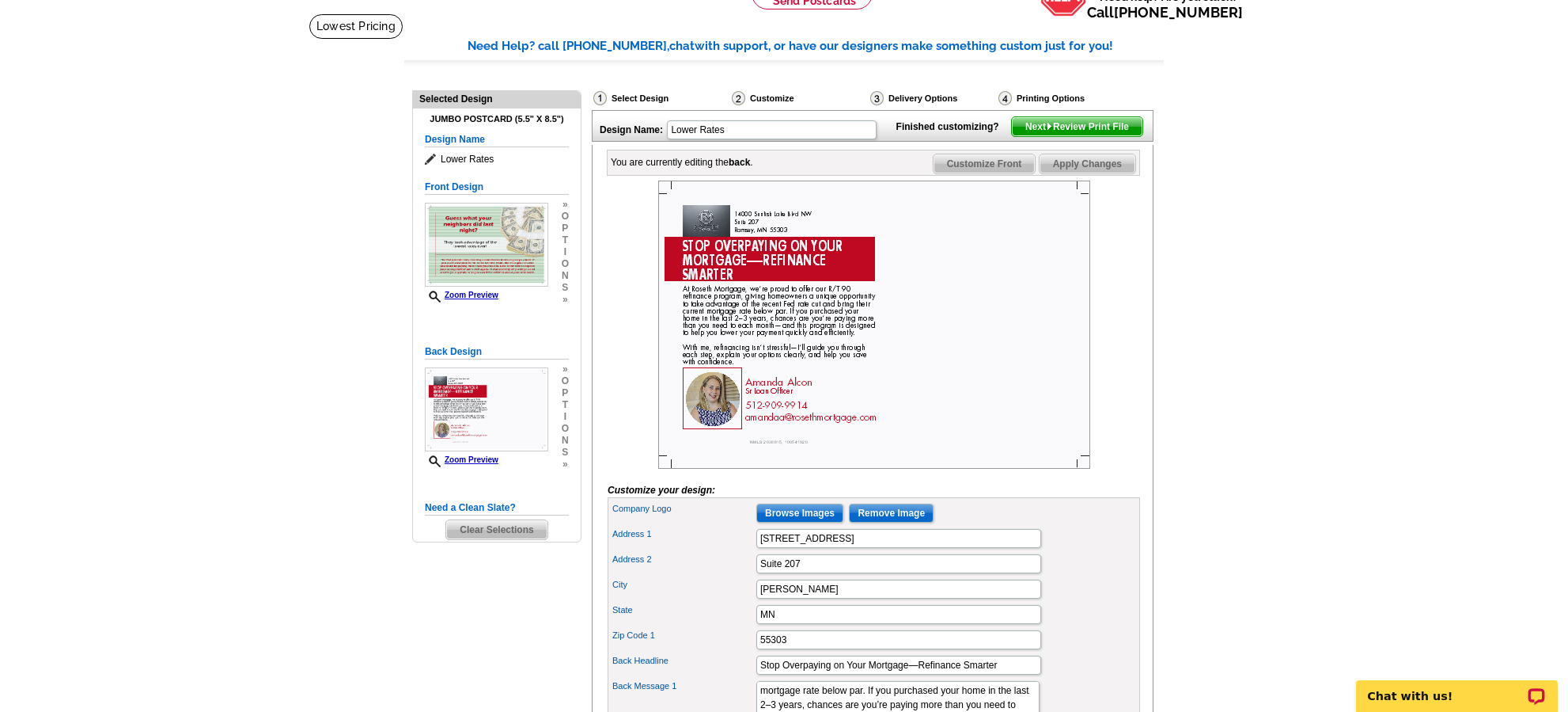
click at [1109, 136] on span "Next Review Print File" at bounding box center [1077, 126] width 130 height 19
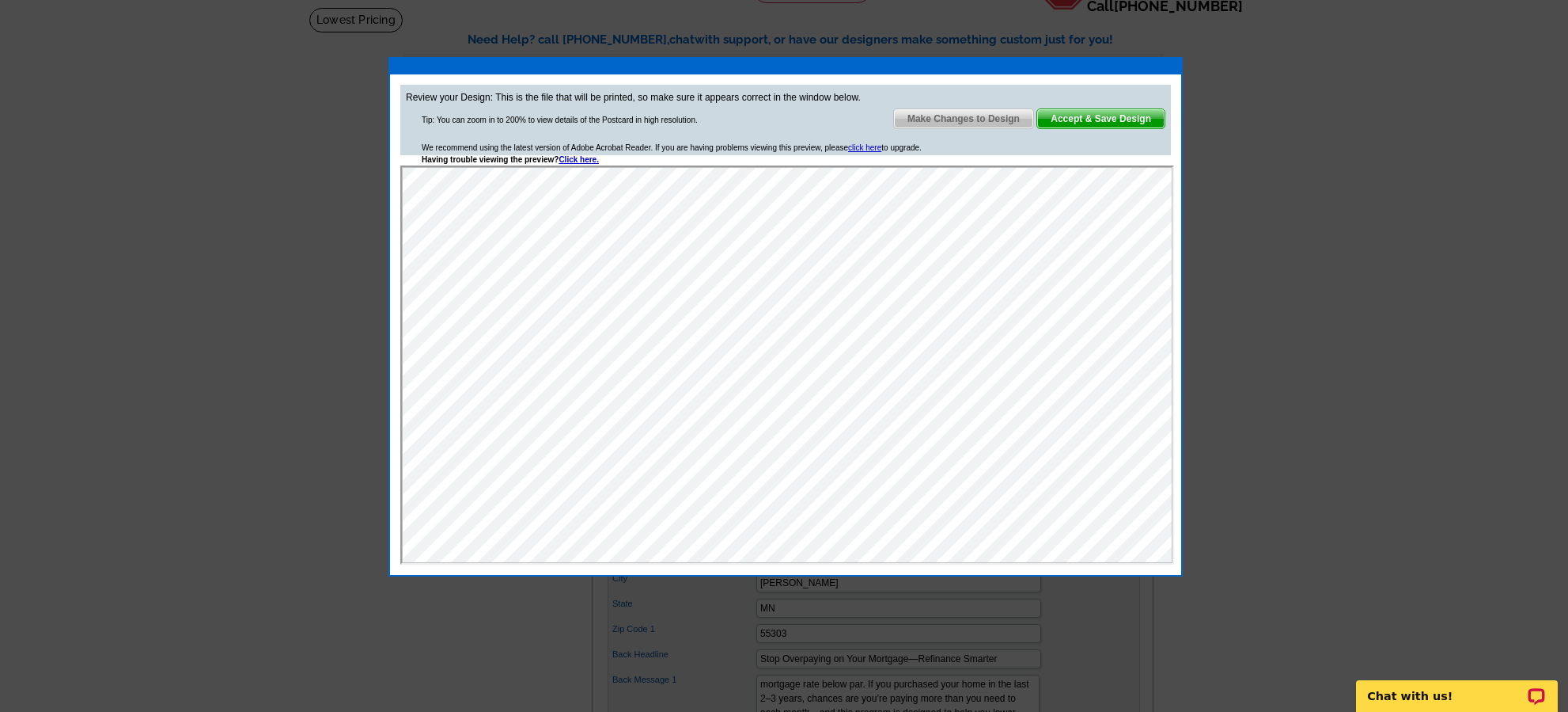
scroll to position [100, 0]
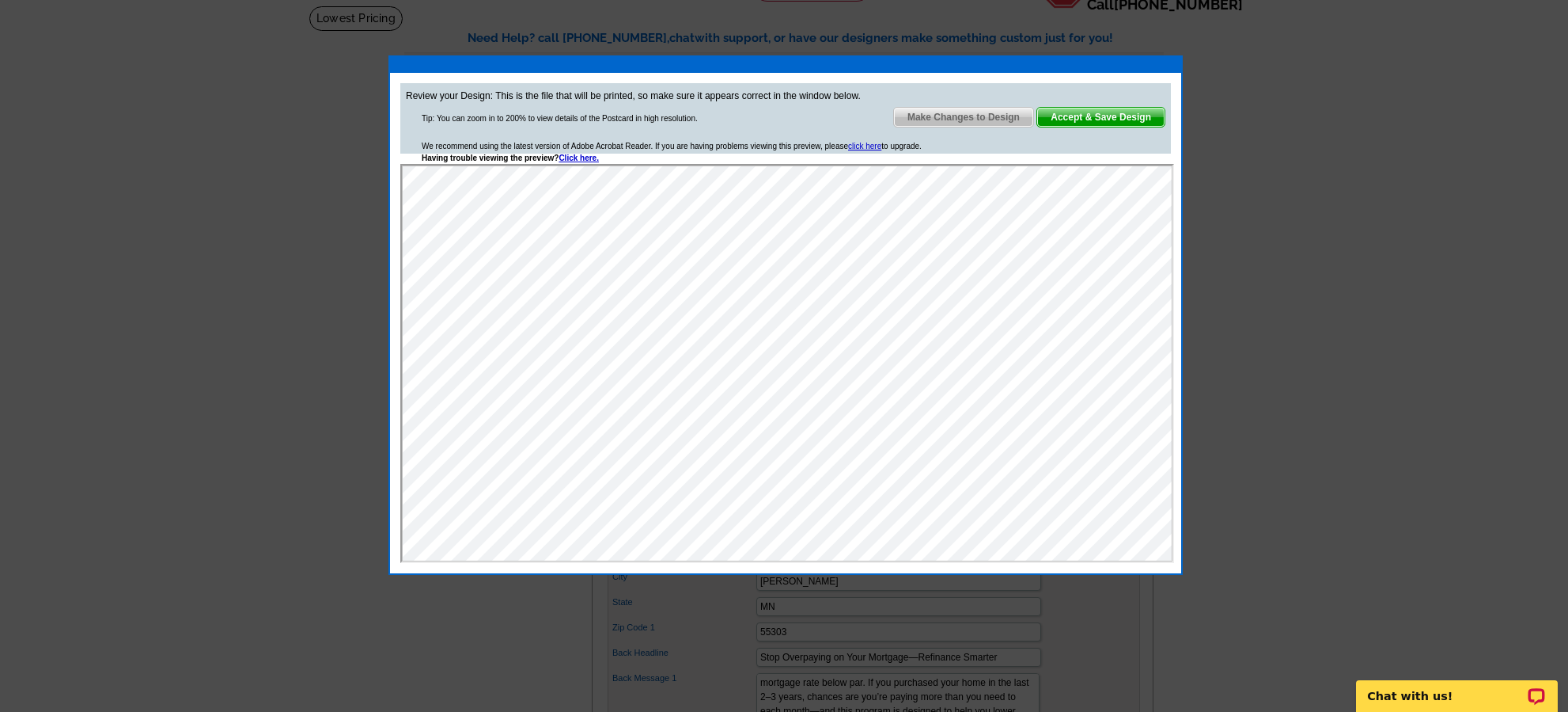
click at [927, 114] on span "Make Changes to Design" at bounding box center [964, 117] width 139 height 19
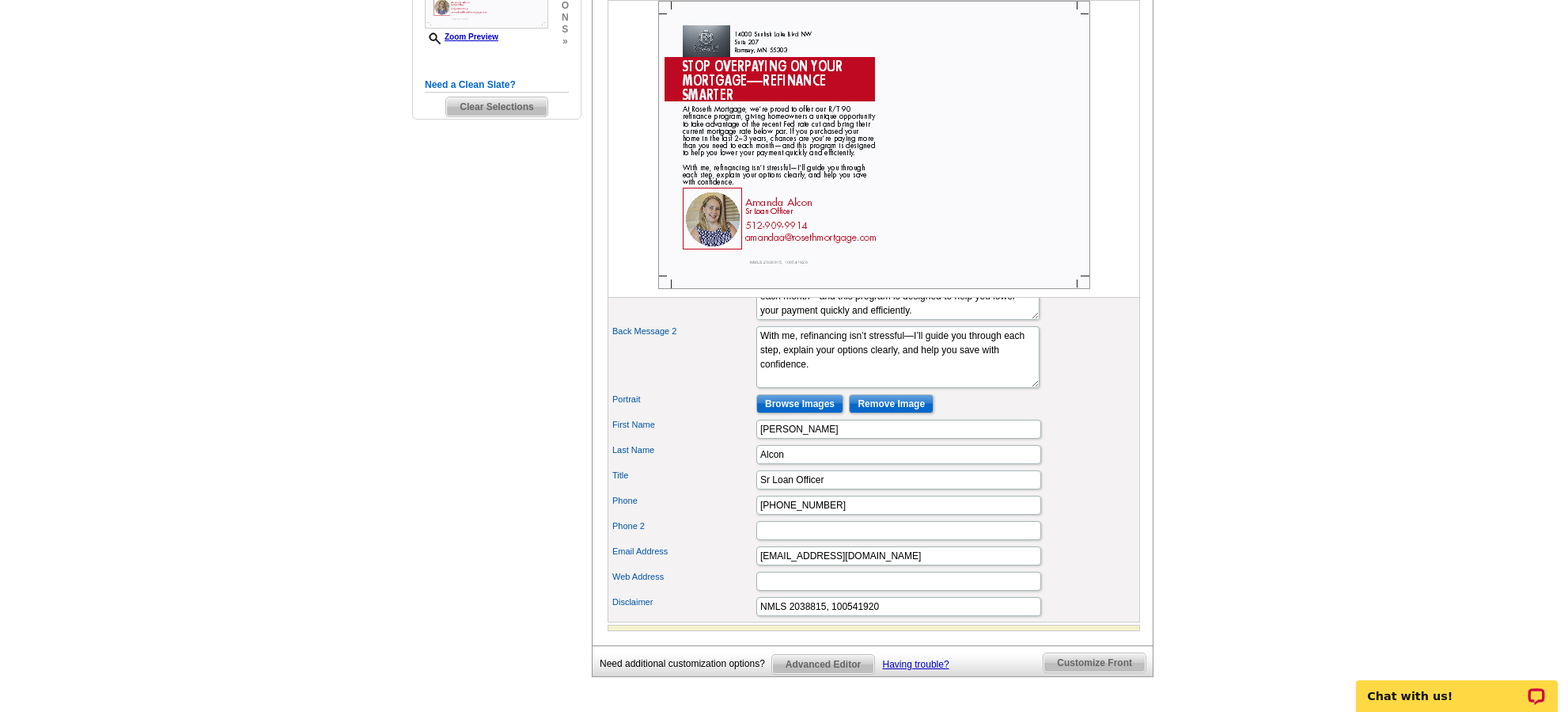
scroll to position [515, 0]
click at [773, 488] on input "Sr Loan Officer" at bounding box center [899, 478] width 285 height 19
type input "Loan Officer"
click at [1194, 458] on main "Need Help? call 800-260-5887, chat with support, or have our designers make som…" at bounding box center [784, 173] width 1568 height 1168
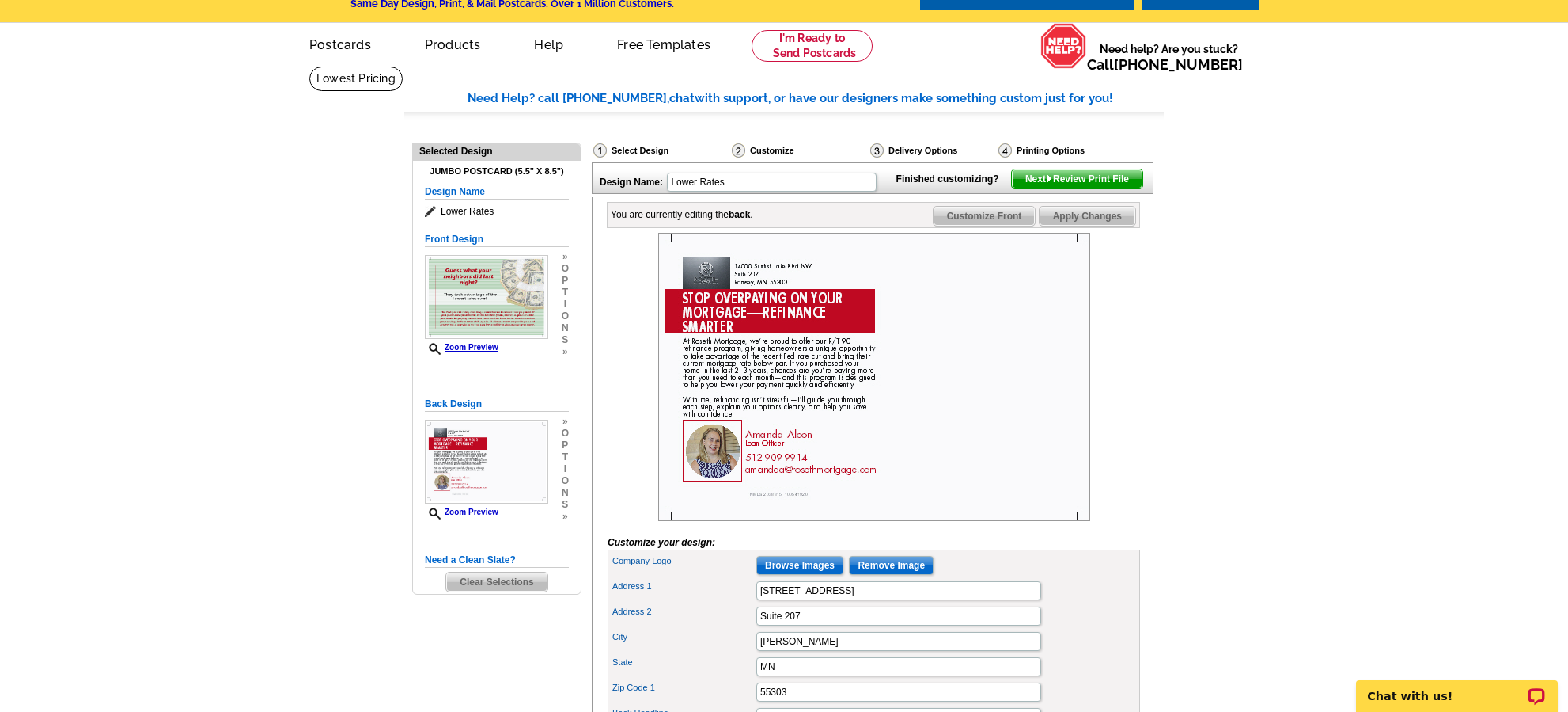
scroll to position [0, 0]
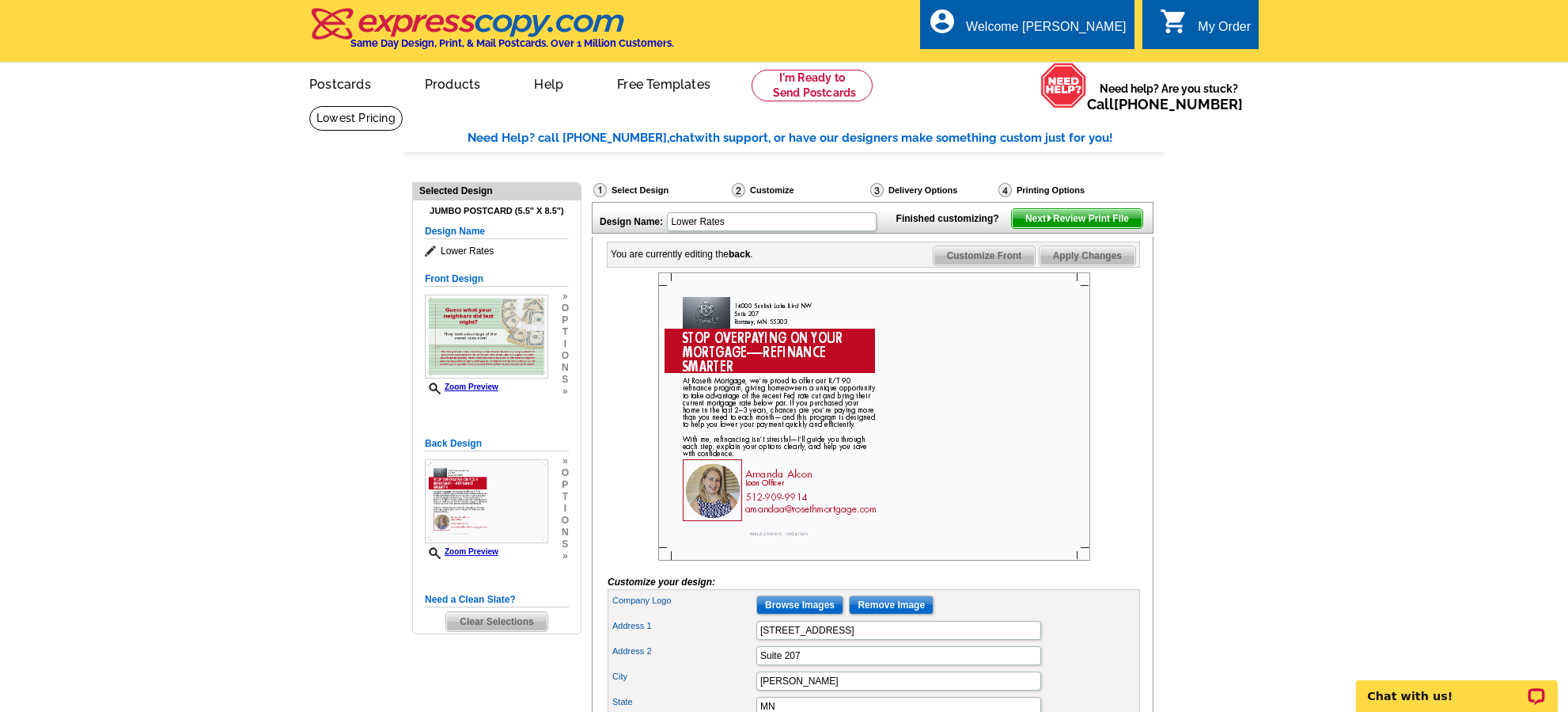
click at [1113, 228] on span "Next Review Print File" at bounding box center [1077, 218] width 130 height 19
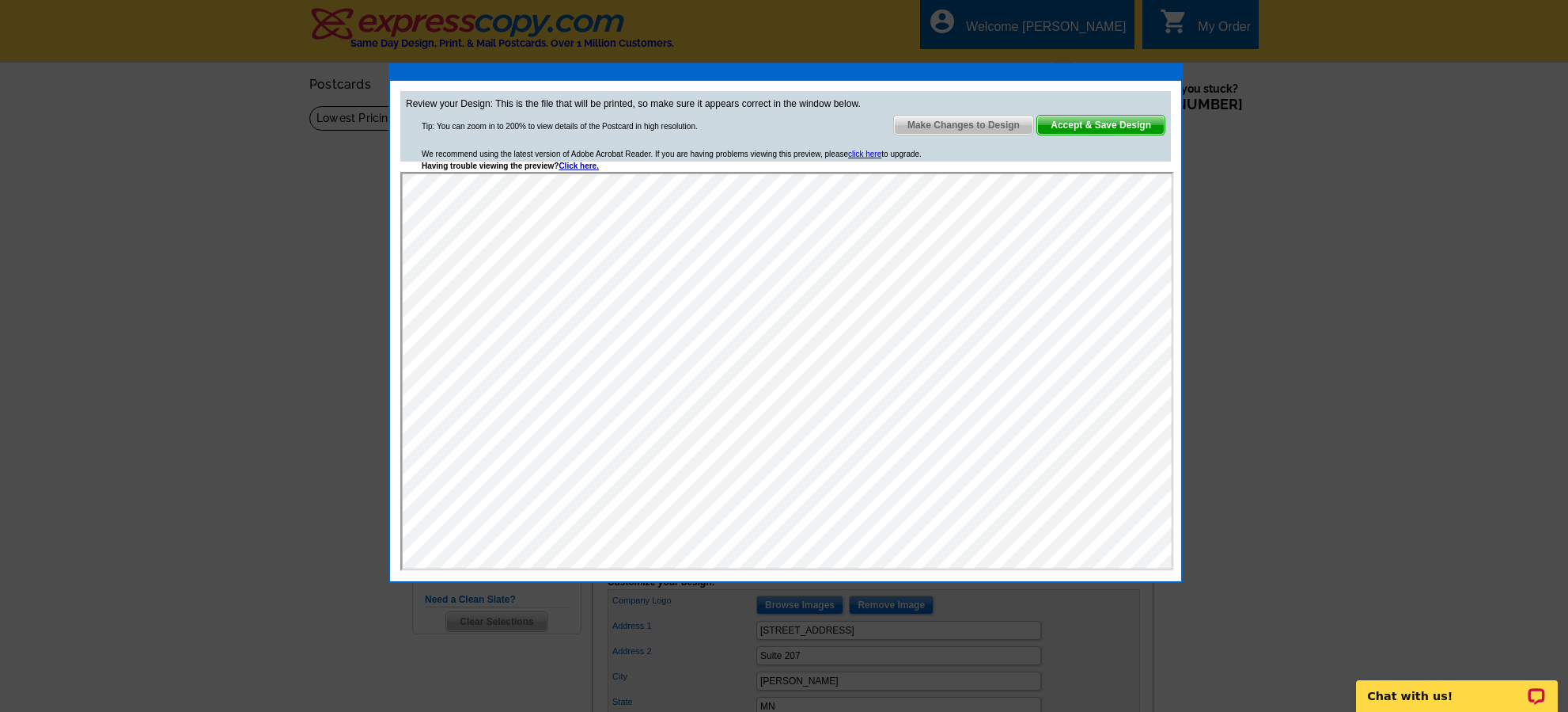
click at [1080, 131] on span "Accept & Save Design" at bounding box center [1101, 124] width 127 height 19
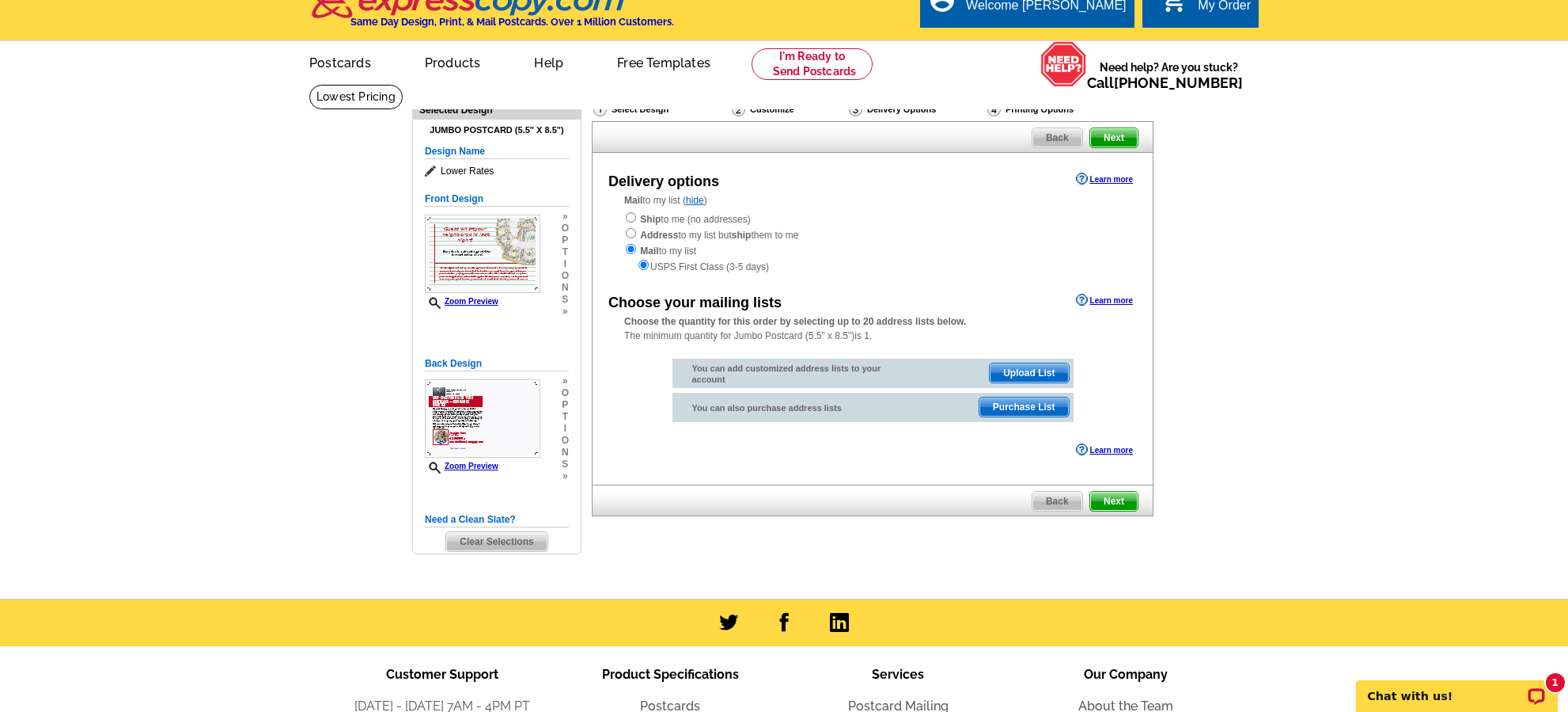
scroll to position [19, 0]
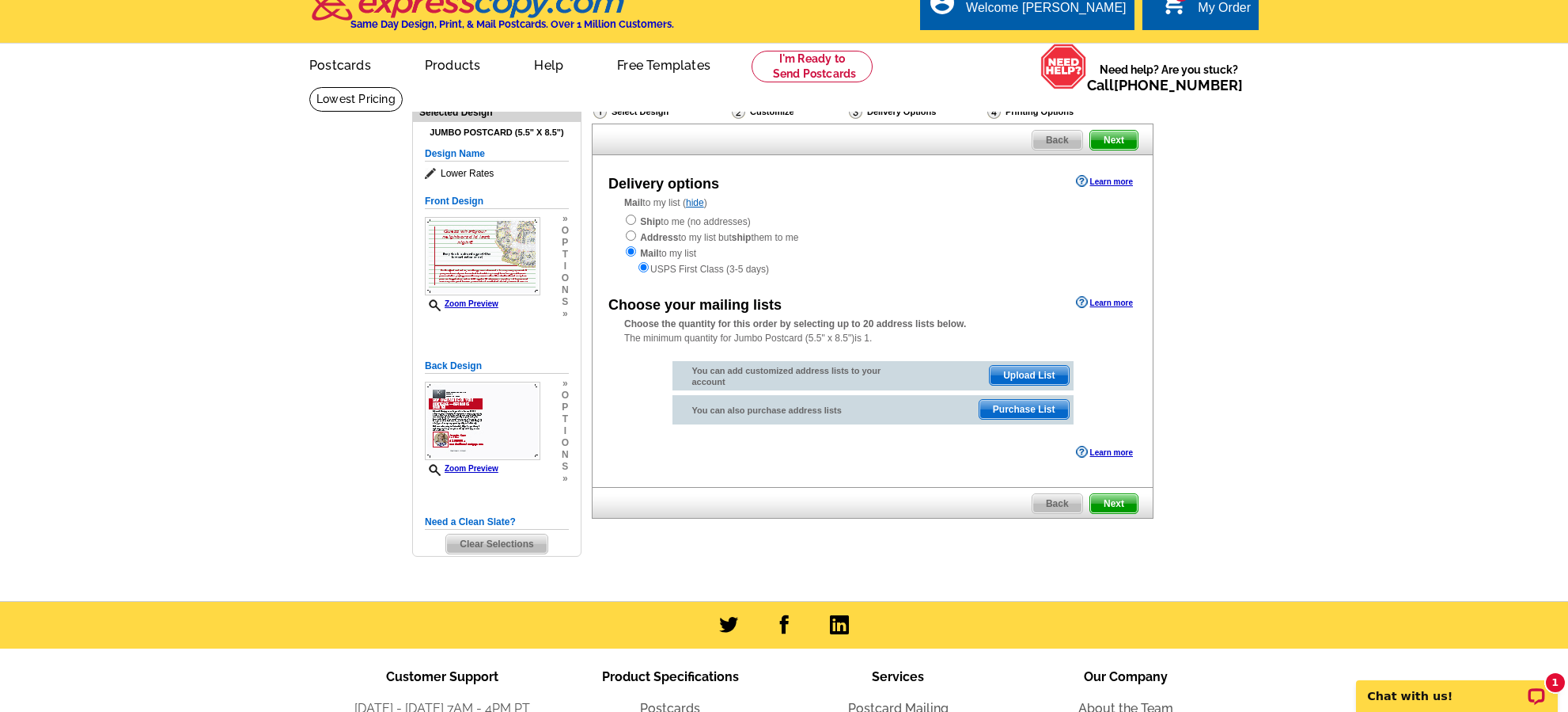
click at [1111, 501] on span "Next" at bounding box center [1114, 503] width 48 height 19
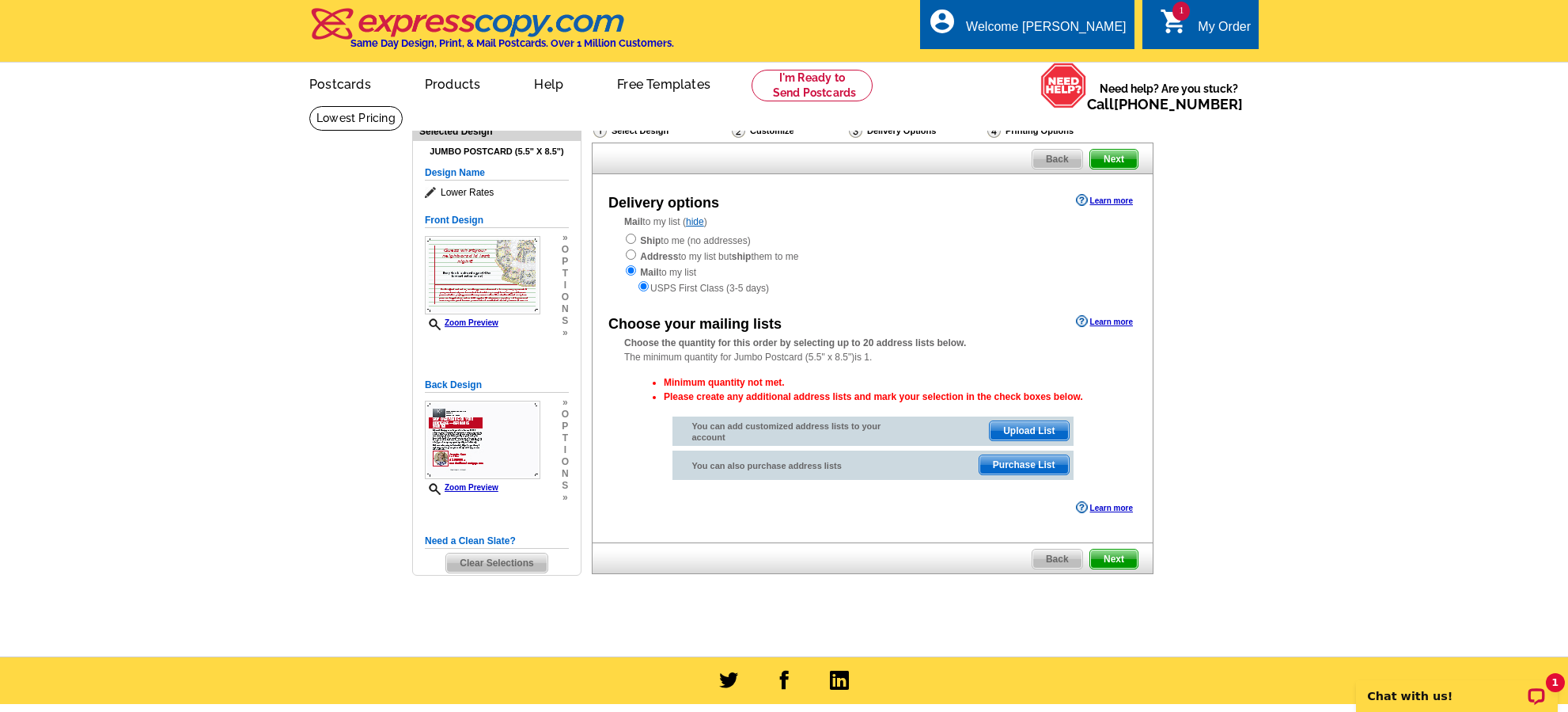
click at [1008, 430] on span "Upload List" at bounding box center [1028, 430] width 79 height 19
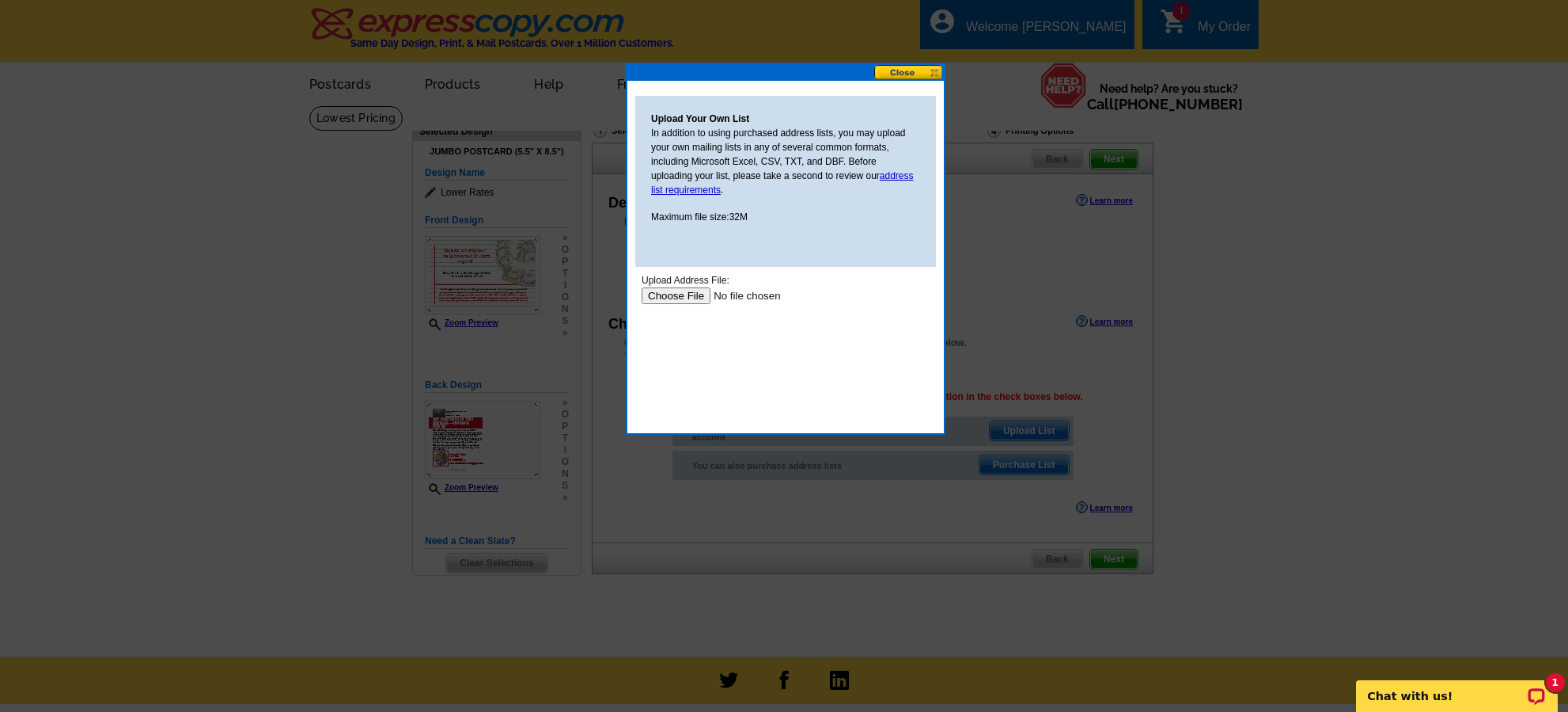
click at [689, 288] on input "file" at bounding box center [742, 296] width 200 height 17
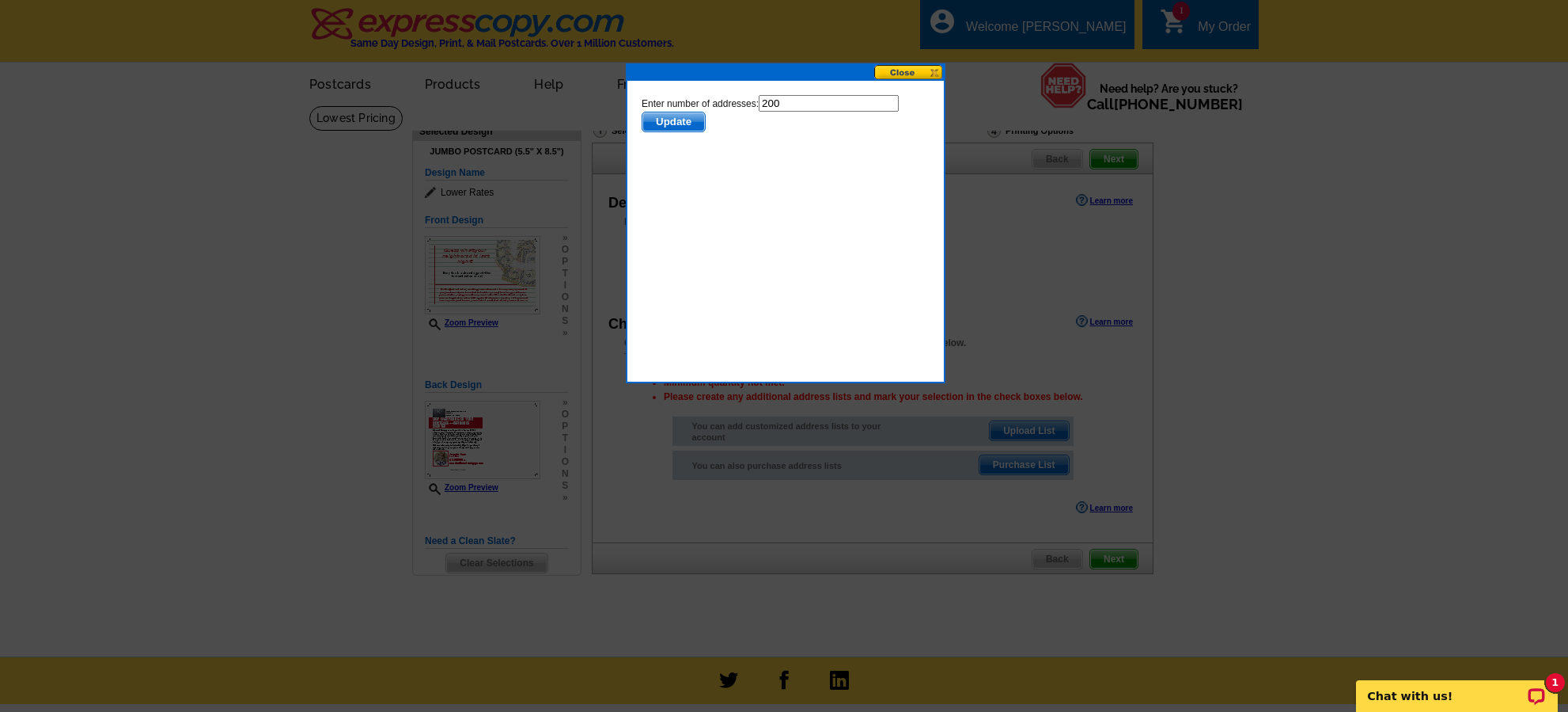
click at [681, 124] on span "Update" at bounding box center [673, 121] width 63 height 19
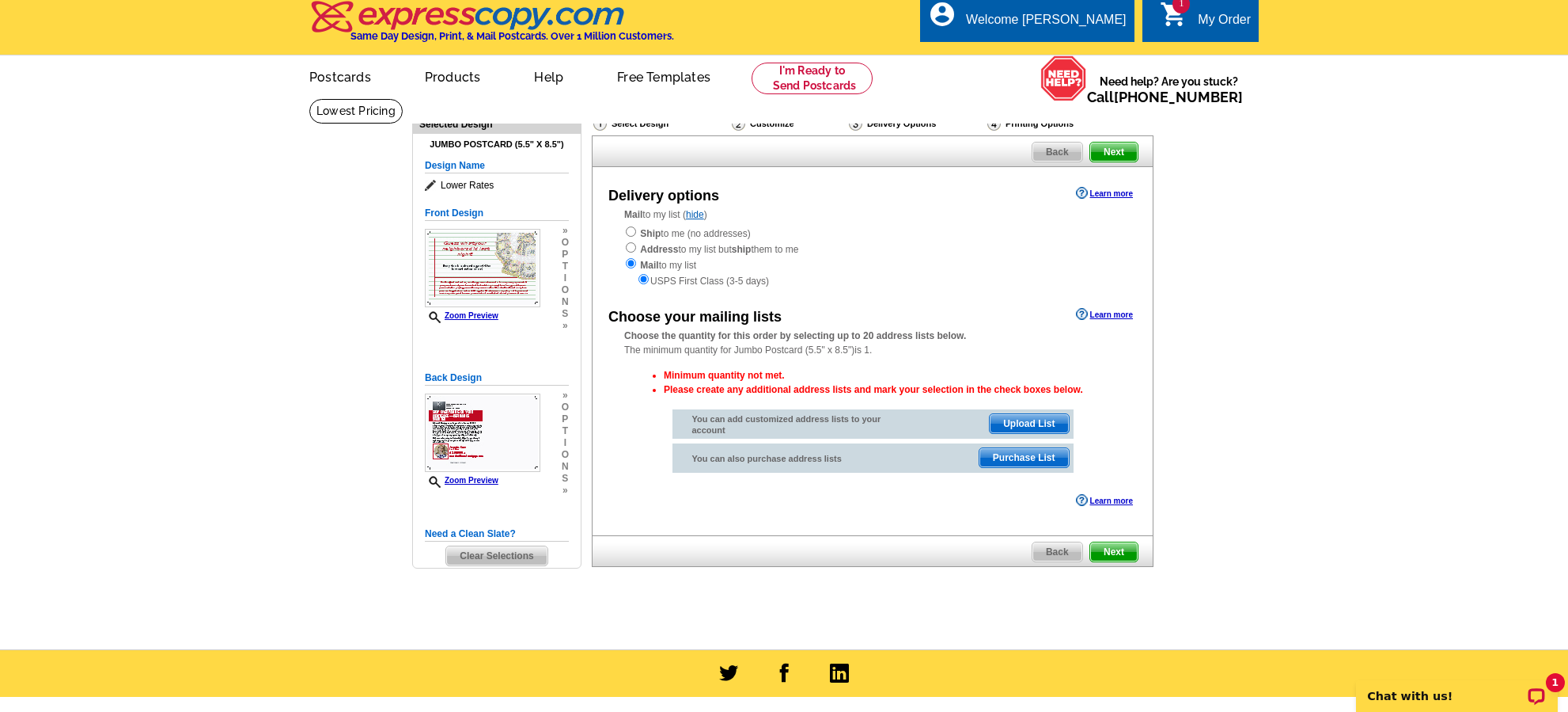
scroll to position [6, 0]
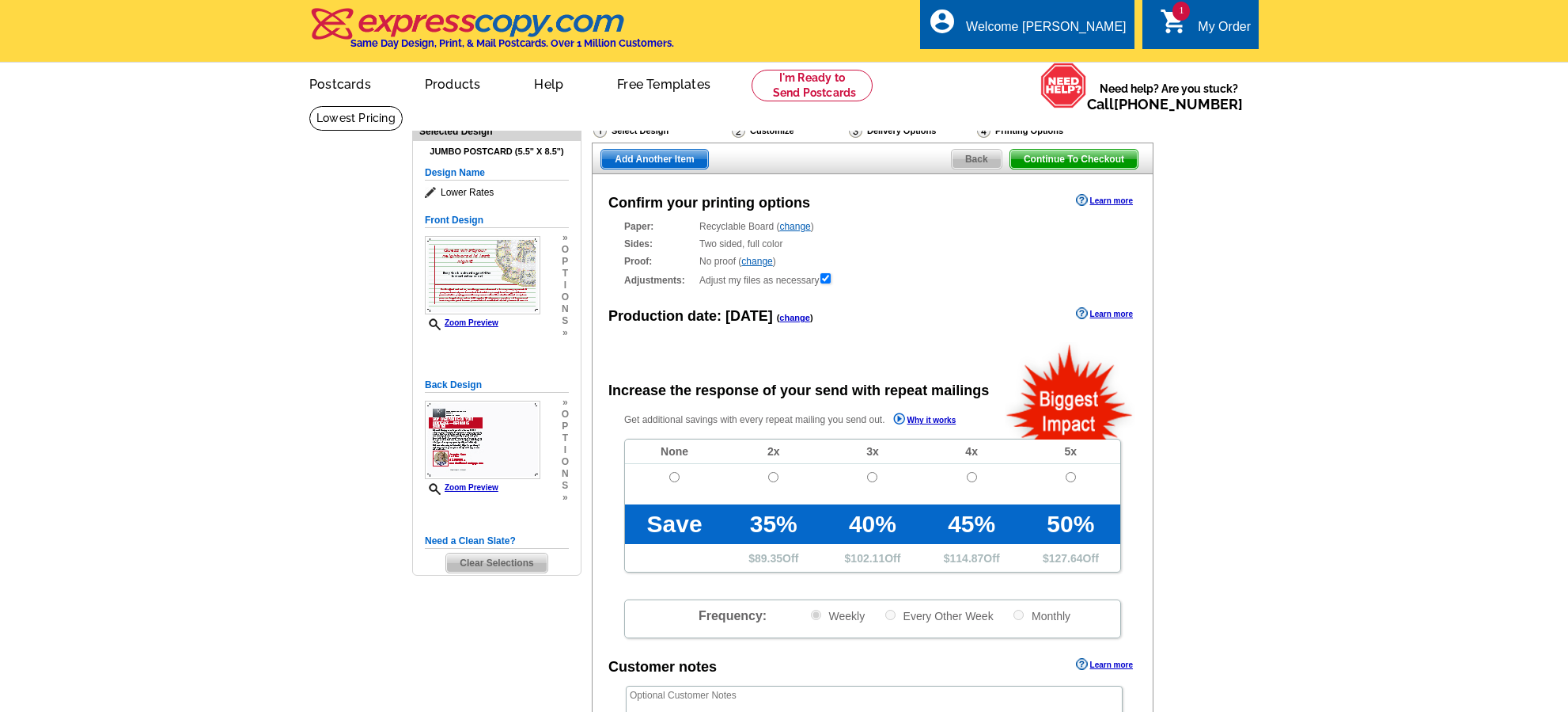
radio input "false"
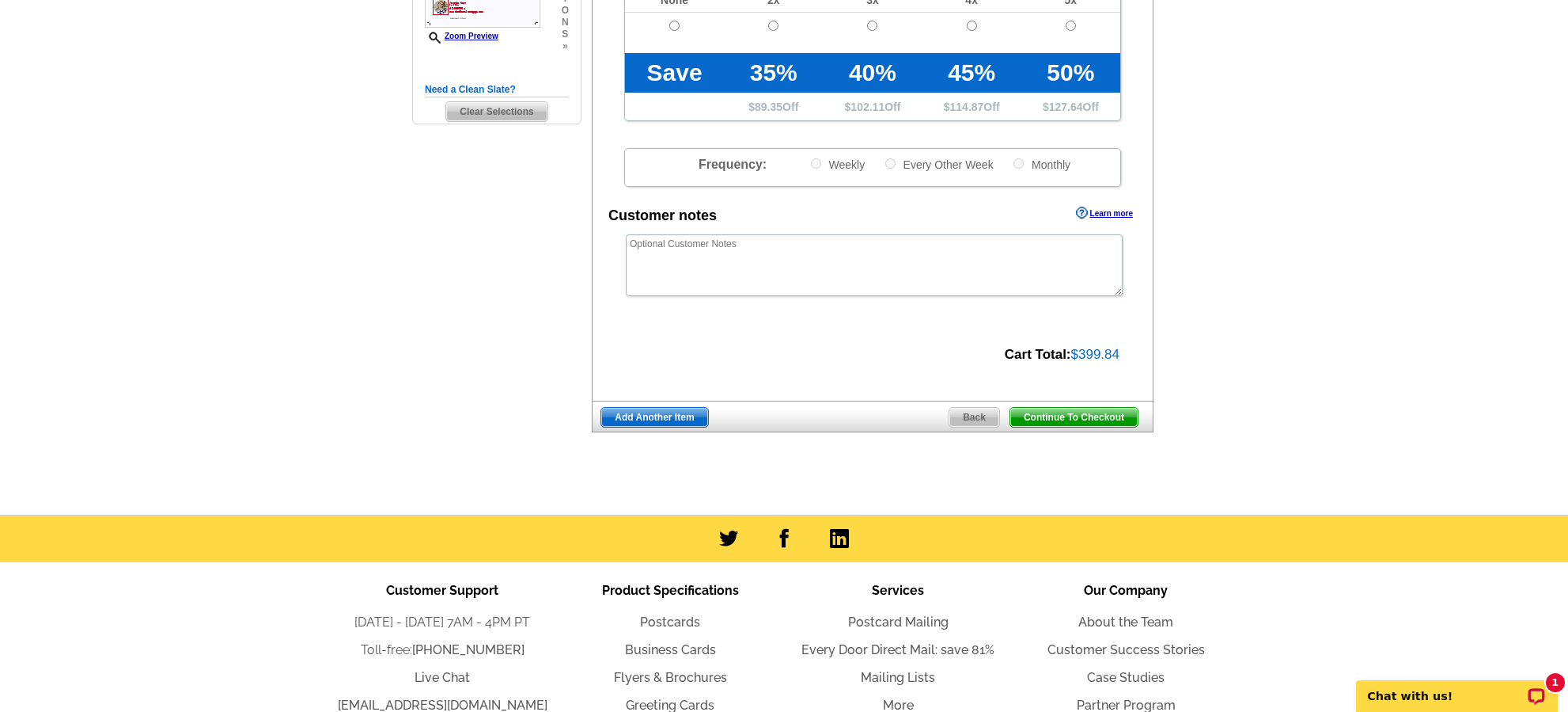
scroll to position [477, 0]
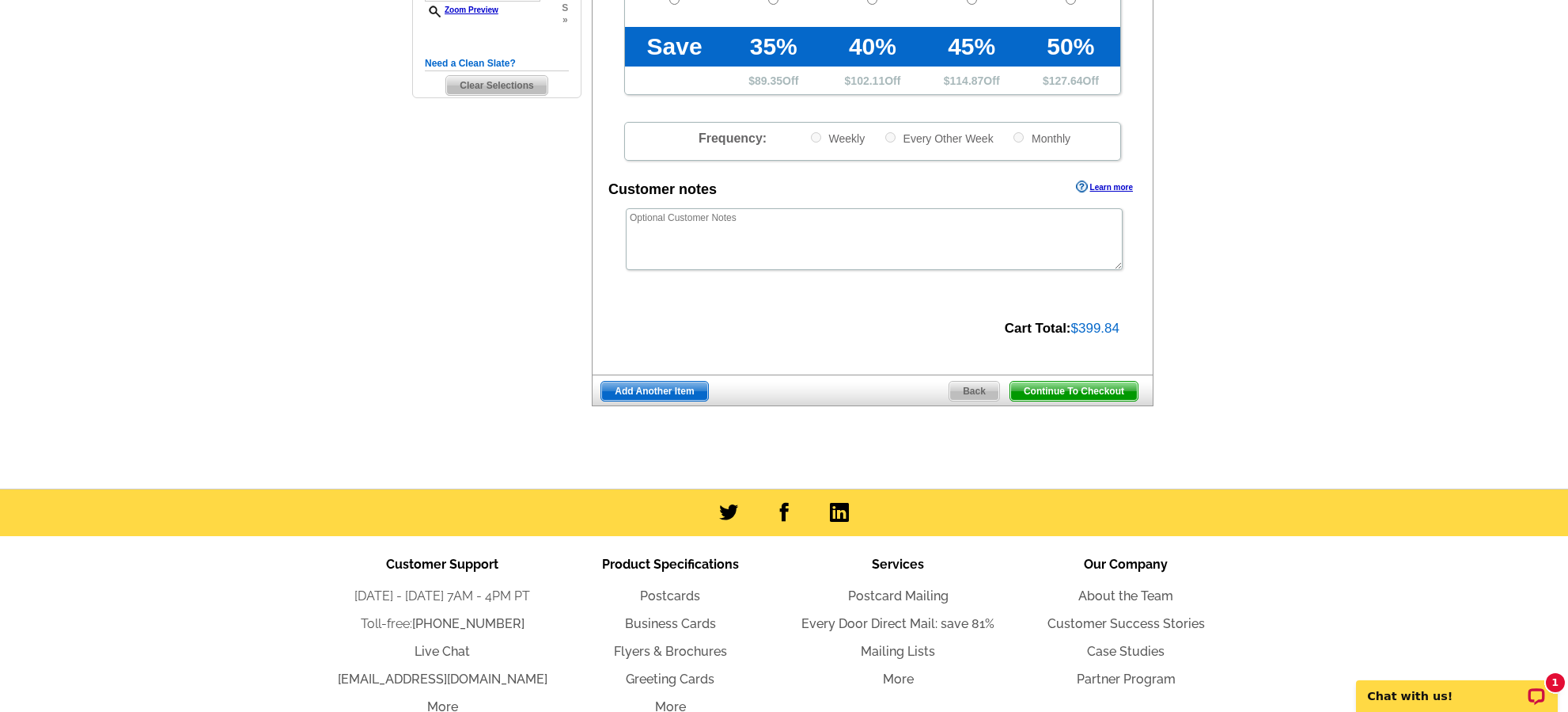
click at [976, 396] on span "Back" at bounding box center [975, 390] width 50 height 19
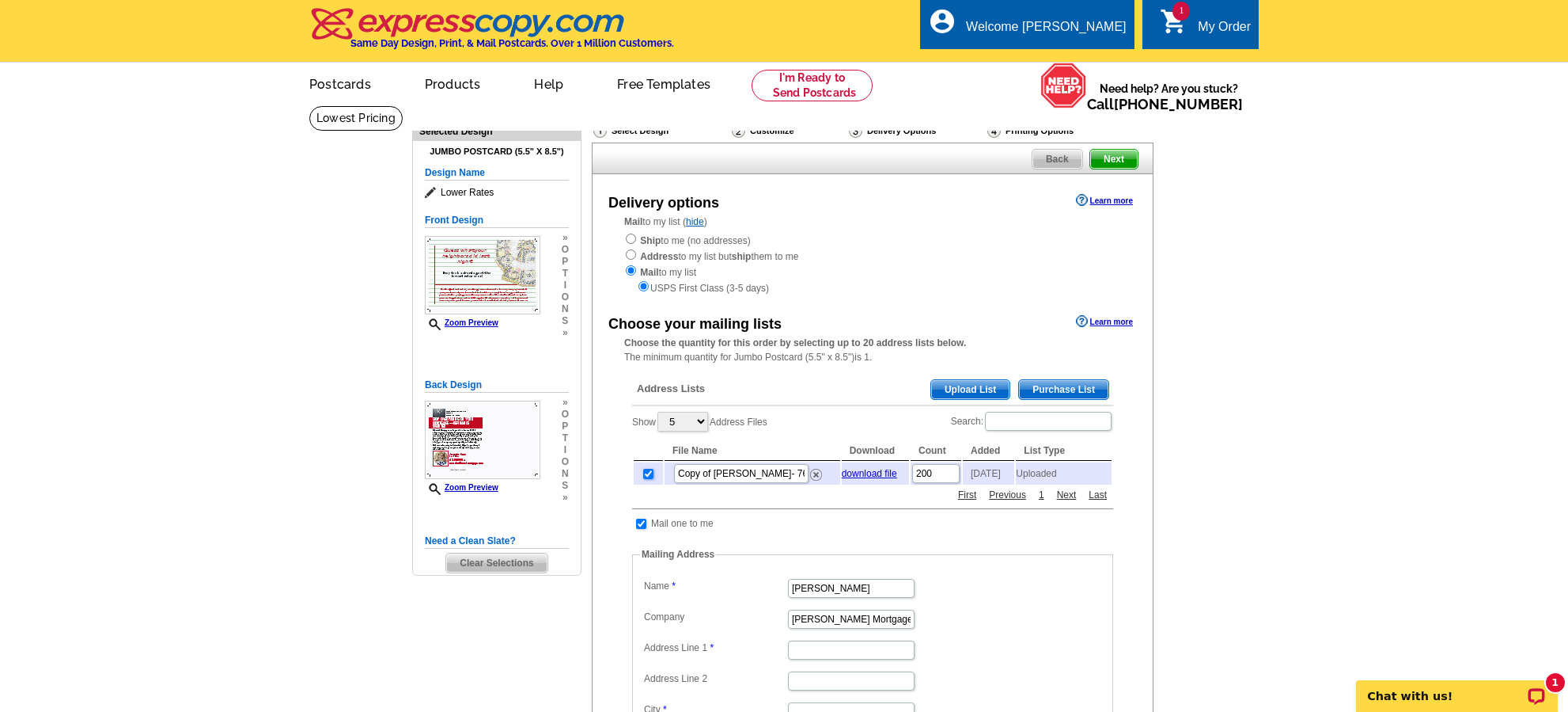
click at [650, 479] on input "checkbox" at bounding box center [648, 474] width 10 height 10
checkbox input "false"
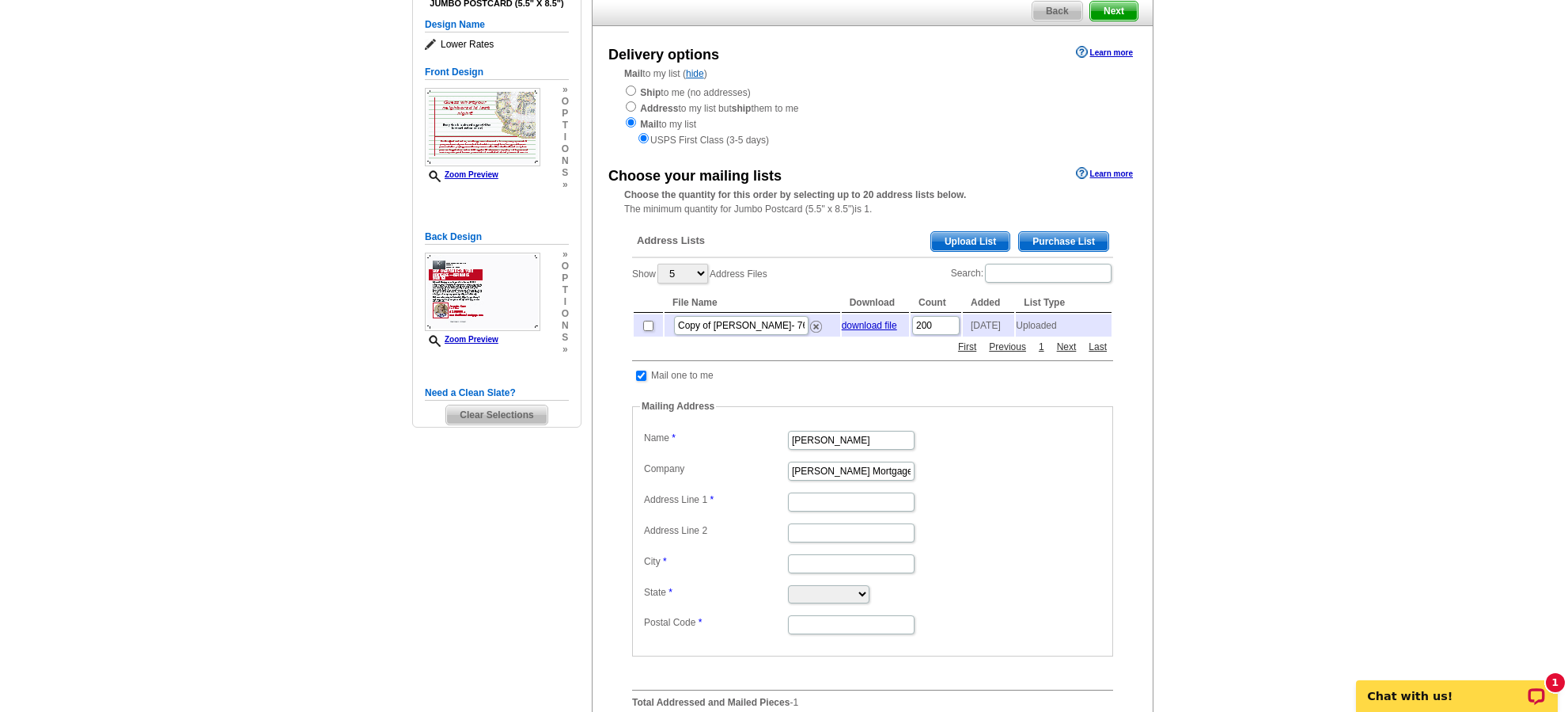
scroll to position [143, 0]
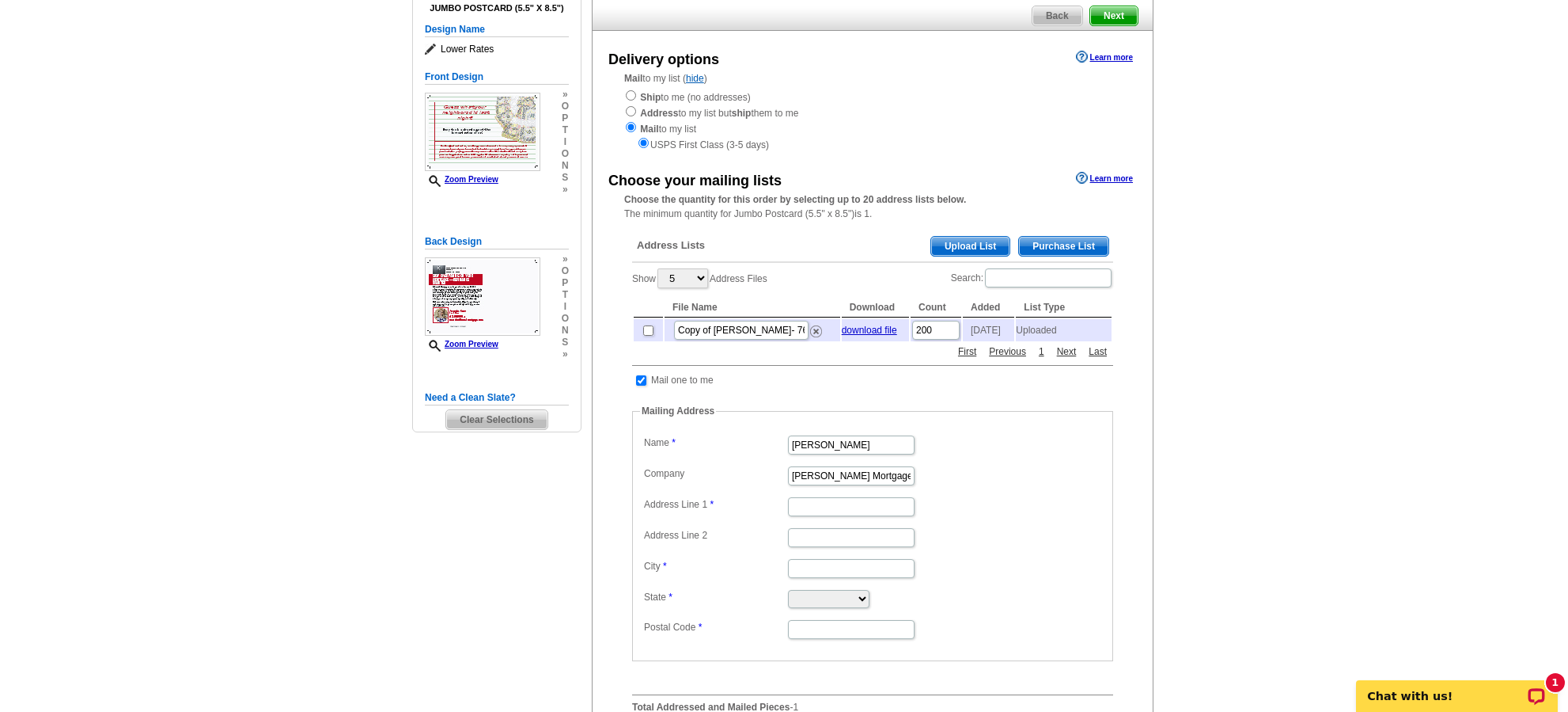
click at [997, 249] on span "Upload List" at bounding box center [971, 246] width 79 height 19
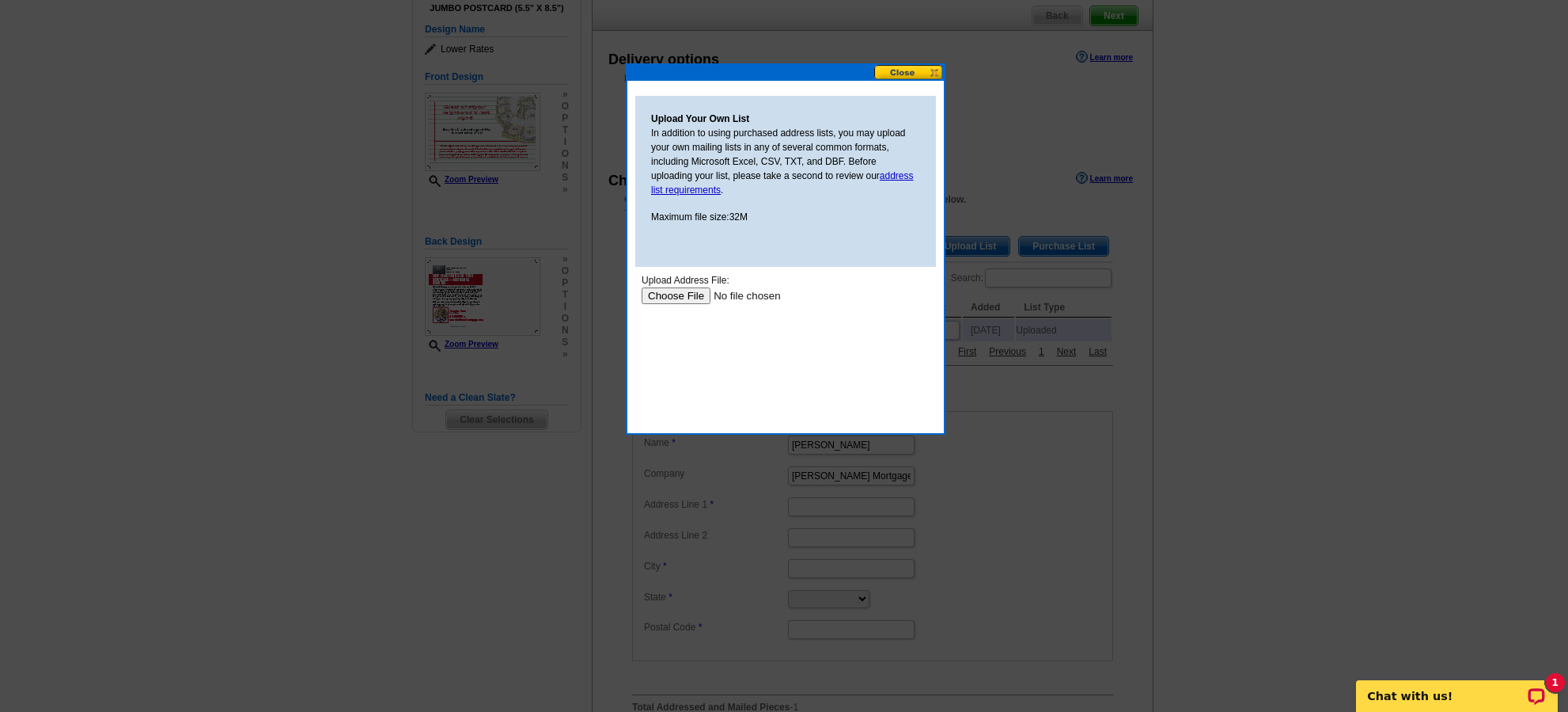
scroll to position [0, 0]
click at [705, 296] on input "file" at bounding box center [742, 296] width 200 height 17
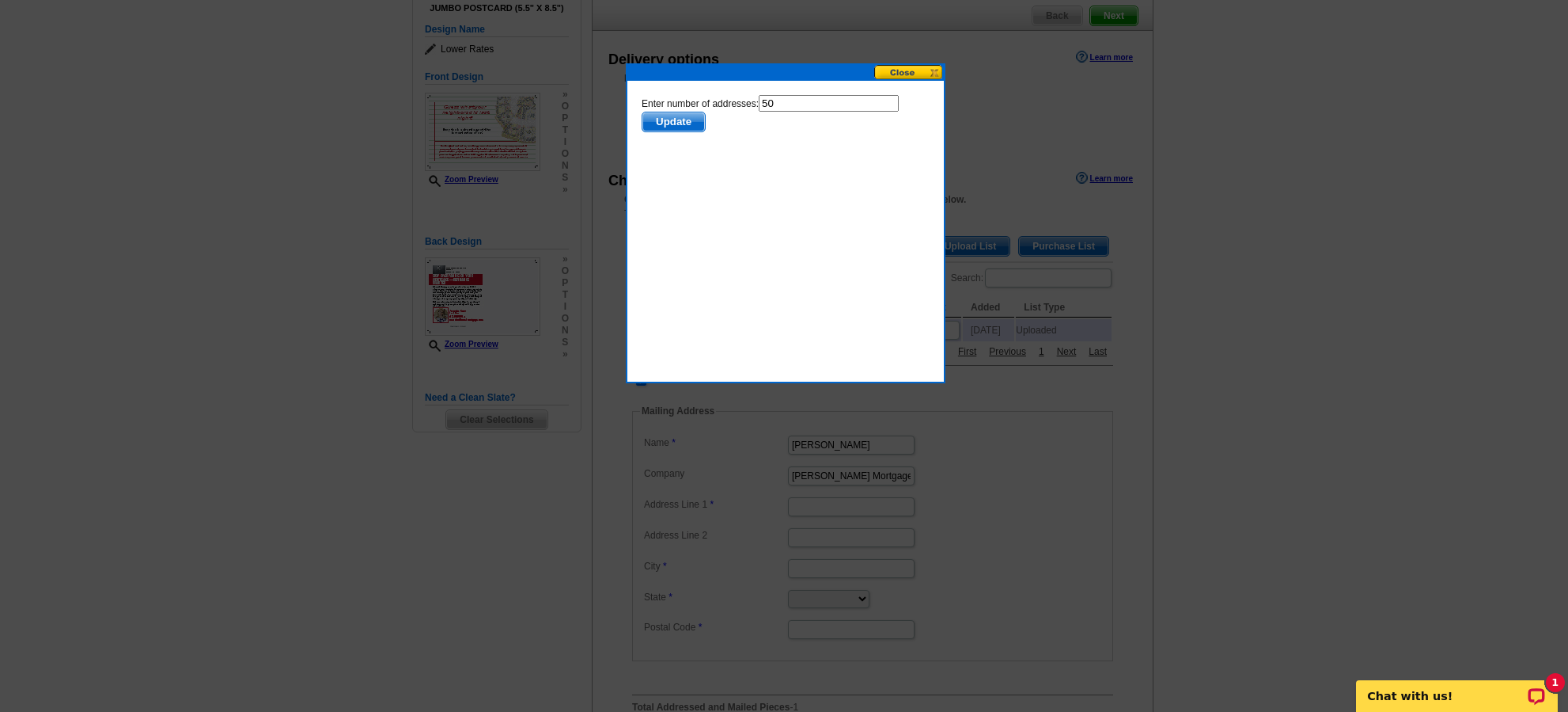
click at [666, 133] on body "Enter number of addresses: 50 Update" at bounding box center [785, 165] width 288 height 142
click at [670, 128] on span "Update" at bounding box center [673, 121] width 63 height 19
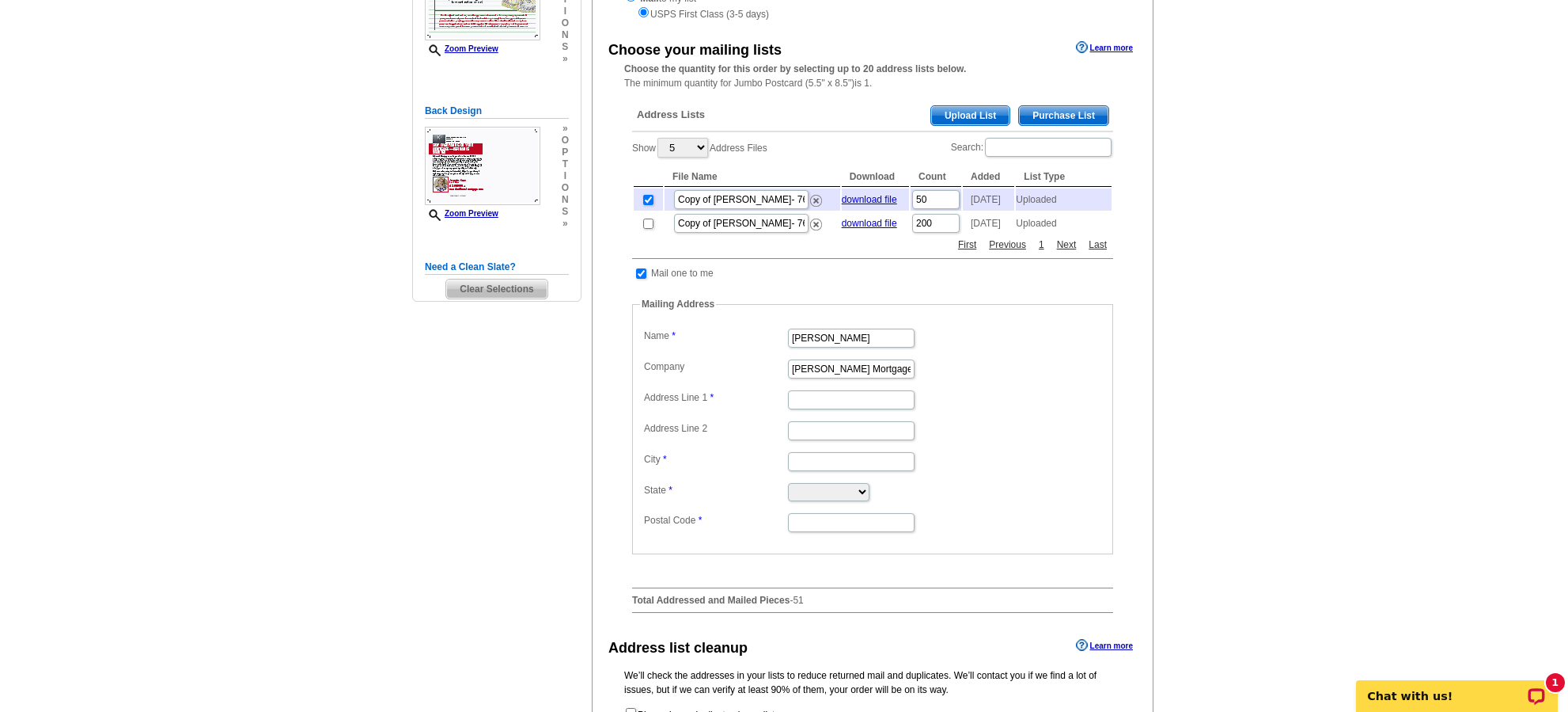
scroll to position [273, 0]
click at [812, 410] on input "Address Line 1" at bounding box center [851, 400] width 126 height 19
type input "20933 [PERSON_NAME]"
type input "Pflugerville"
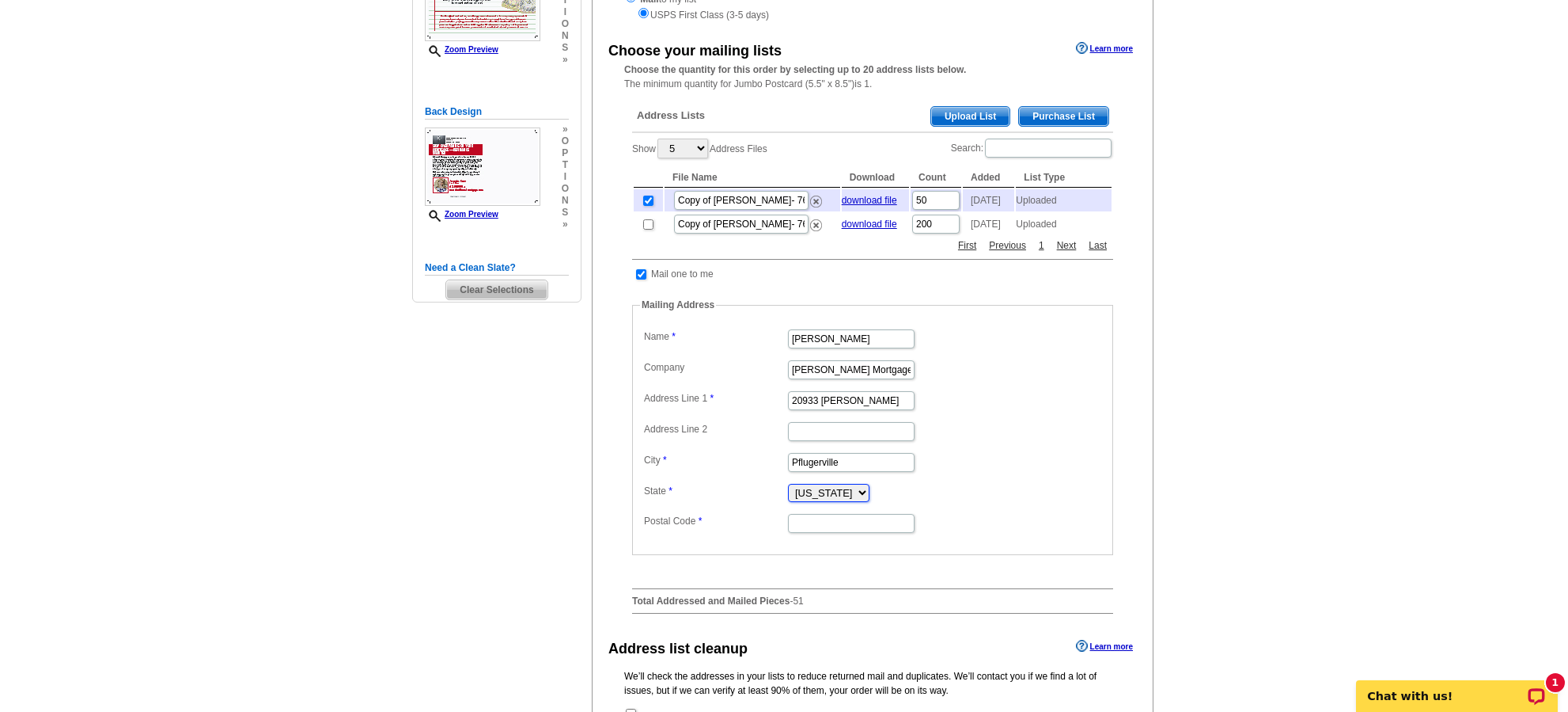
select select "[GEOGRAPHIC_DATA]"
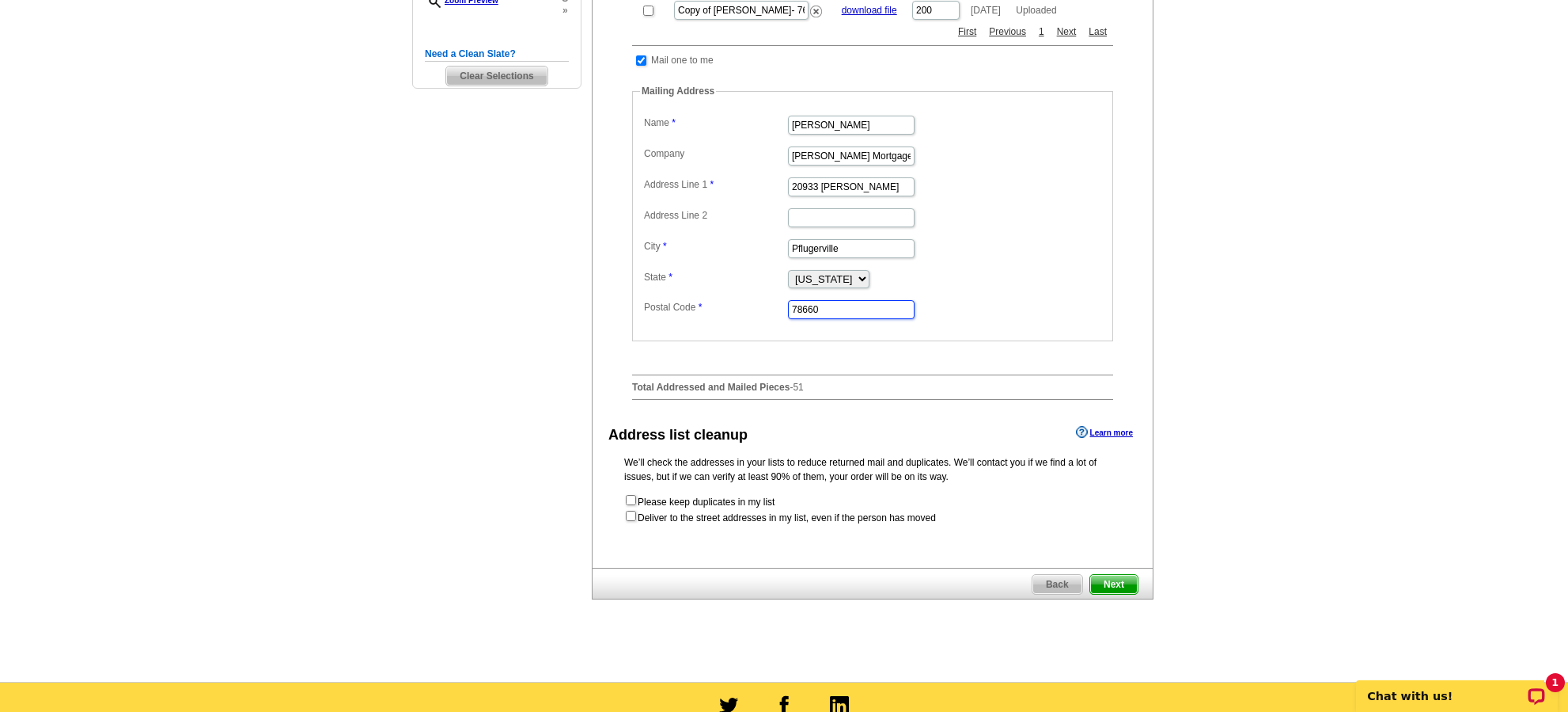
scroll to position [488, 0]
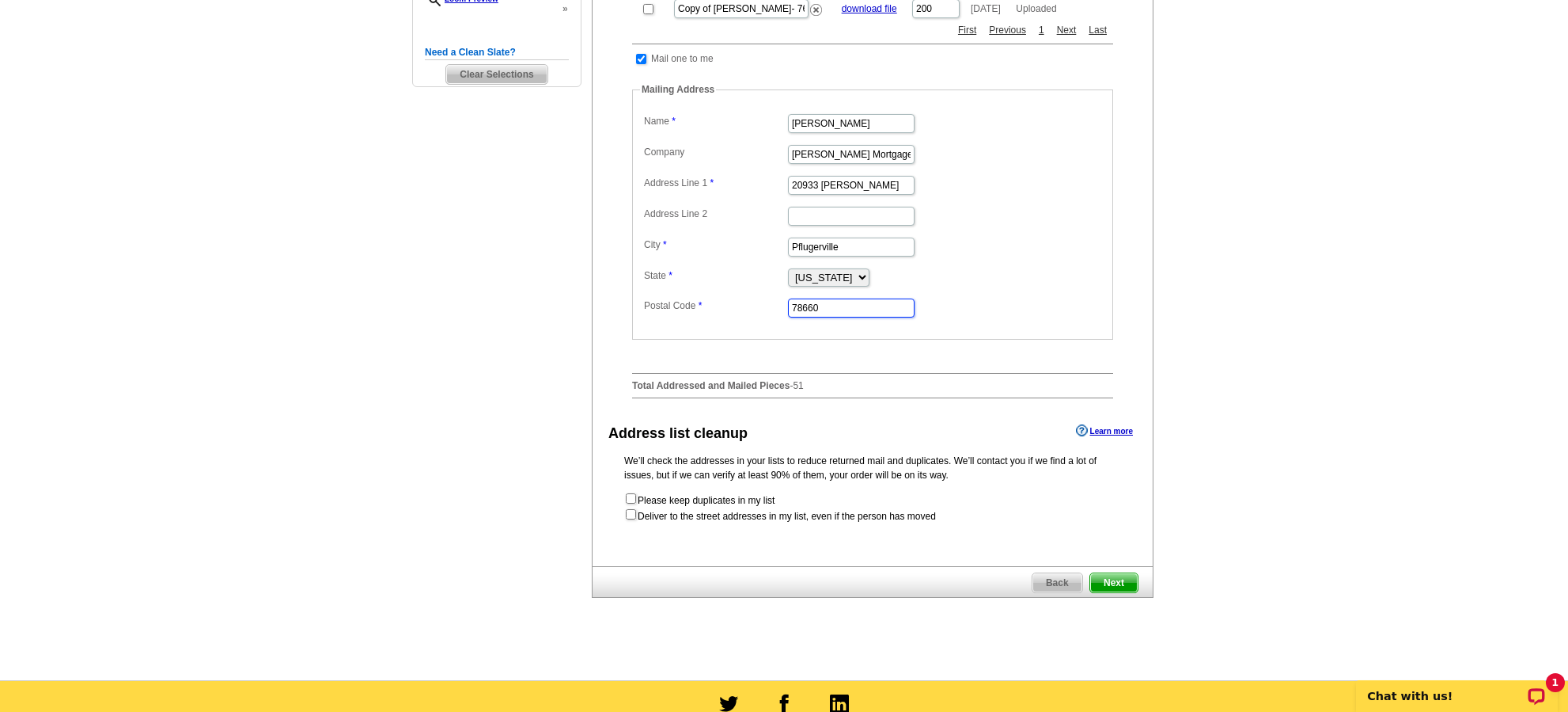
type input "78660"
click at [722, 523] on form "Please keep duplicates in my list Deliver to the street addresses in my list, e…" at bounding box center [872, 508] width 497 height 32
click at [634, 519] on input "checkbox" at bounding box center [631, 514] width 10 height 10
checkbox input "true"
radio input "true"
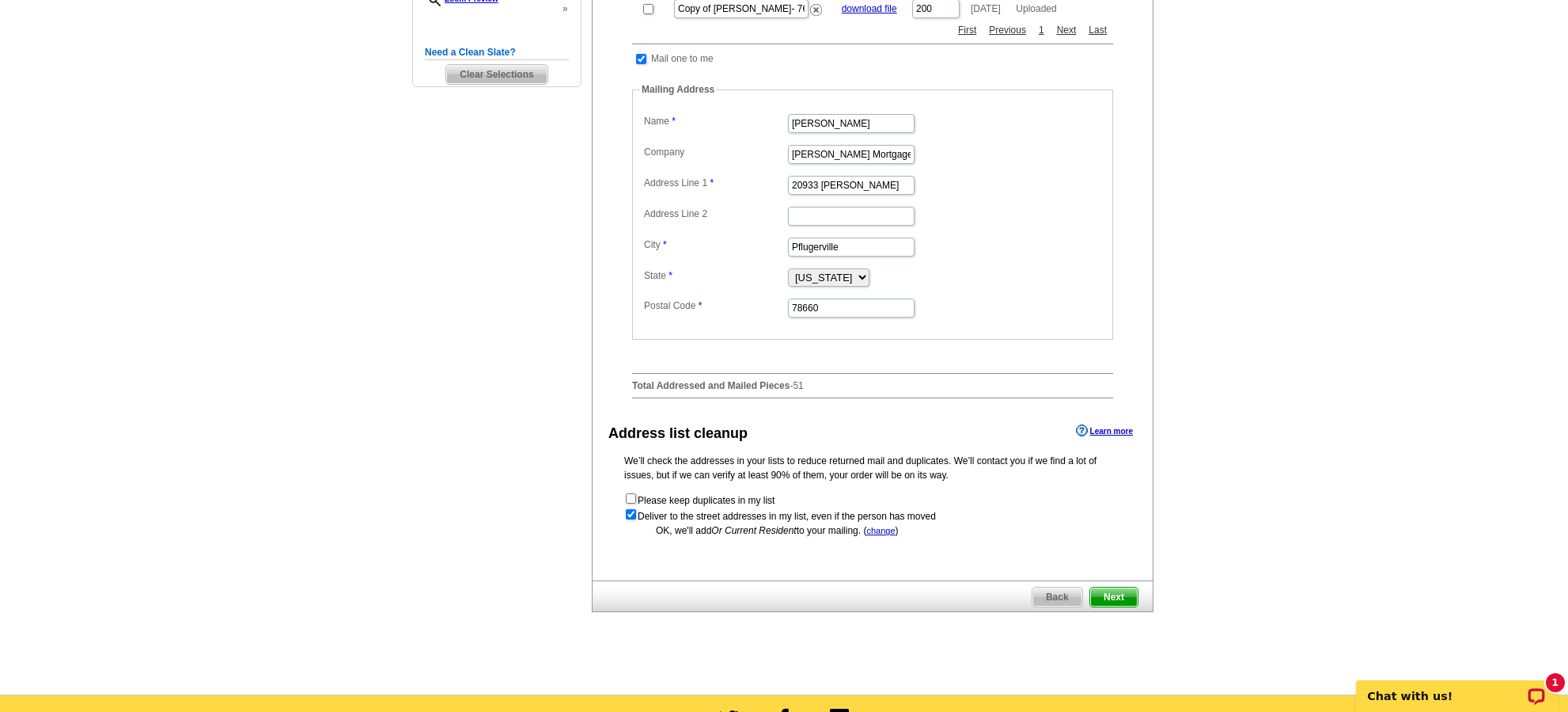
click at [1117, 606] on span "Next" at bounding box center [1114, 596] width 48 height 19
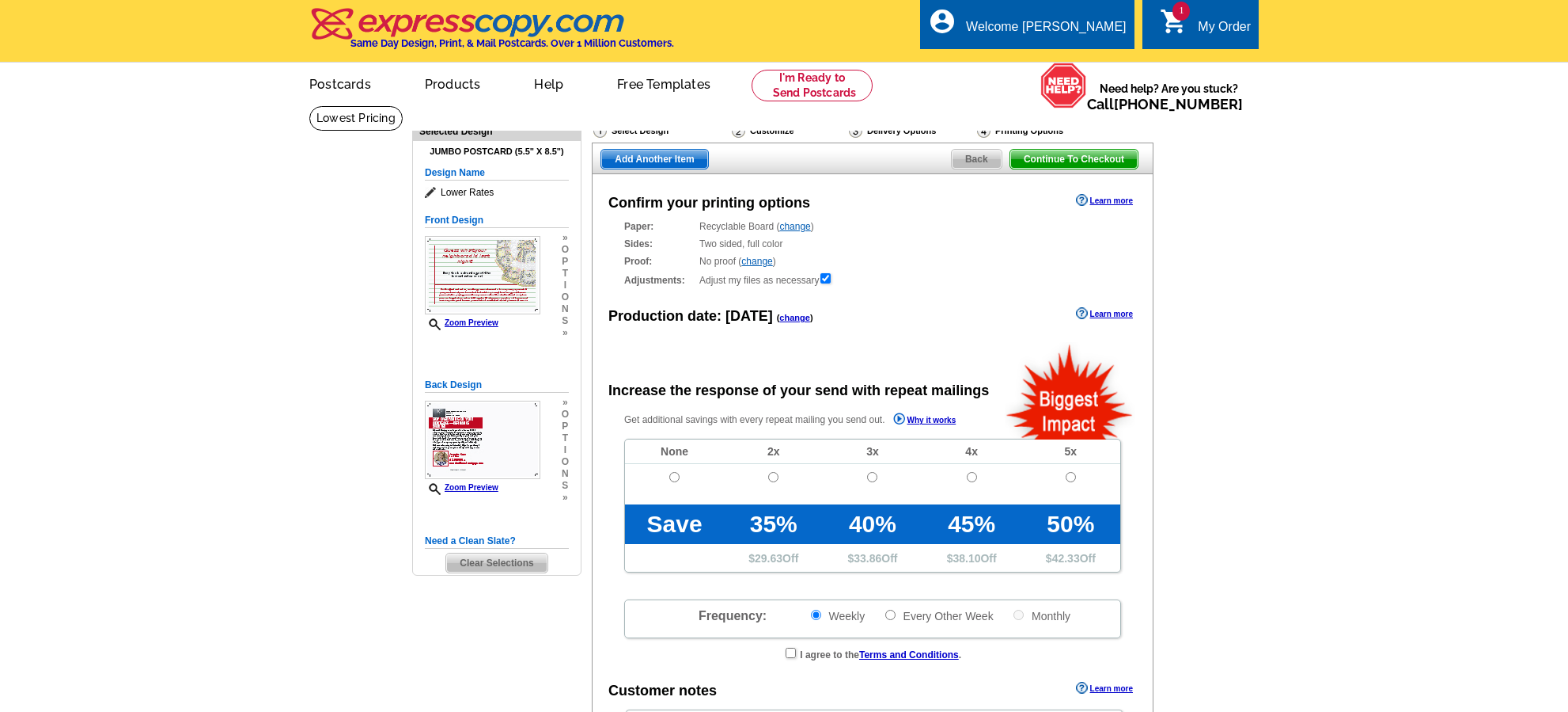
radio input "false"
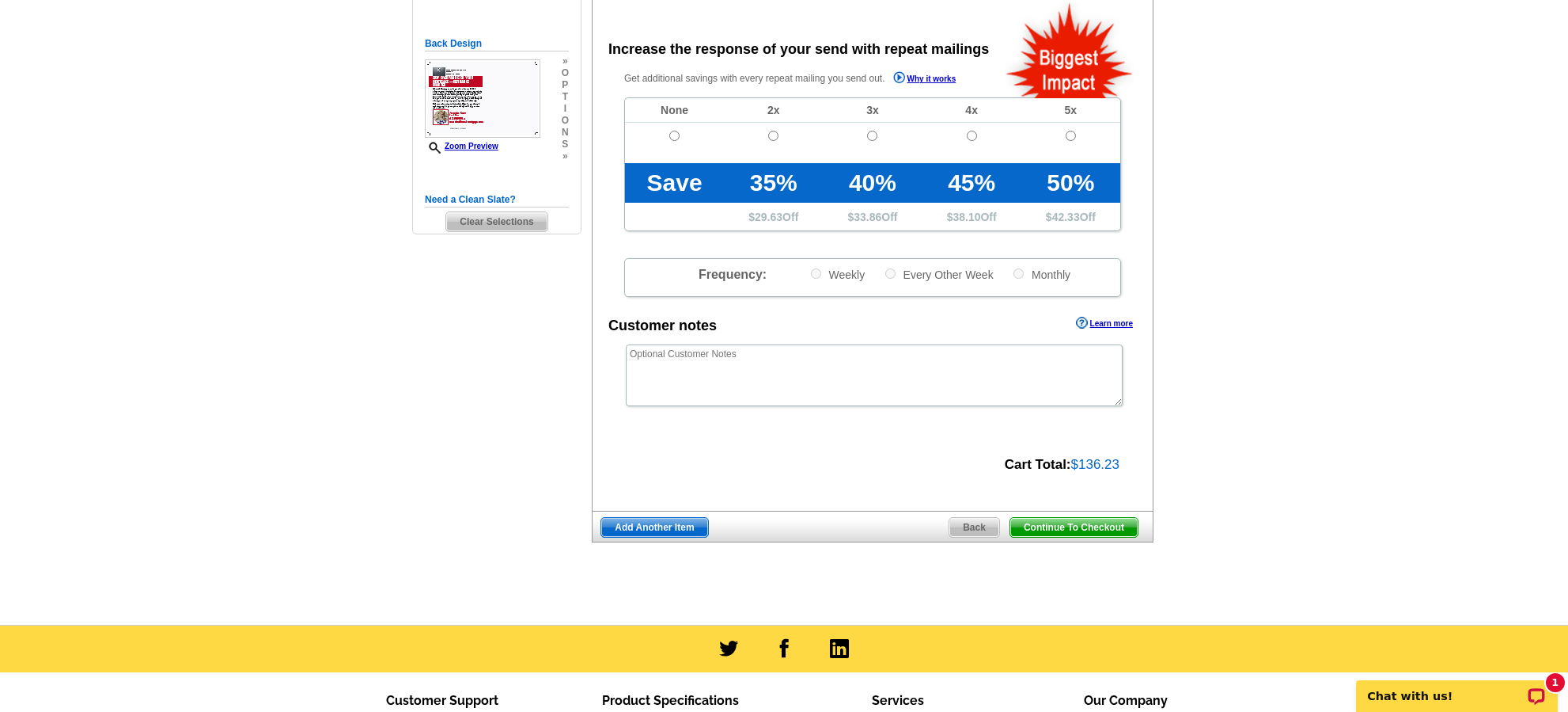
scroll to position [171, 0]
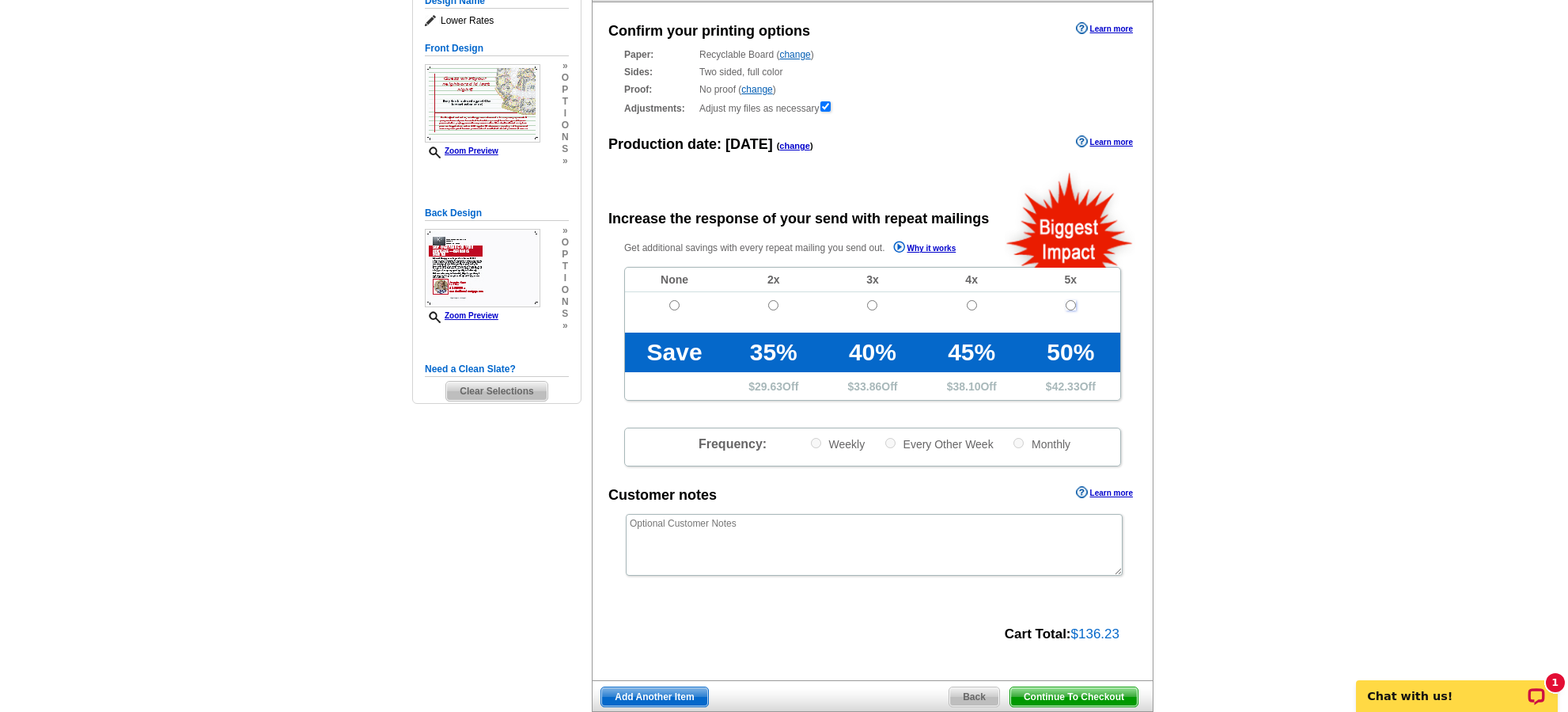
click at [1074, 307] on input "radio" at bounding box center [1071, 305] width 10 height 10
radio input "true"
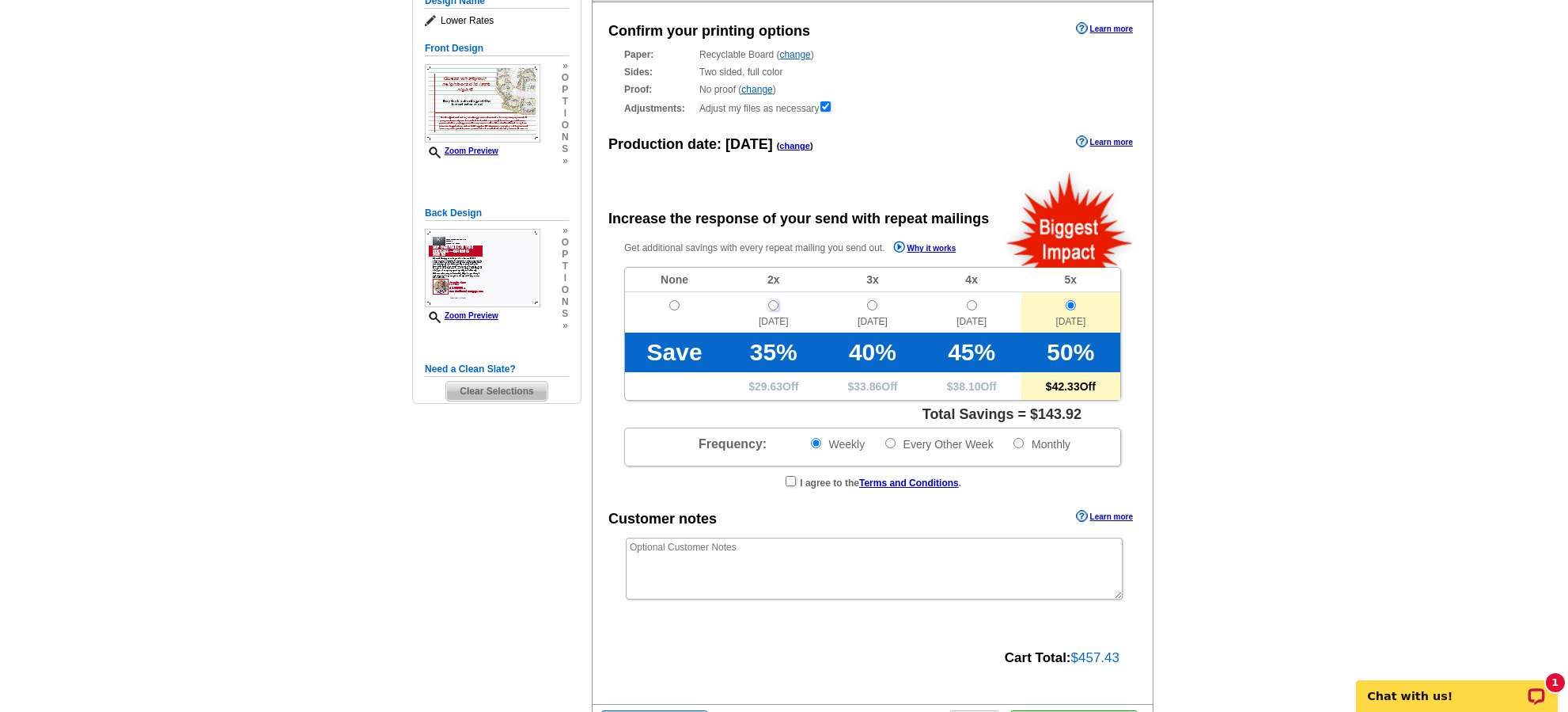
click at [771, 303] on input "radio" at bounding box center [774, 305] width 10 height 10
radio input "true"
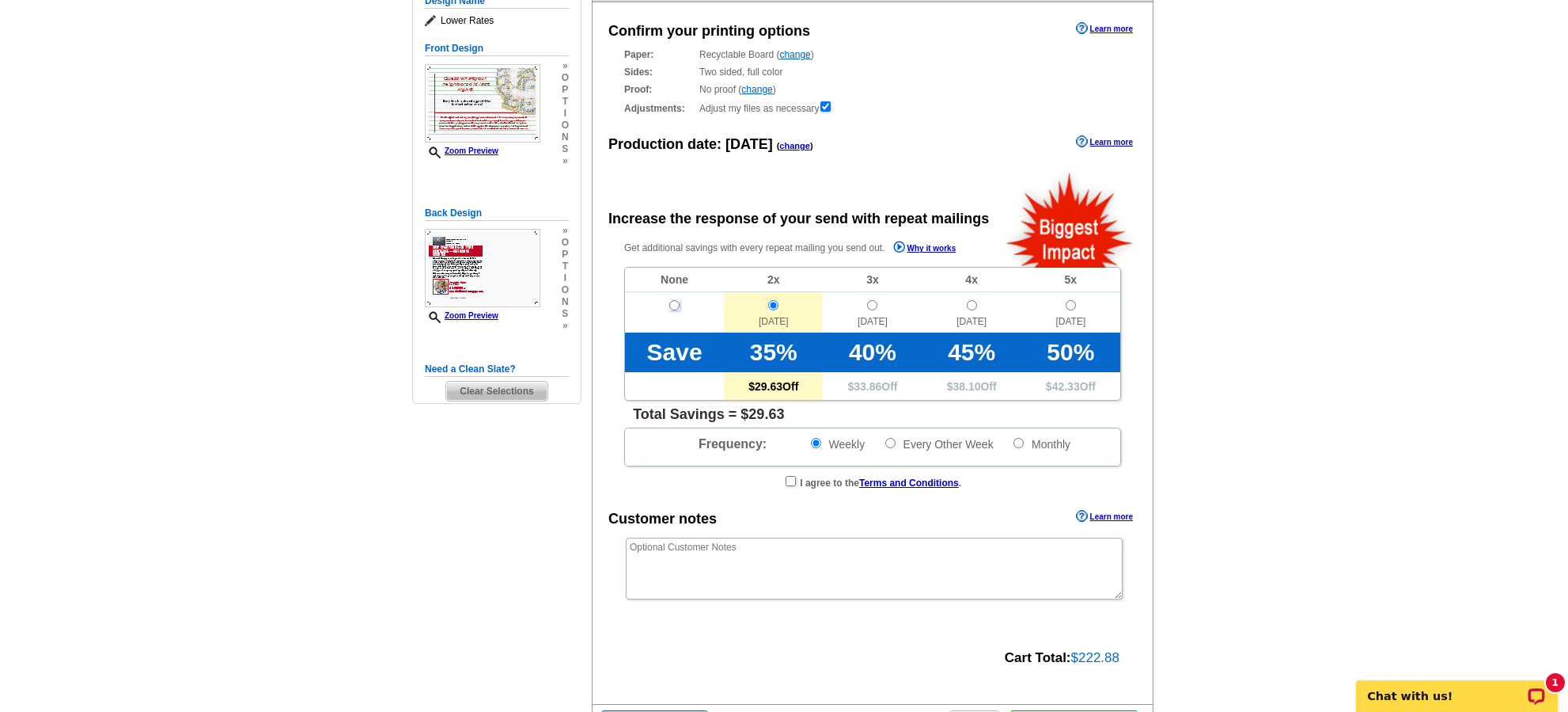
click at [676, 307] on input "radio" at bounding box center [674, 305] width 10 height 10
radio input "true"
radio input "false"
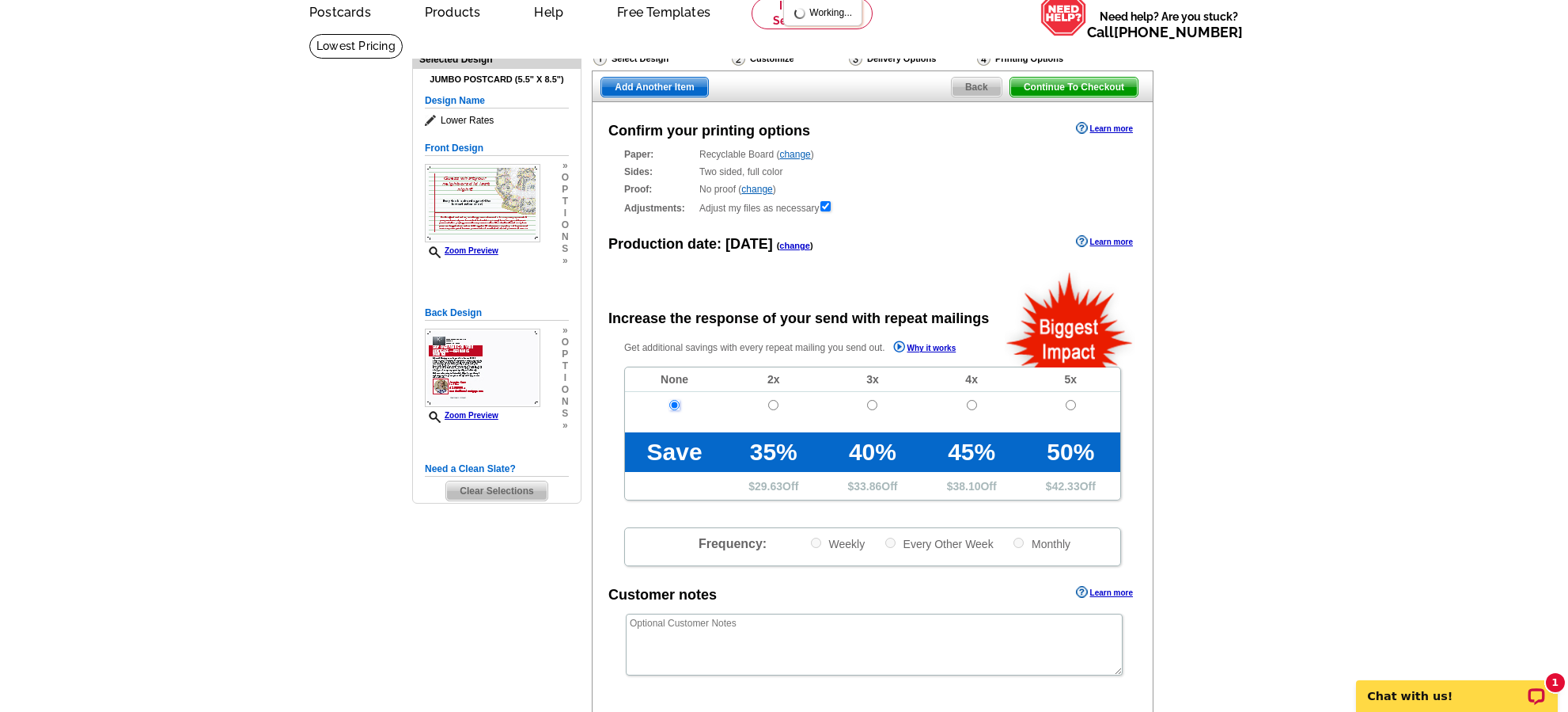
scroll to position [0, 0]
